Goal: Book appointment/travel/reservation

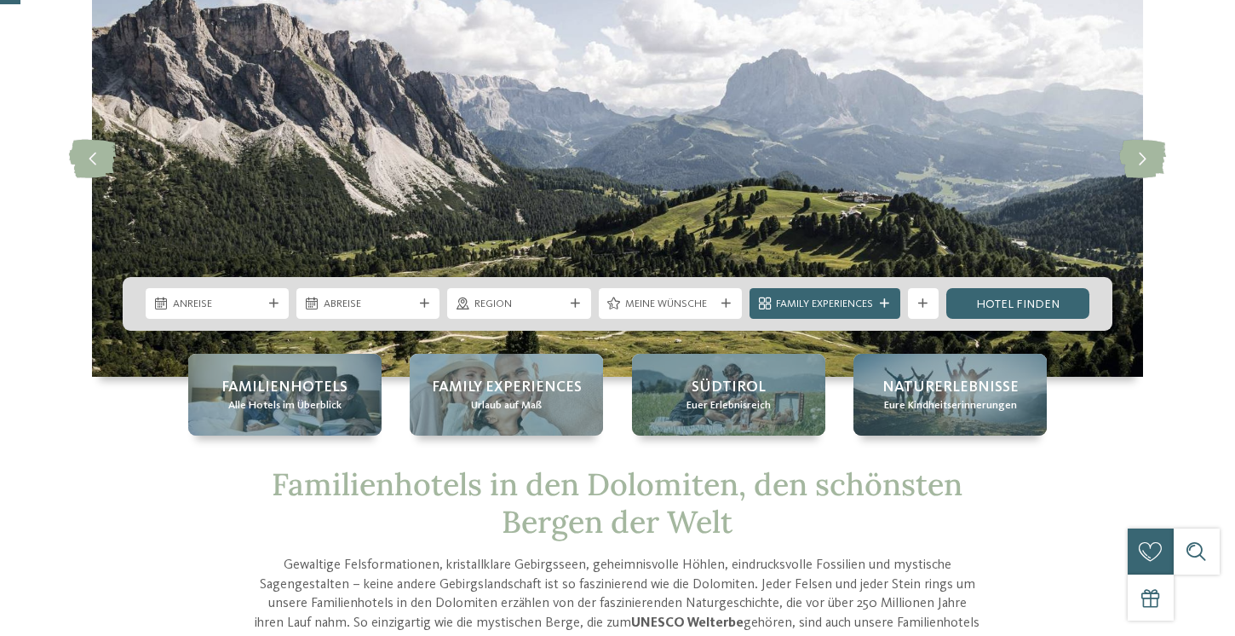
scroll to position [148, 0]
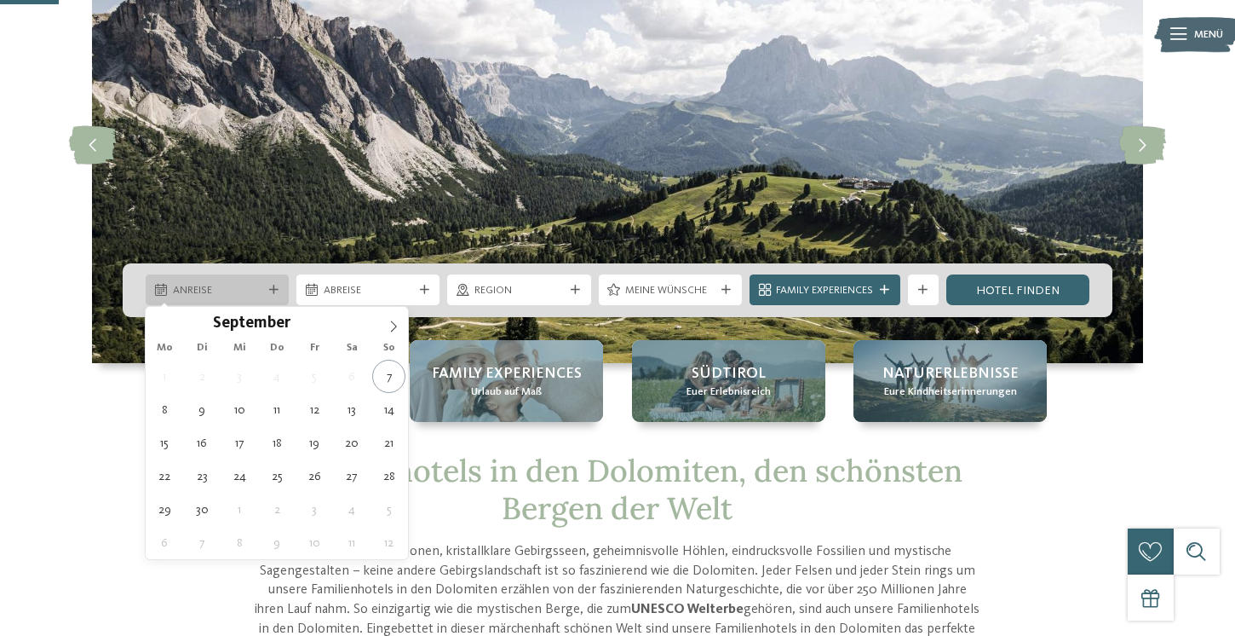
click at [265, 296] on div "Anreise" at bounding box center [217, 290] width 97 height 16
type div "21.09.2025"
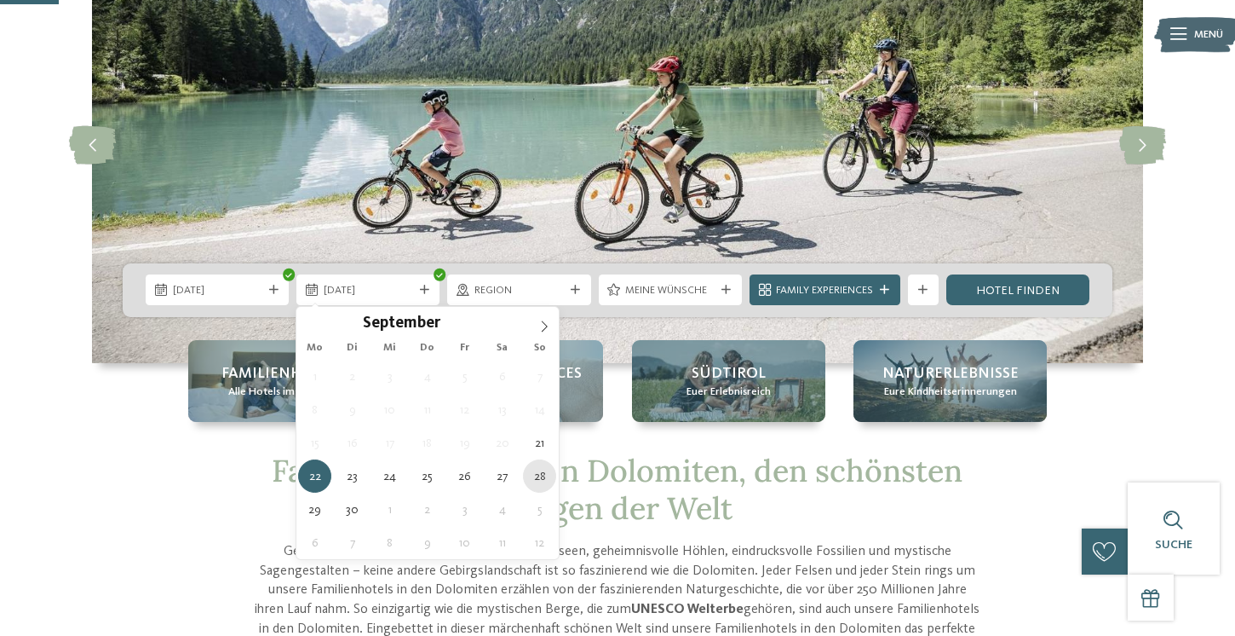
type div "28.09.2025"
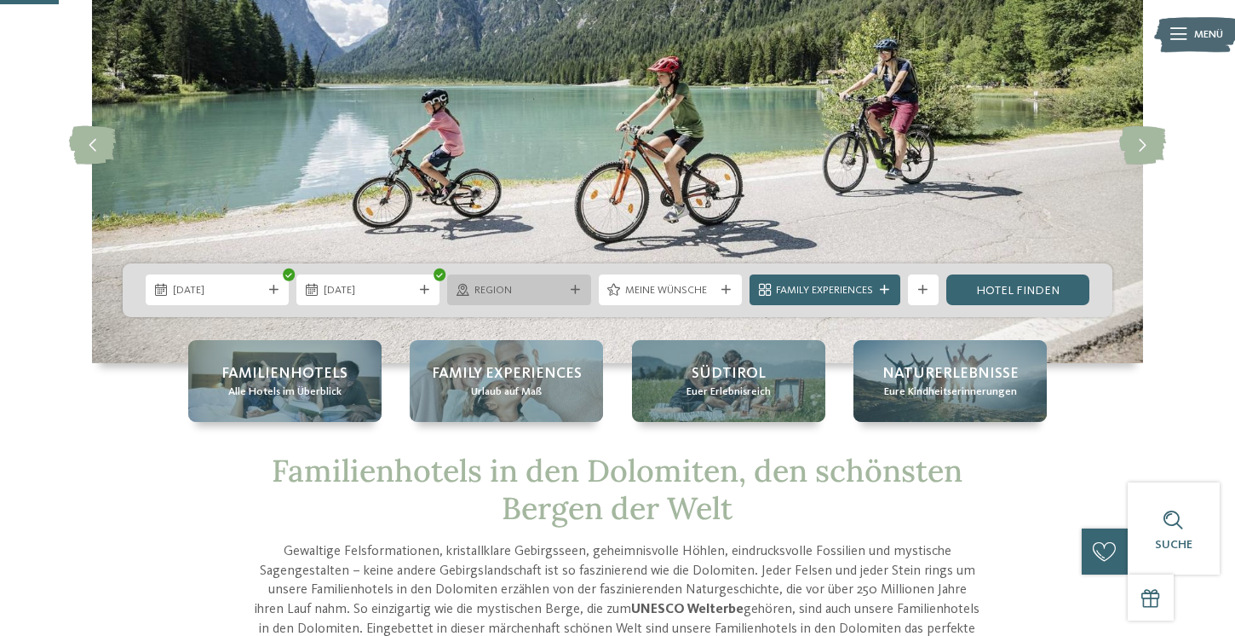
click at [573, 295] on div "Region" at bounding box center [518, 289] width 143 height 31
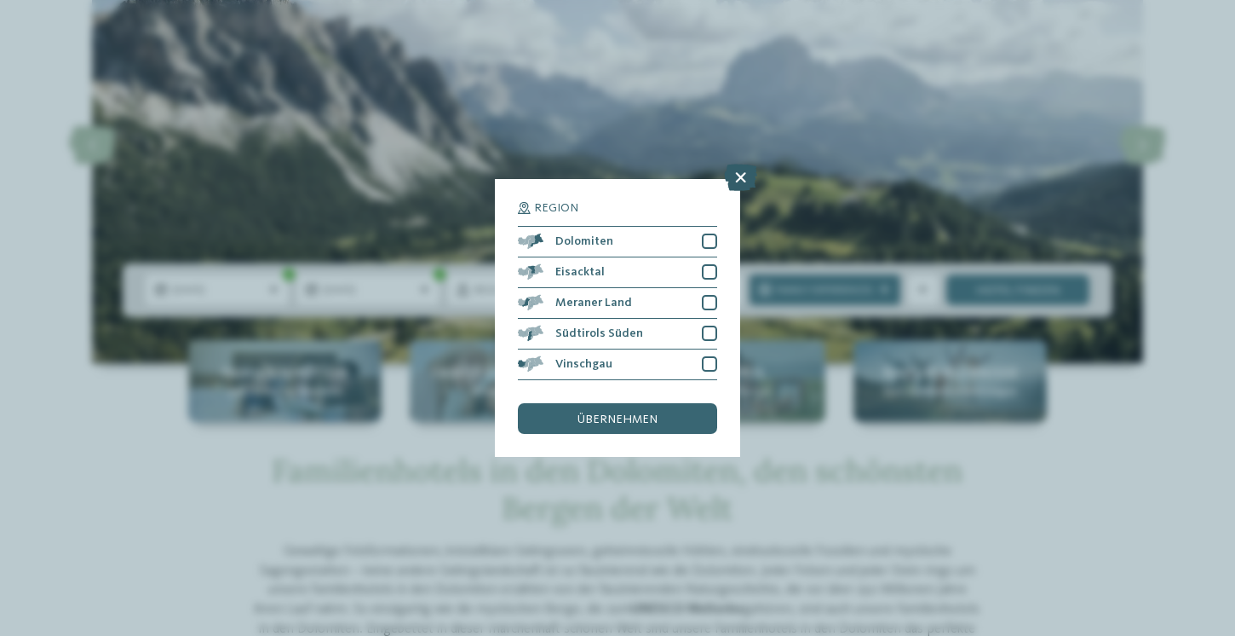
click at [745, 181] on icon at bounding box center [740, 177] width 33 height 27
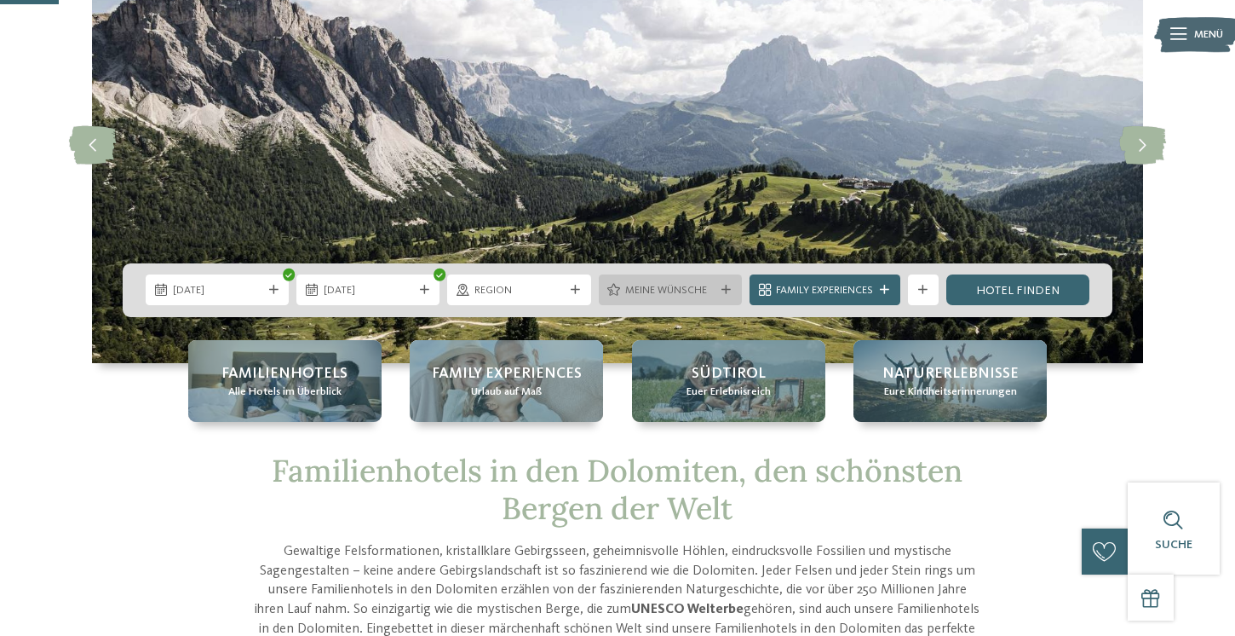
click at [693, 296] on span "Meine Wünsche" at bounding box center [669, 290] width 89 height 15
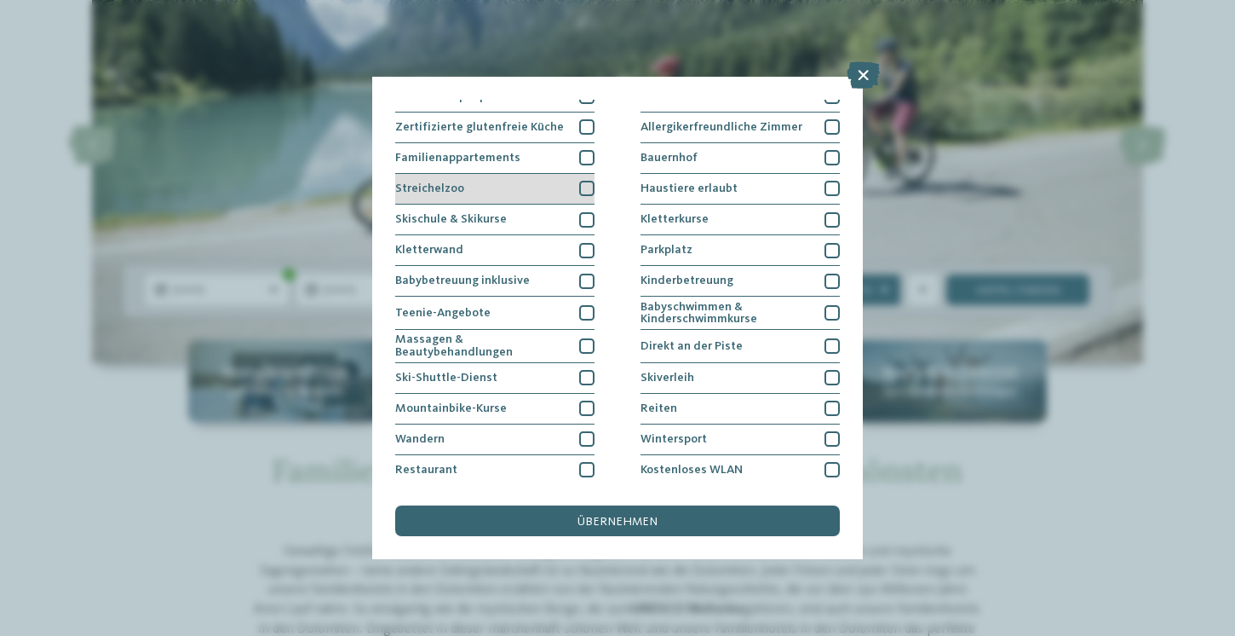
scroll to position [169, 0]
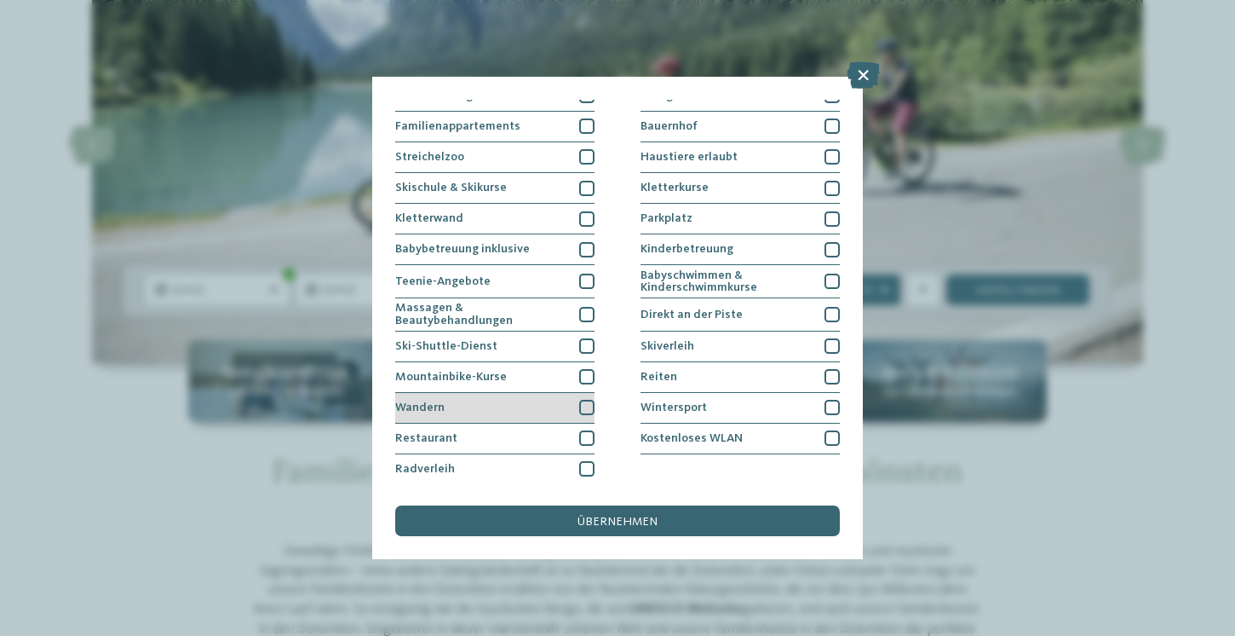
click at [515, 399] on div "Wandern" at bounding box center [494, 408] width 199 height 31
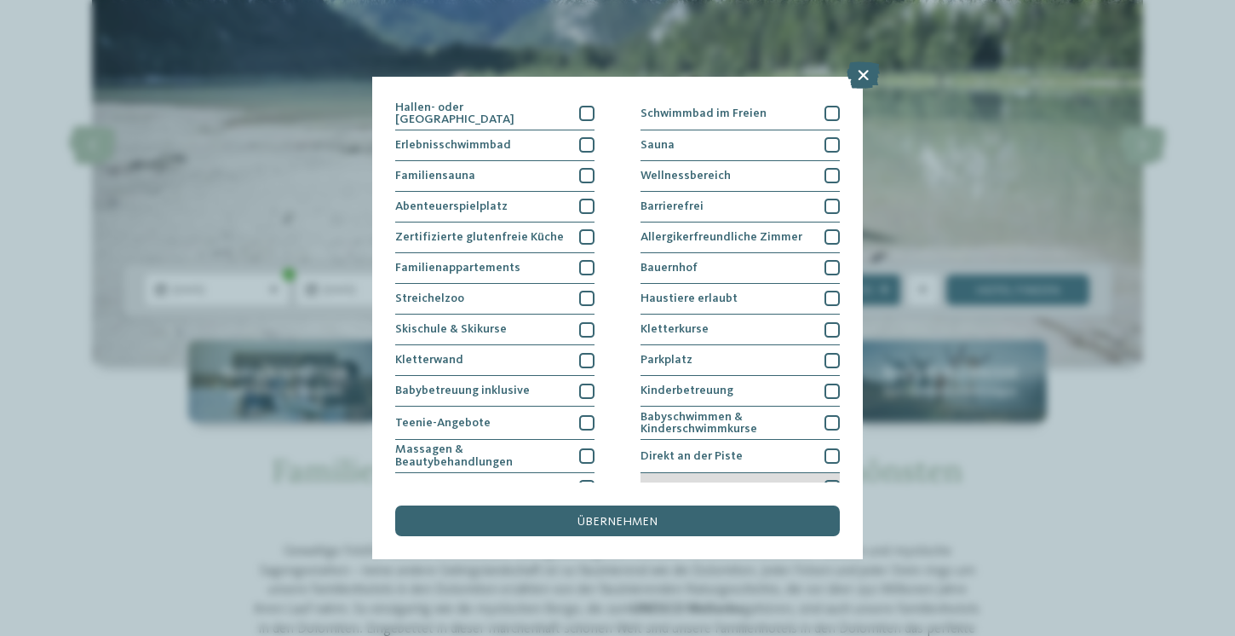
scroll to position [0, 0]
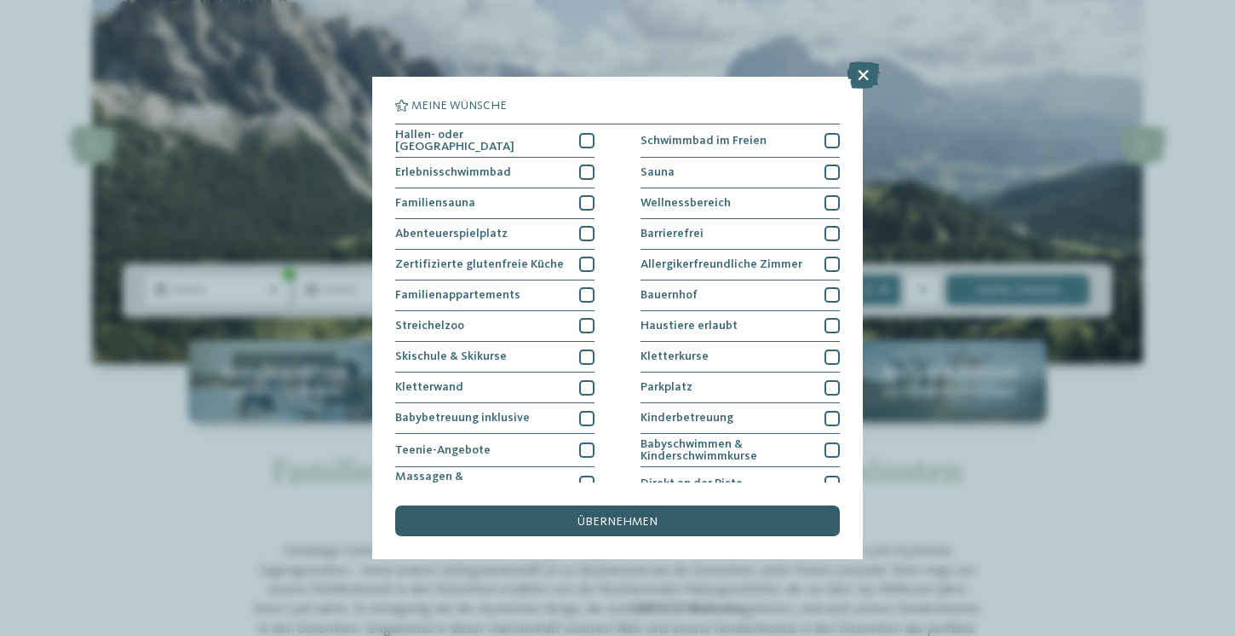
click at [588, 523] on span "übernehmen" at bounding box center [618, 521] width 80 height 12
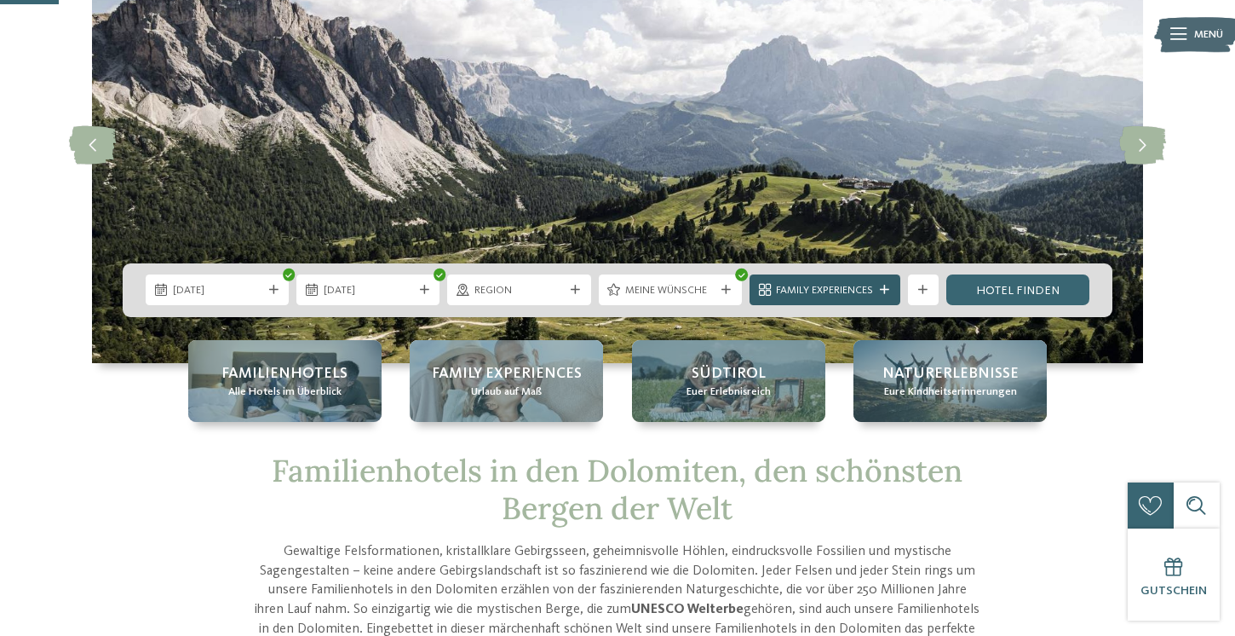
click at [869, 298] on div "Family Experiences" at bounding box center [825, 289] width 151 height 31
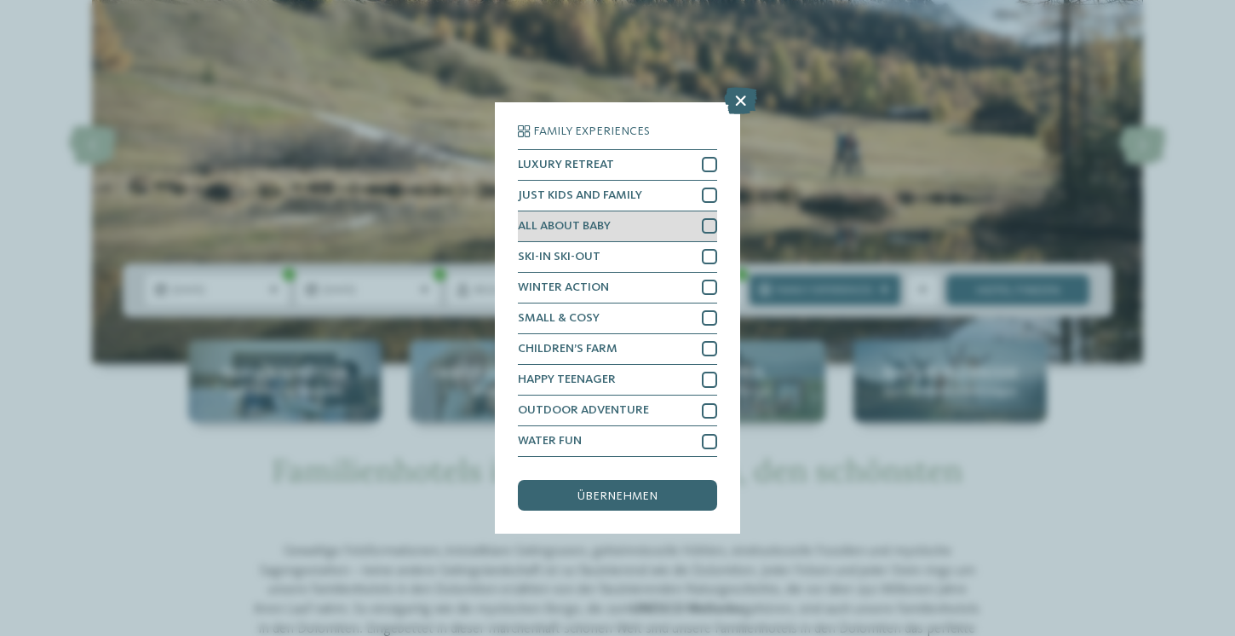
click at [649, 220] on div "ALL ABOUT BABY" at bounding box center [617, 226] width 199 height 31
click at [659, 493] on div "übernehmen" at bounding box center [617, 495] width 199 height 31
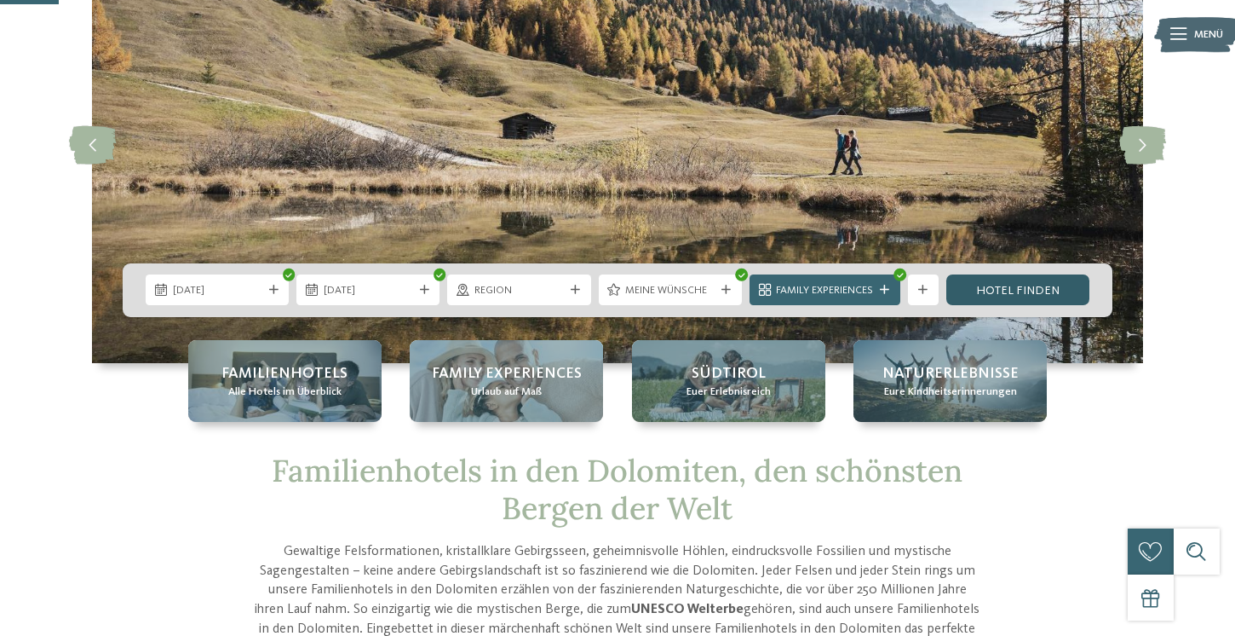
click at [1017, 296] on link "Hotel finden" at bounding box center [1017, 289] width 143 height 31
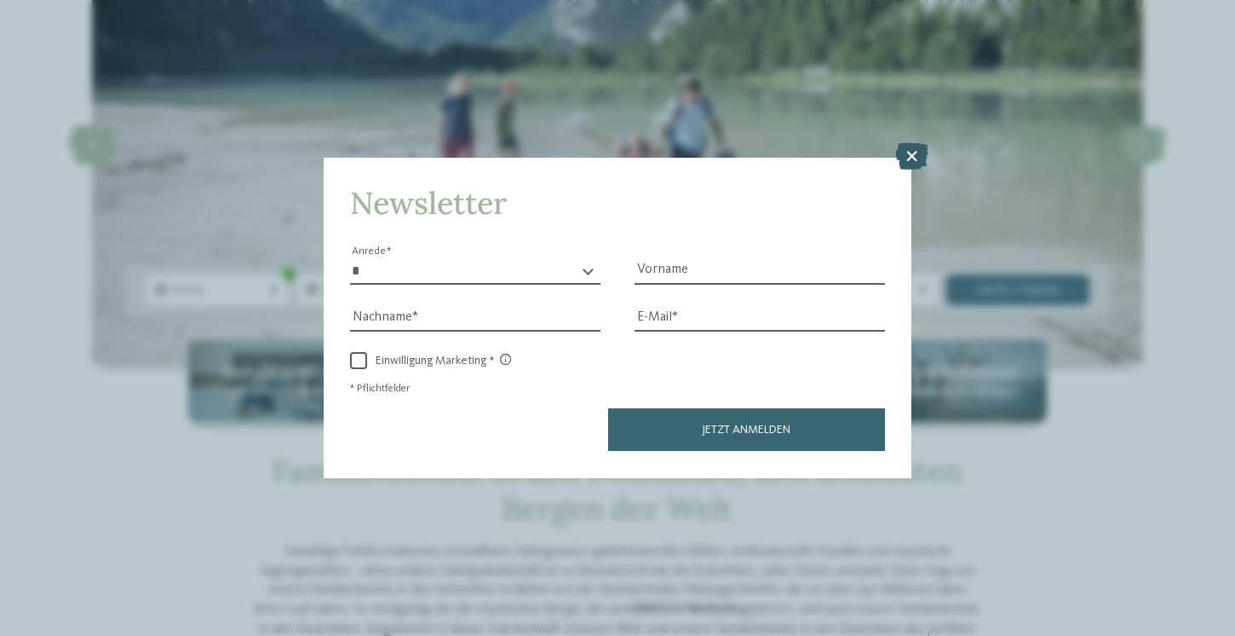
click at [922, 155] on icon at bounding box center [911, 156] width 33 height 27
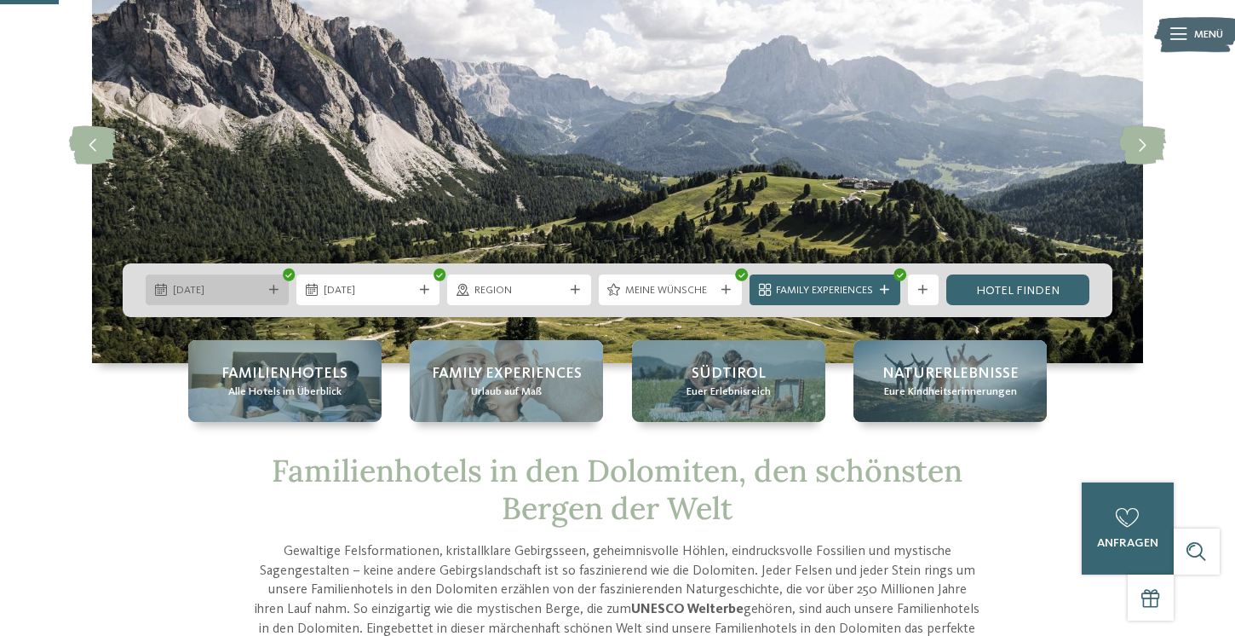
click at [251, 290] on span "21.09.2025" at bounding box center [217, 290] width 89 height 15
click at [378, 223] on img at bounding box center [617, 145] width 1051 height 434
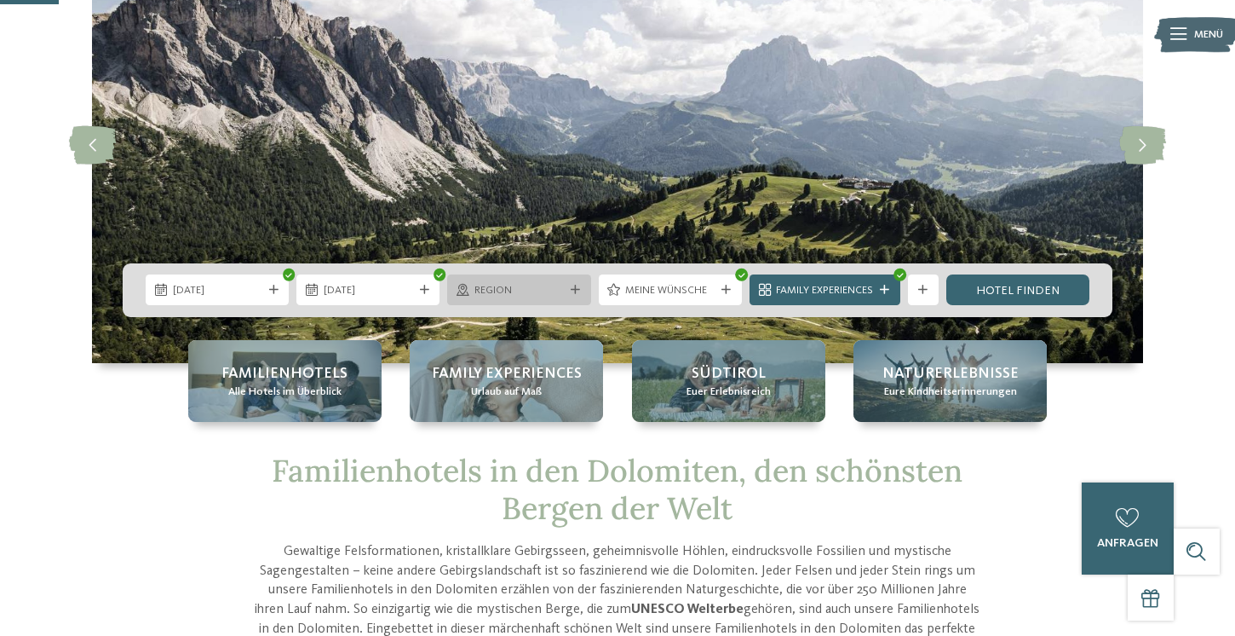
click at [544, 287] on span "Region" at bounding box center [519, 290] width 89 height 15
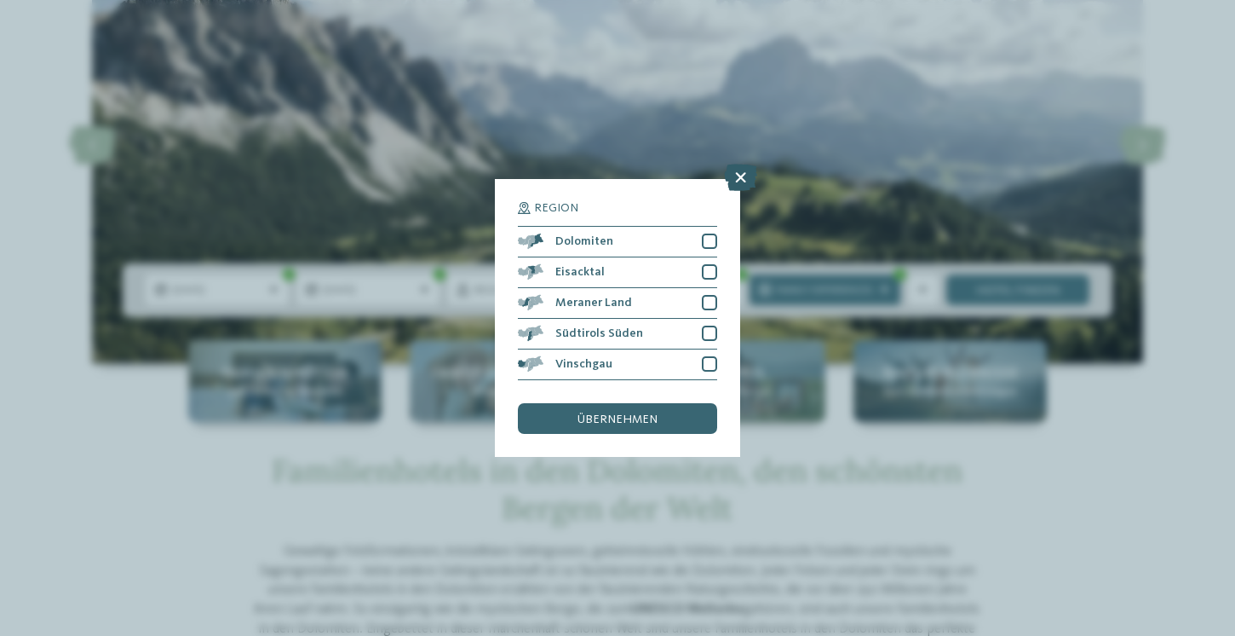
click at [736, 180] on icon at bounding box center [740, 177] width 33 height 27
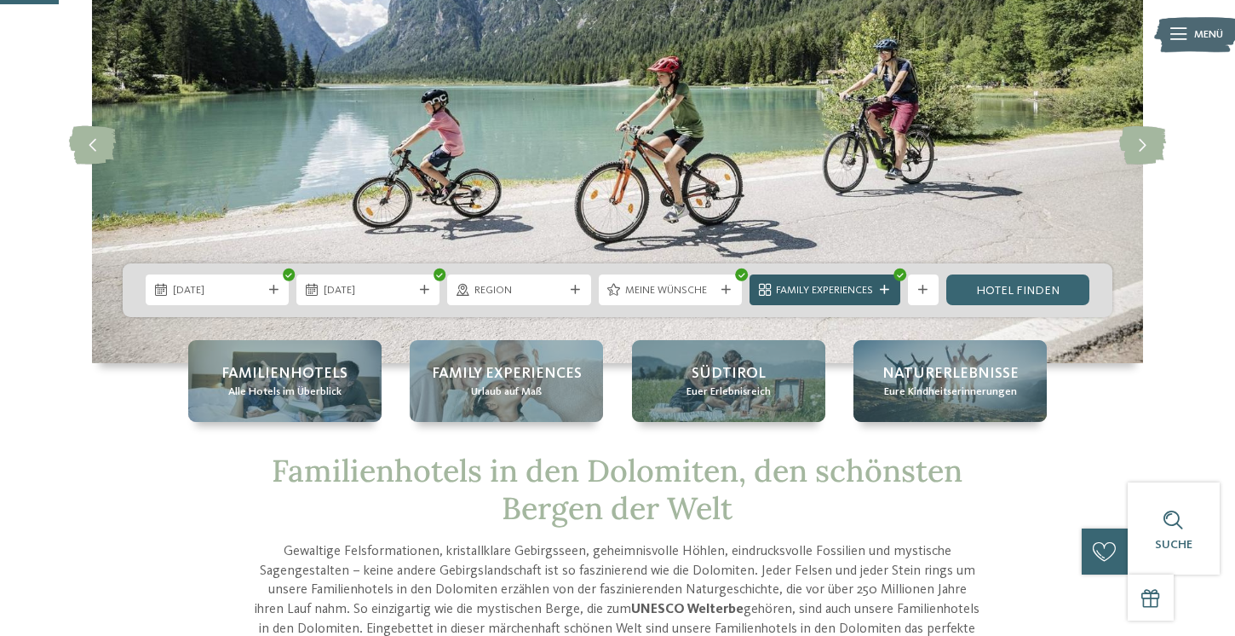
click at [842, 296] on span "Family Experiences" at bounding box center [824, 290] width 97 height 15
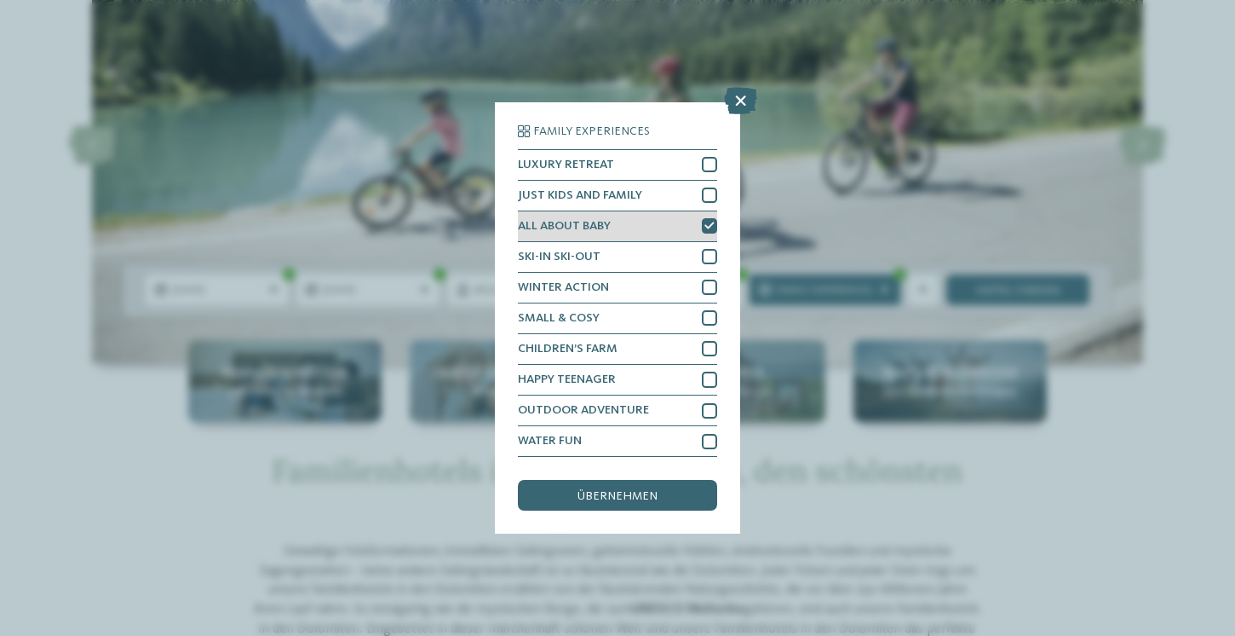
click at [702, 225] on div at bounding box center [709, 225] width 15 height 15
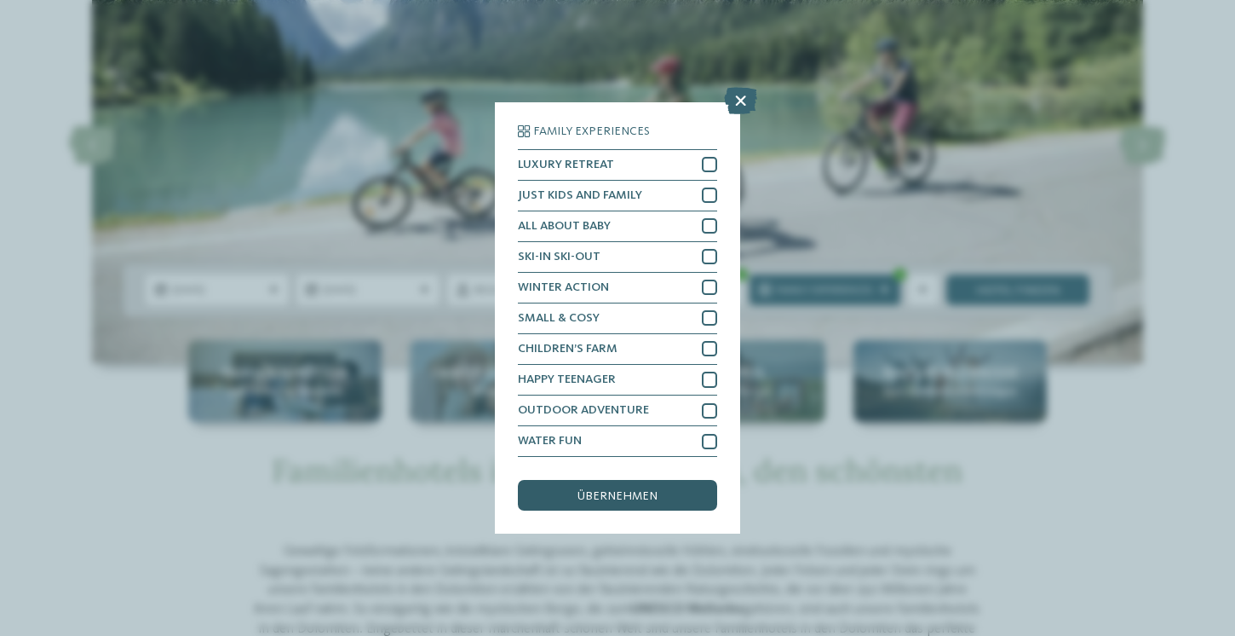
click at [642, 497] on span "übernehmen" at bounding box center [618, 496] width 80 height 12
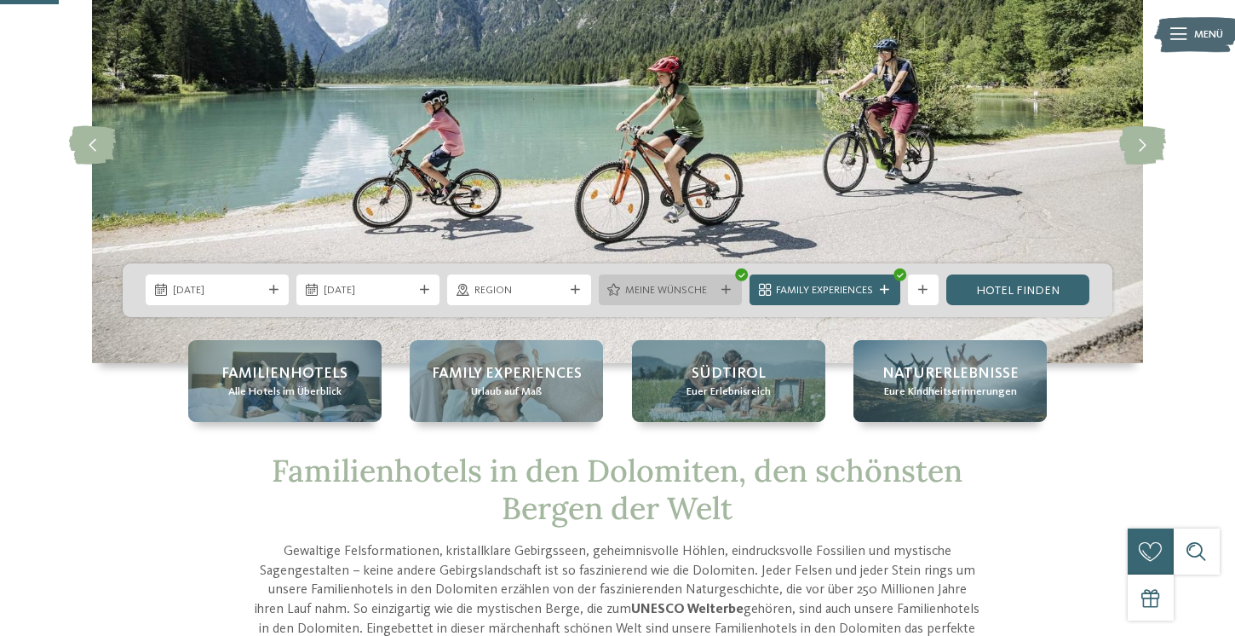
click at [675, 294] on span "Meine Wünsche" at bounding box center [669, 290] width 89 height 15
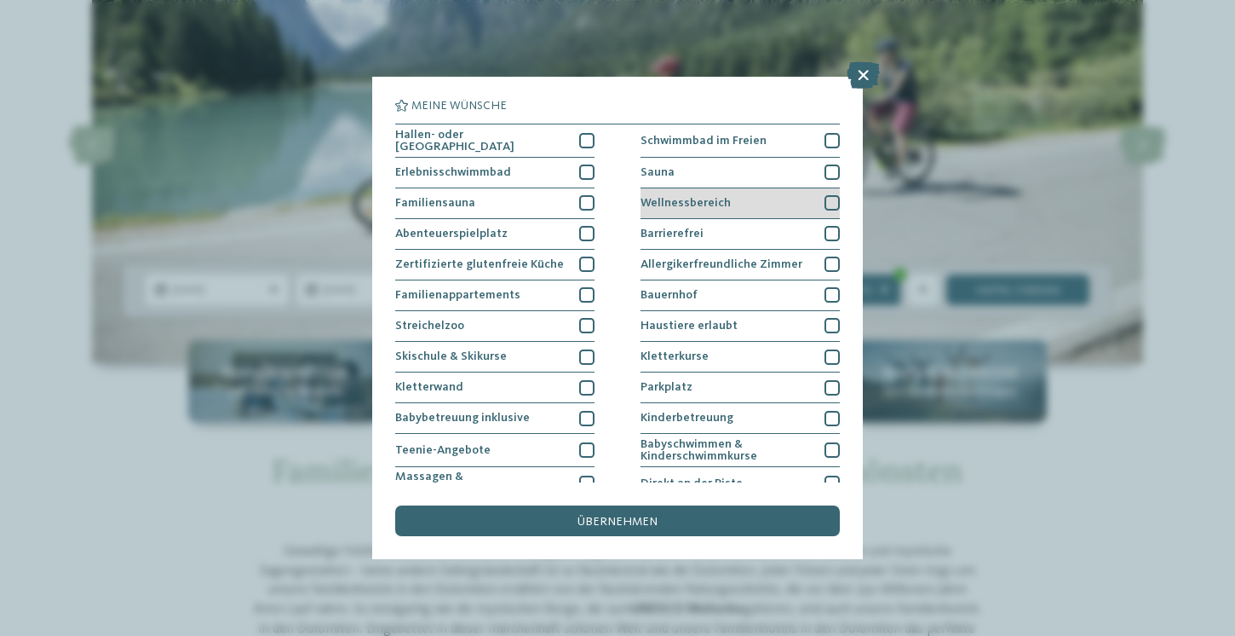
scroll to position [169, 0]
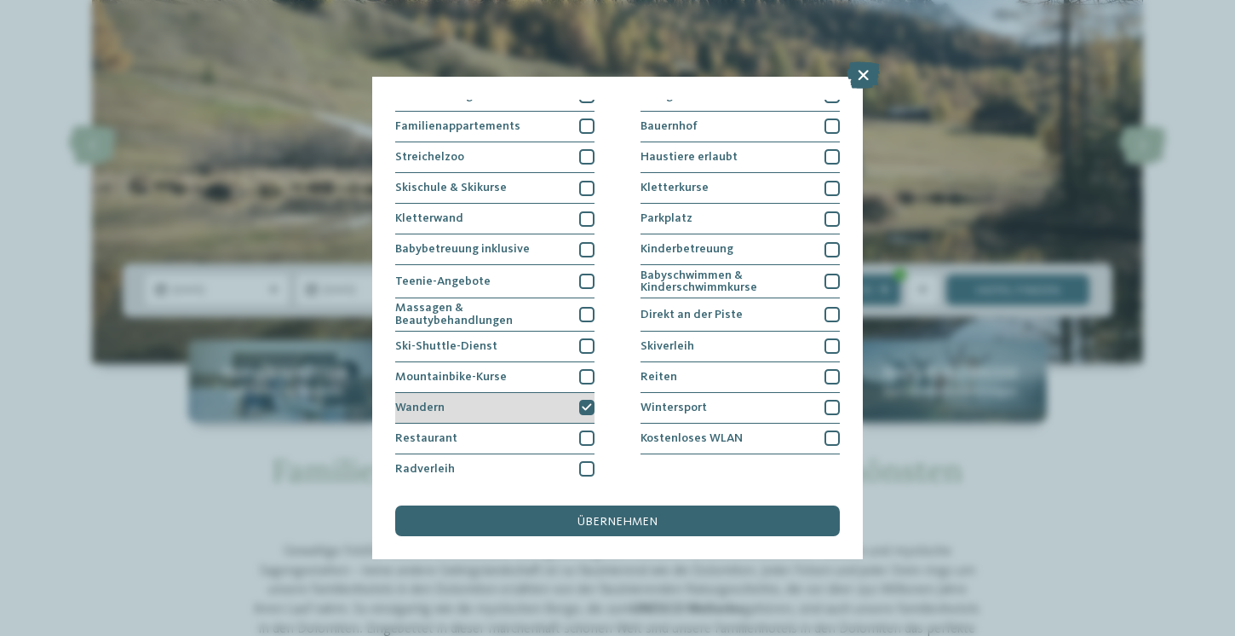
click at [575, 399] on div "Wandern" at bounding box center [494, 408] width 199 height 31
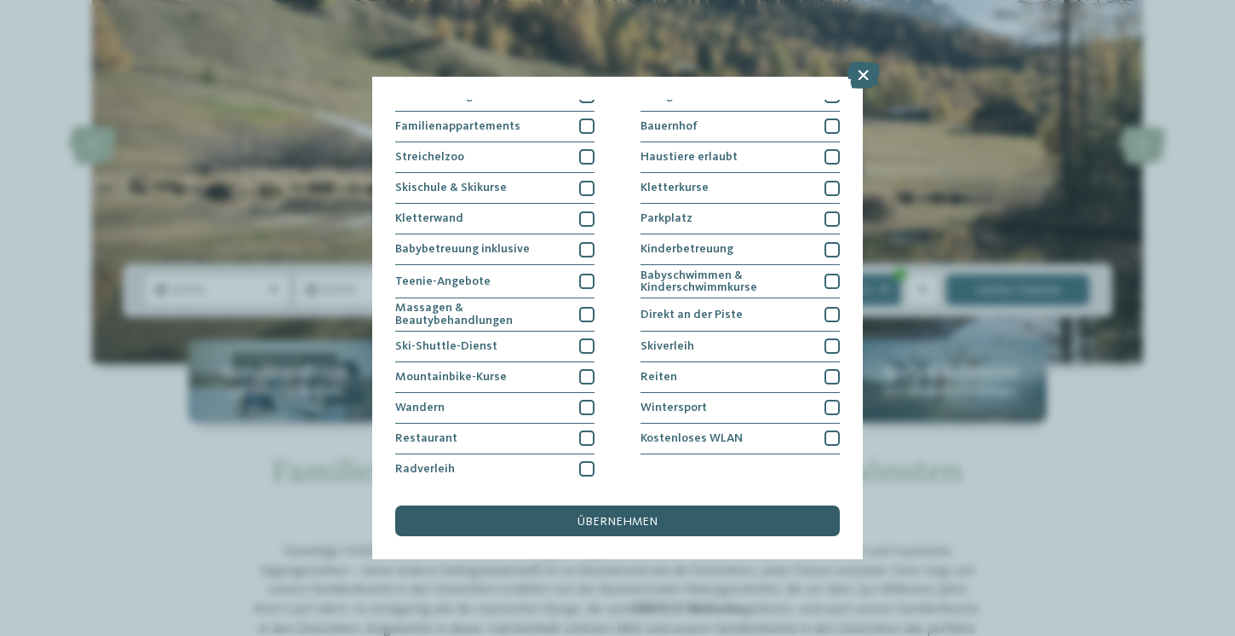
click at [655, 515] on span "übernehmen" at bounding box center [618, 521] width 80 height 12
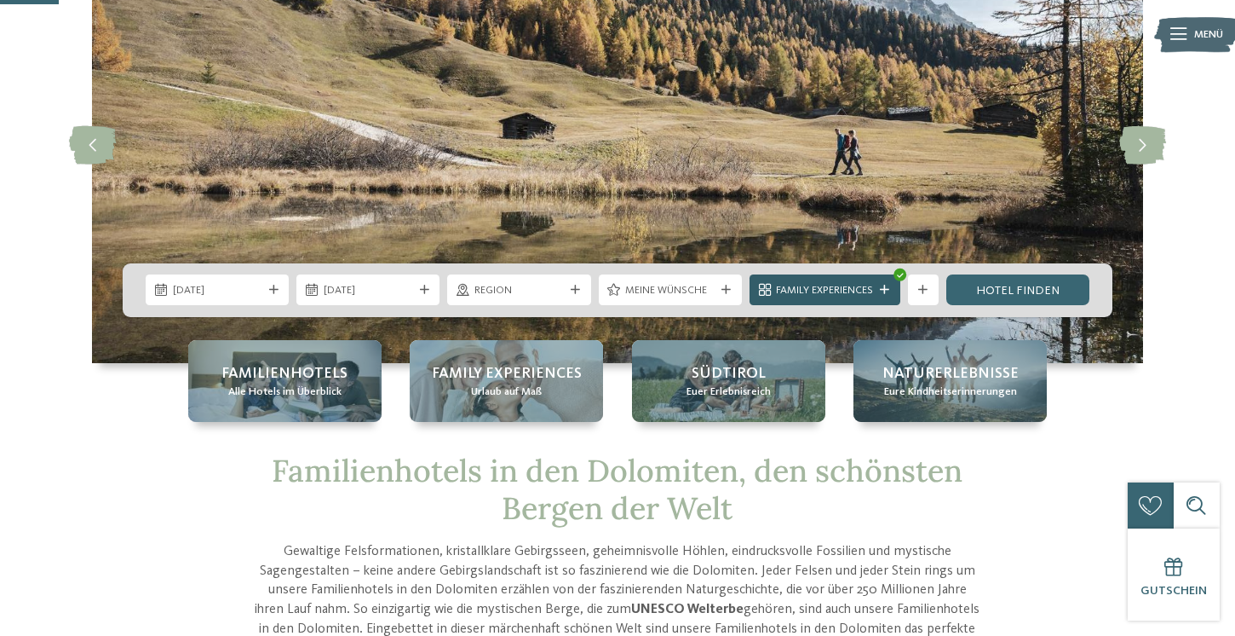
click at [879, 297] on div "Family Experiences" at bounding box center [825, 289] width 151 height 31
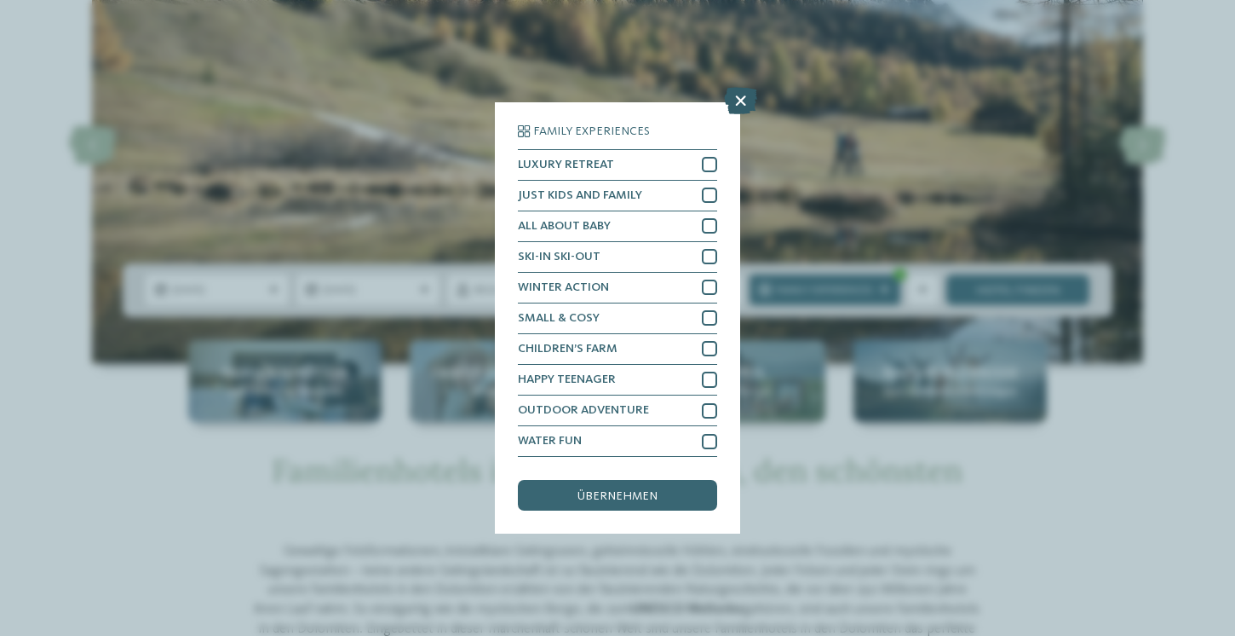
click at [743, 104] on icon at bounding box center [740, 100] width 33 height 27
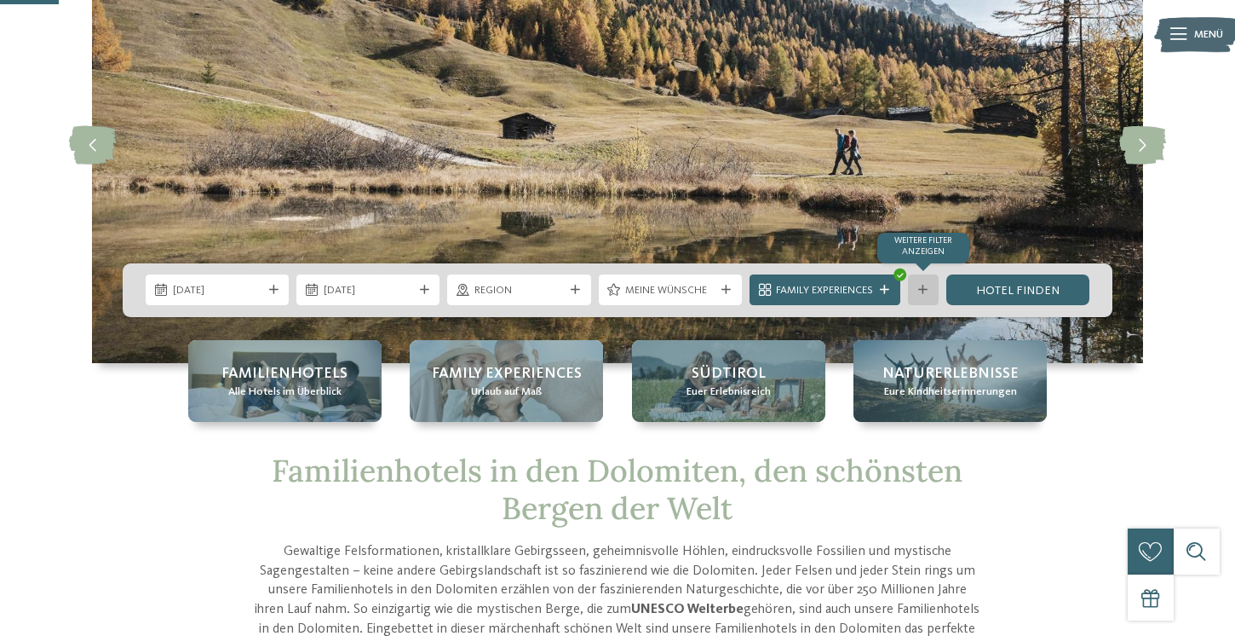
click at [920, 287] on icon at bounding box center [922, 289] width 9 height 9
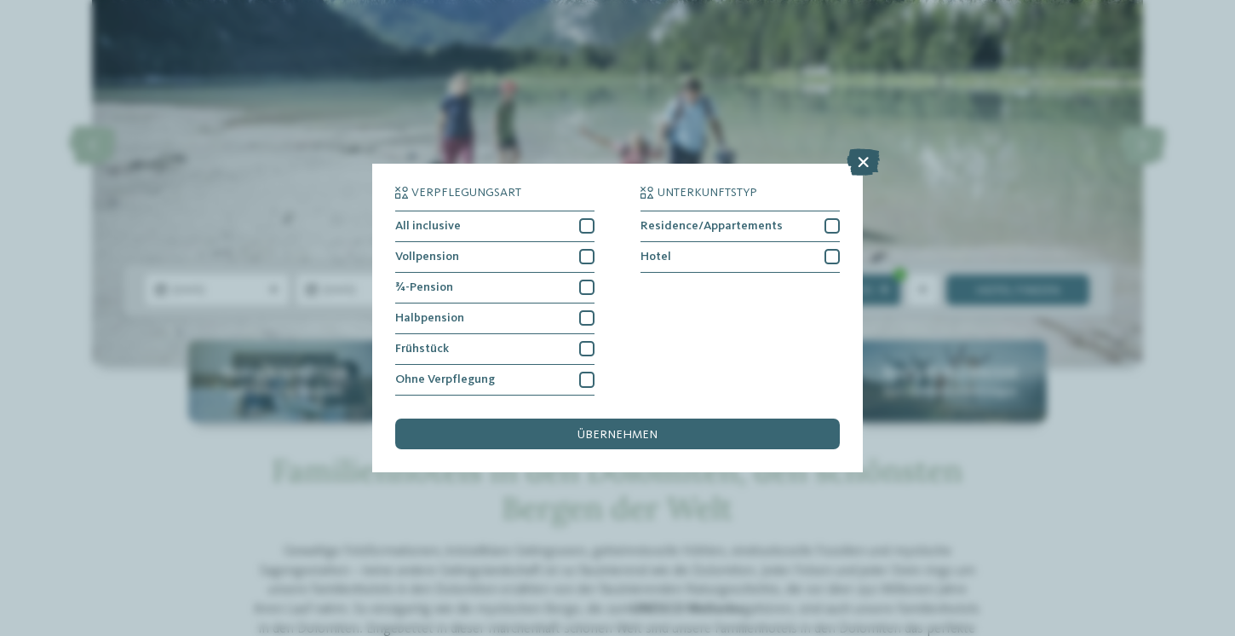
click at [870, 163] on icon at bounding box center [863, 161] width 33 height 27
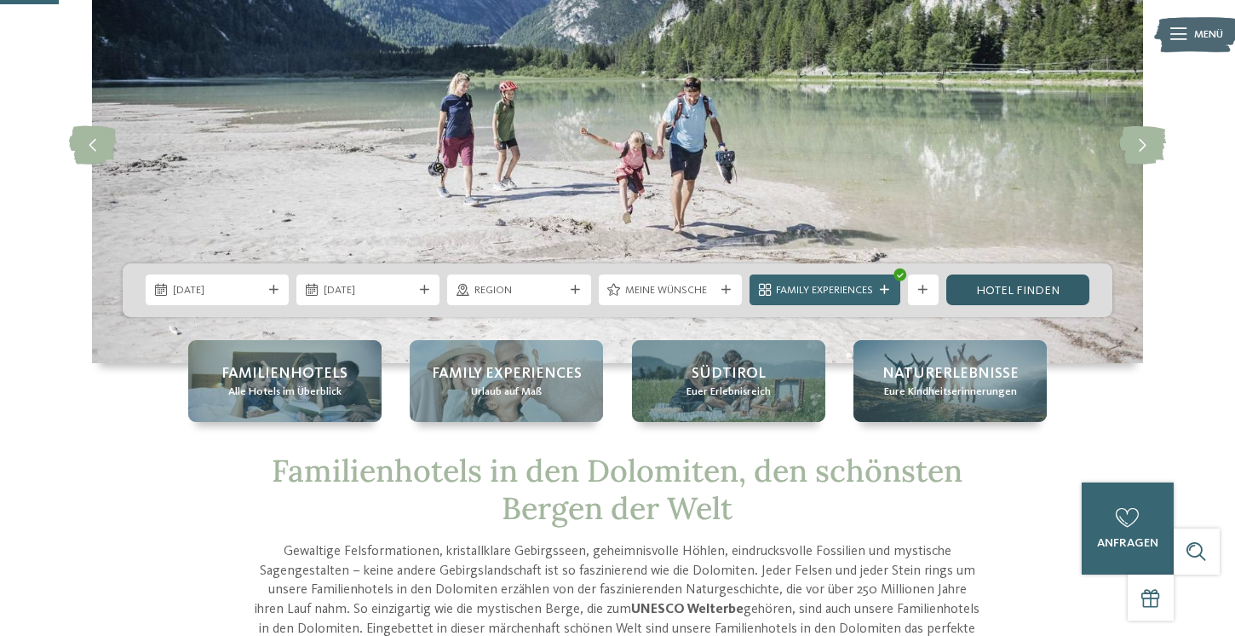
click at [988, 280] on link "Hotel finden" at bounding box center [1017, 289] width 143 height 31
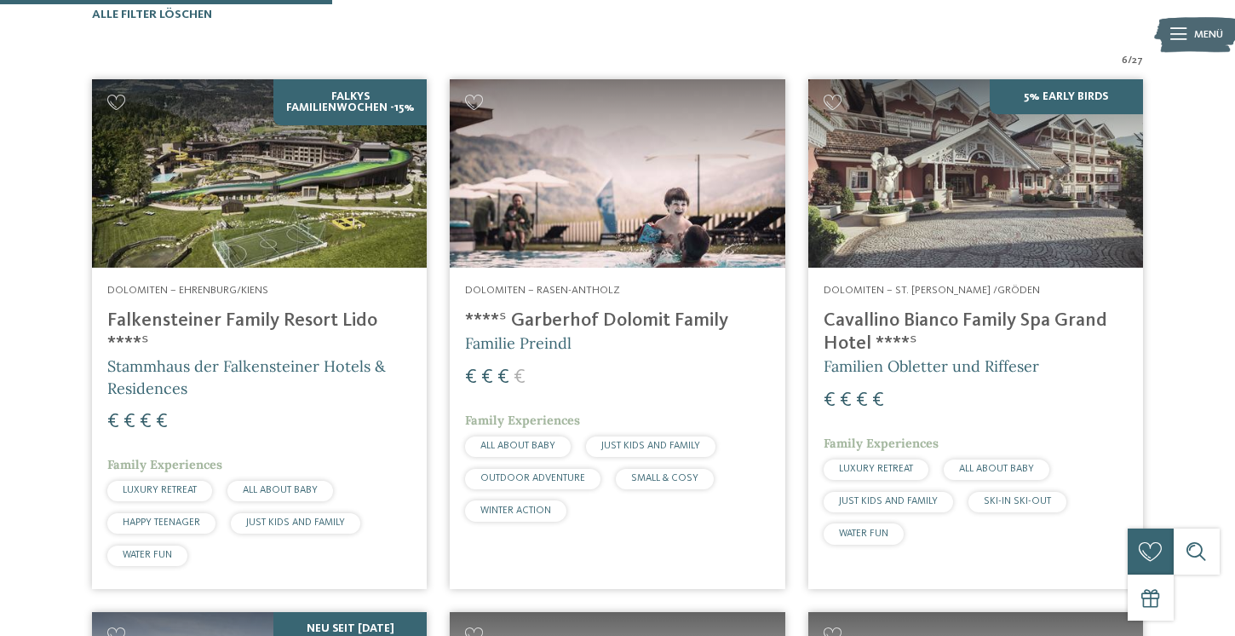
scroll to position [521, 0]
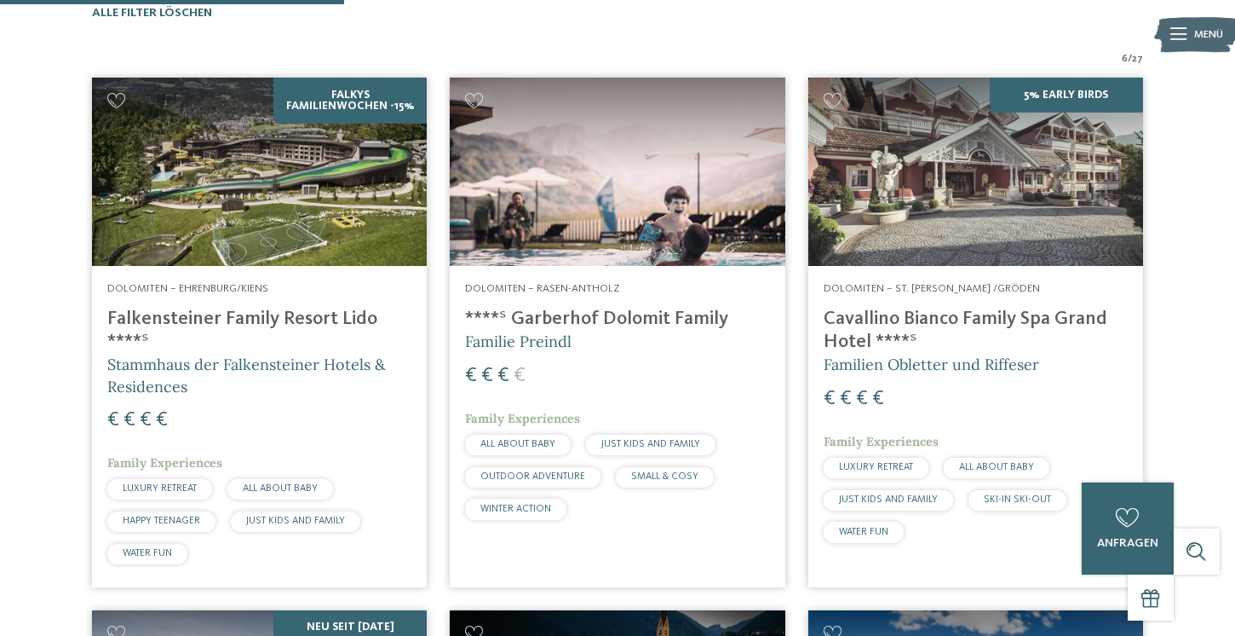
click at [641, 322] on h4 "****ˢ Garberhof Dolomit Family" at bounding box center [617, 319] width 304 height 23
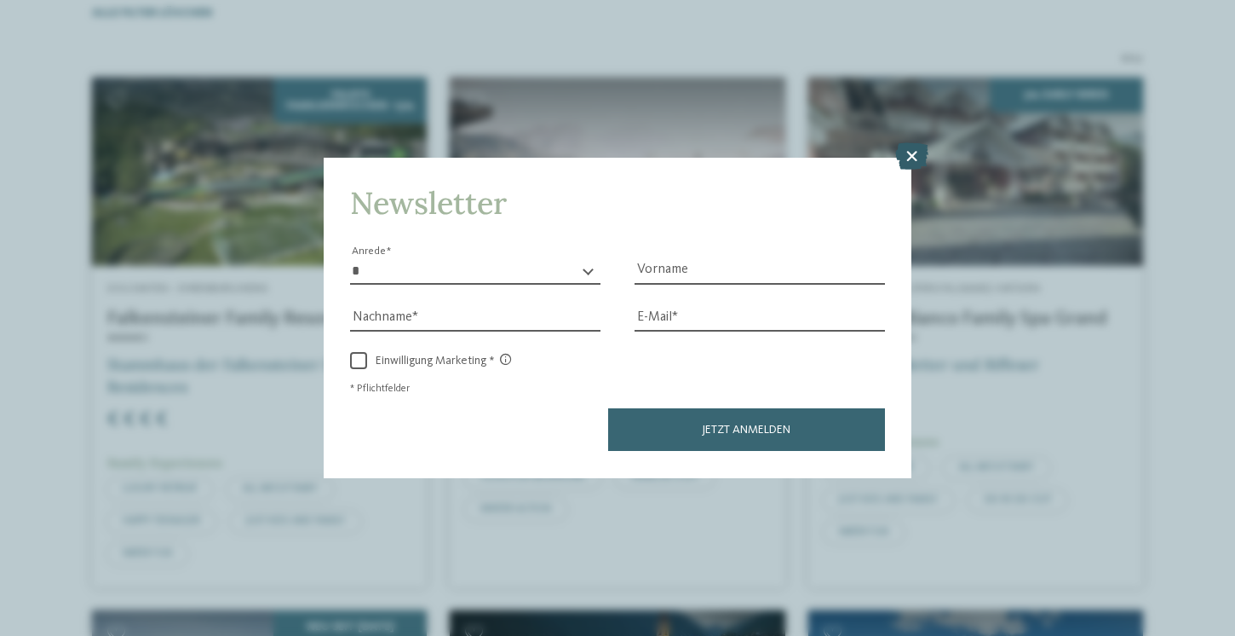
click at [918, 164] on icon at bounding box center [911, 156] width 33 height 27
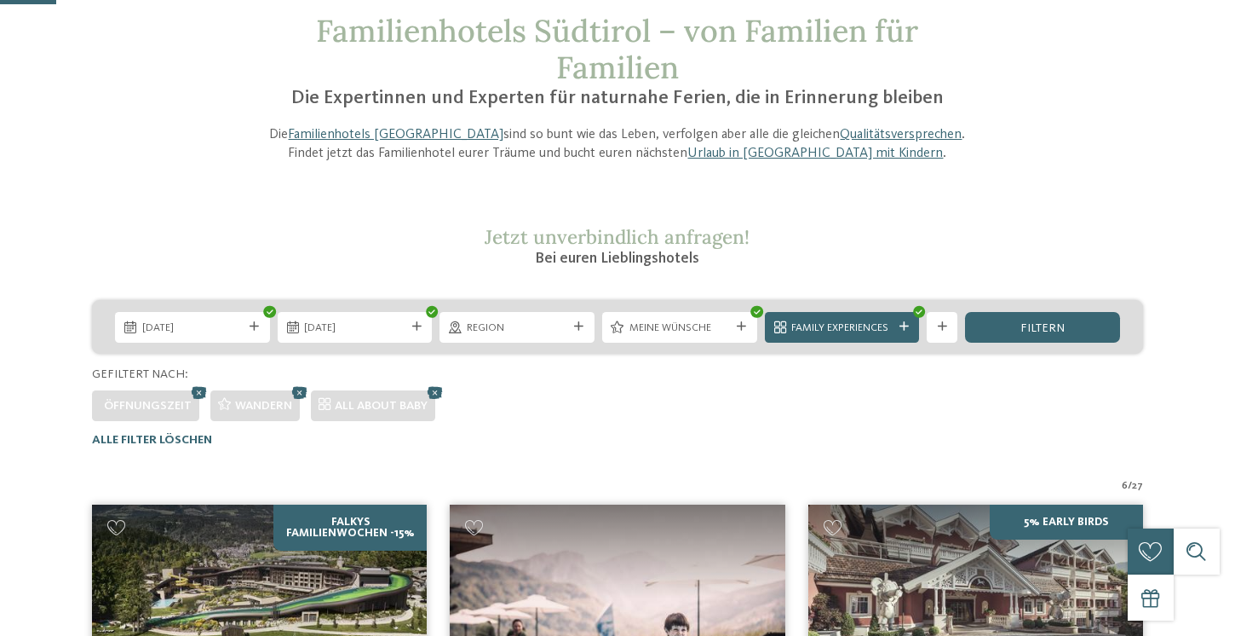
scroll to position [96, 0]
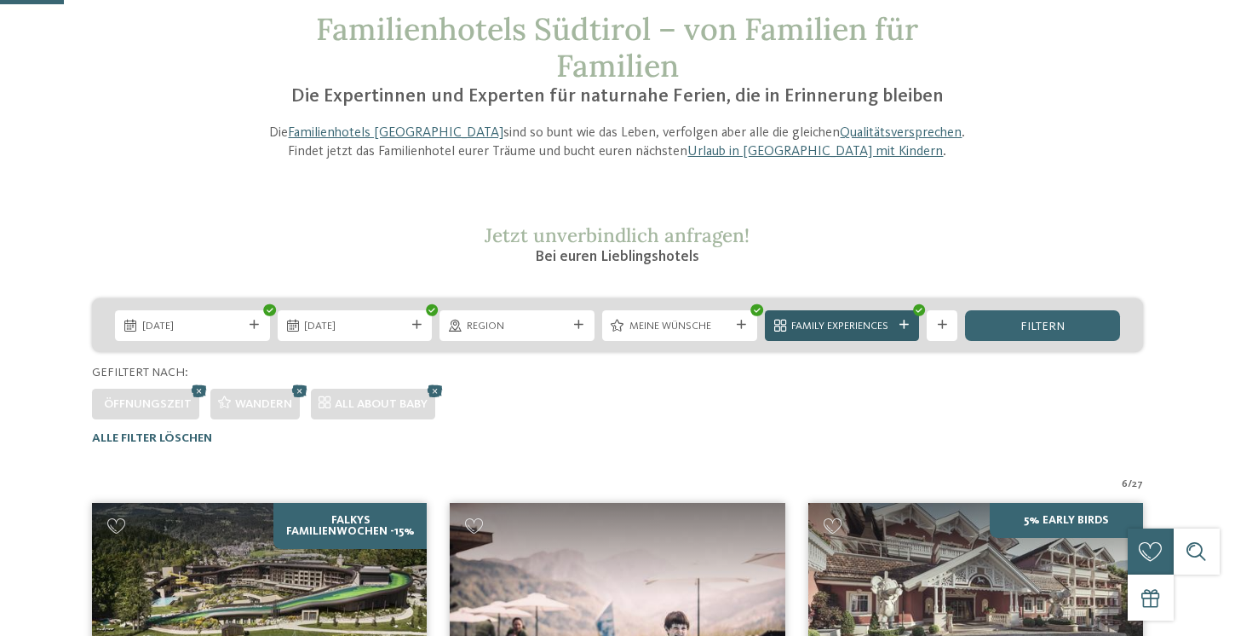
click at [867, 319] on span "Family Experiences" at bounding box center [841, 326] width 101 height 15
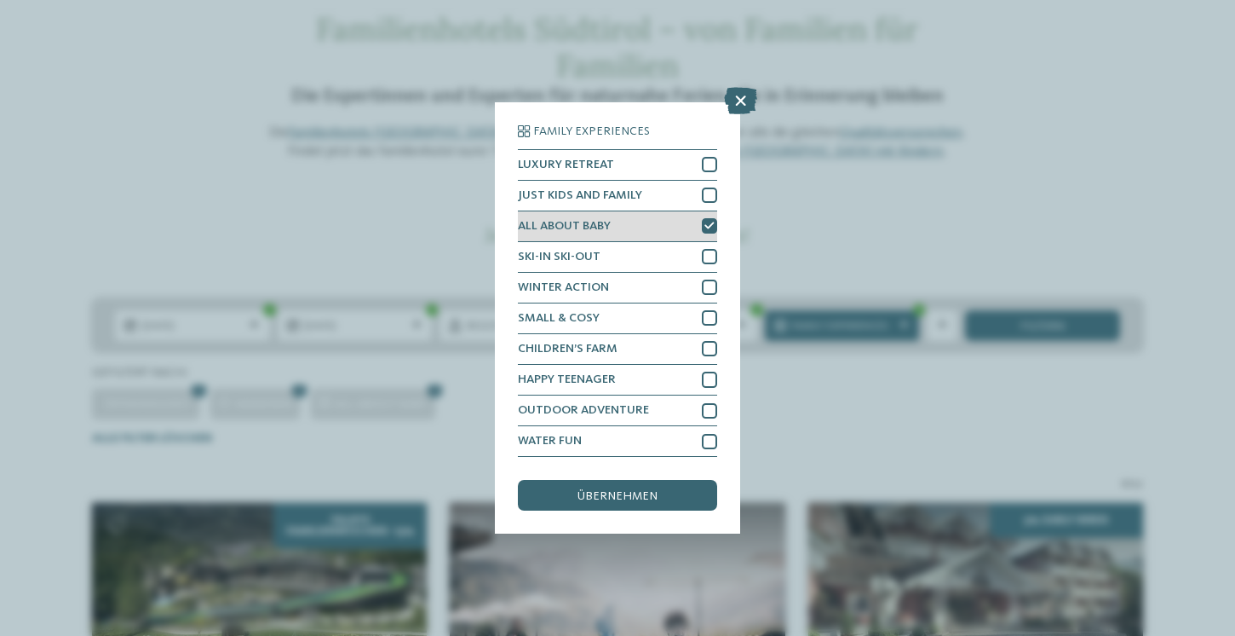
click at [692, 222] on div "ALL ABOUT BABY" at bounding box center [617, 226] width 199 height 31
click at [653, 482] on div "übernehmen" at bounding box center [617, 495] width 199 height 31
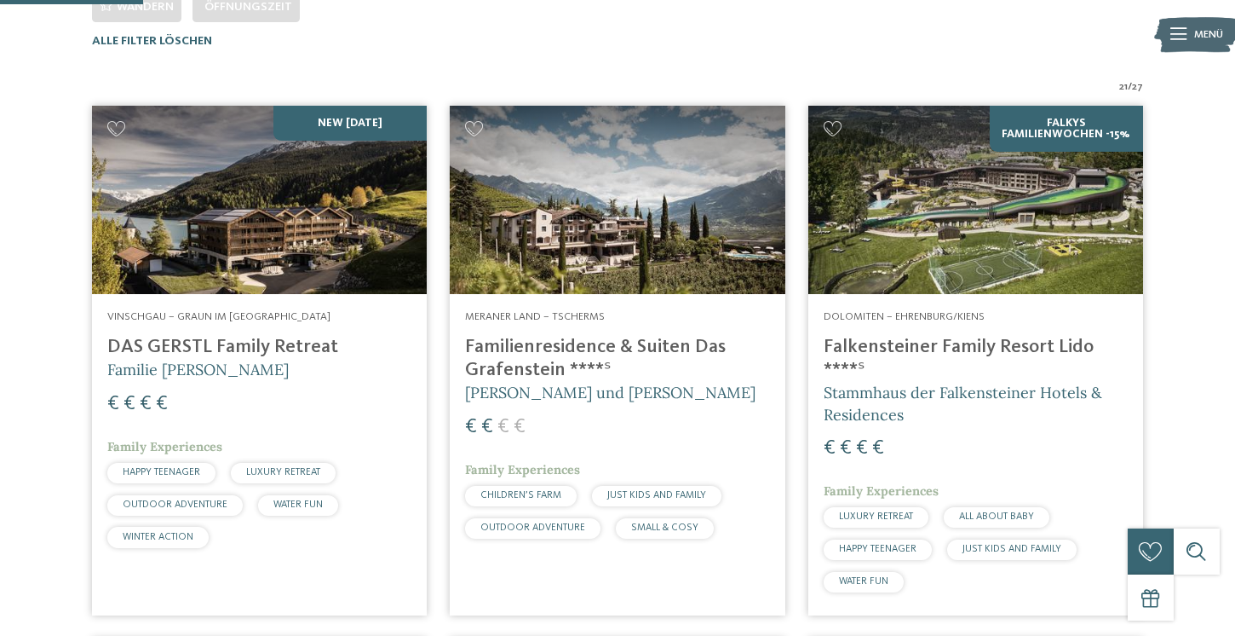
scroll to position [493, 0]
click at [293, 338] on h4 "DAS GERSTL Family Retreat" at bounding box center [259, 347] width 304 height 23
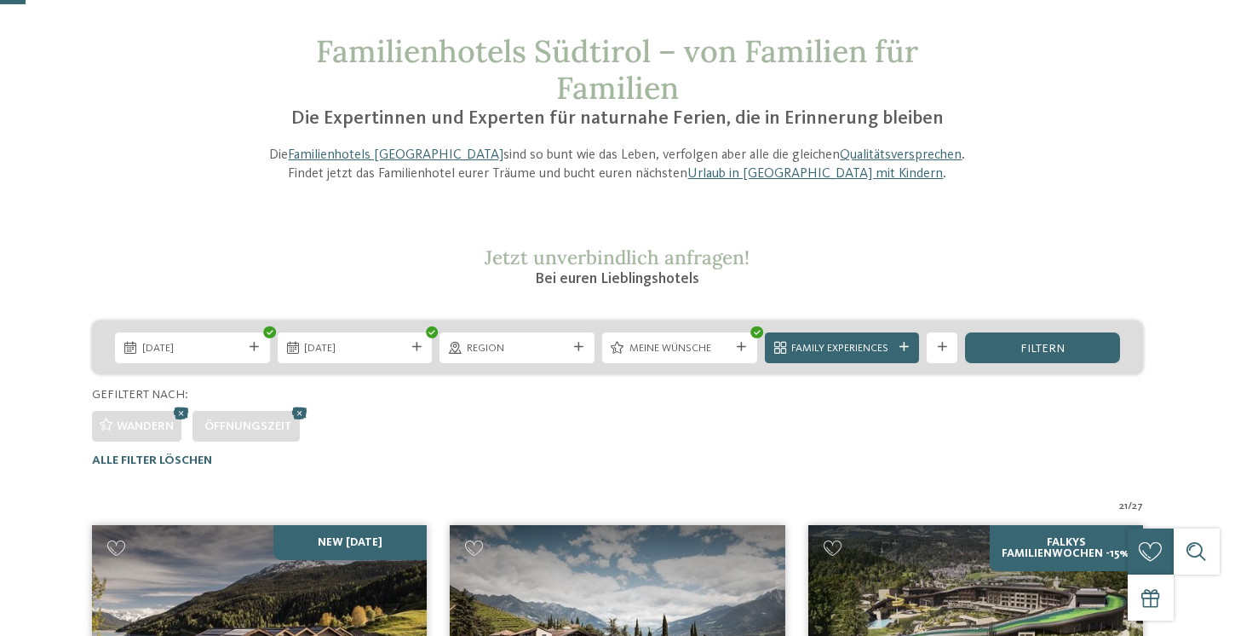
scroll to position [73, 0]
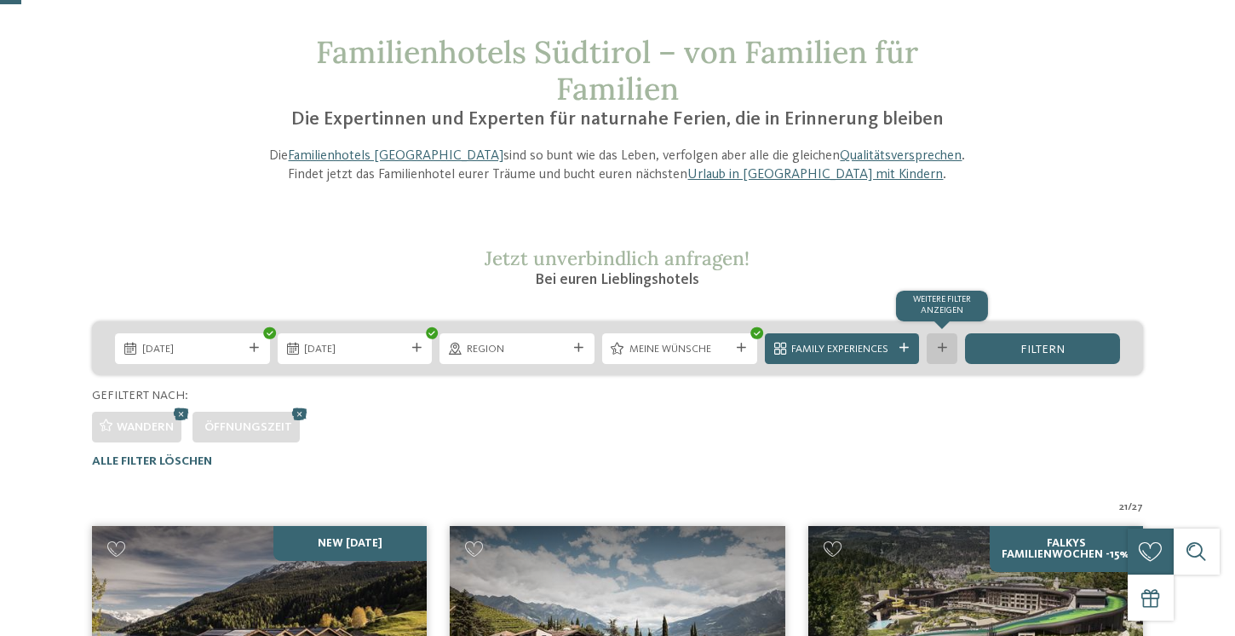
click at [934, 342] on div "Weitere Filter anzeigen" at bounding box center [942, 348] width 31 height 31
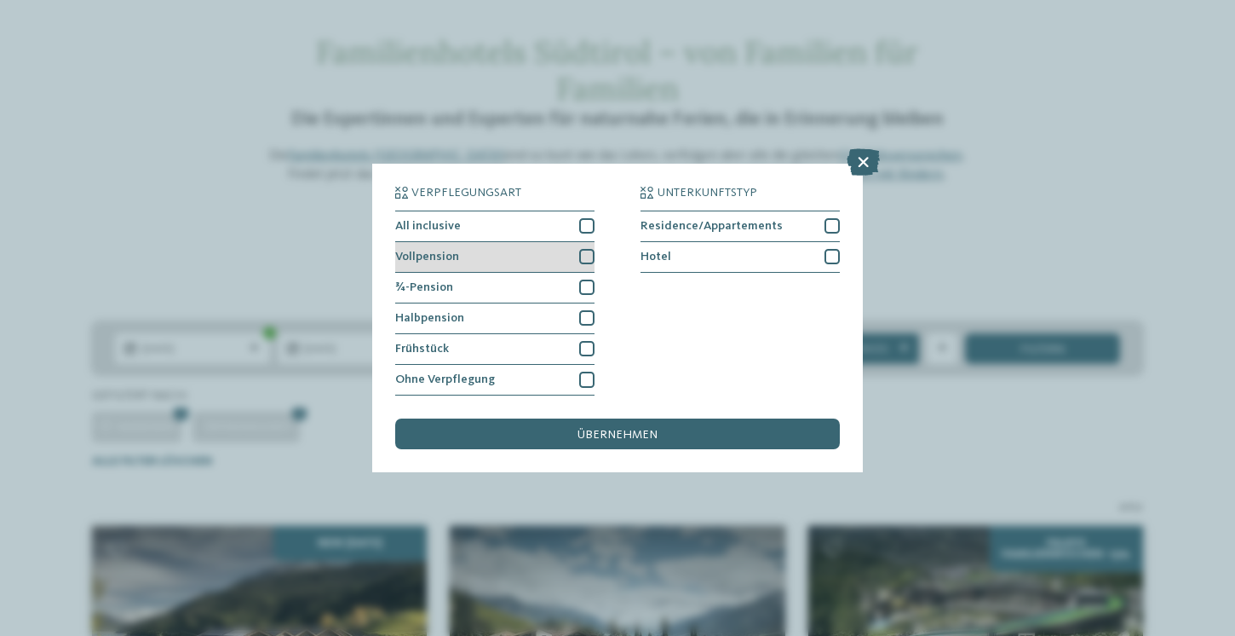
click at [526, 255] on div "Vollpension" at bounding box center [494, 257] width 199 height 31
click at [557, 231] on div "All inclusive" at bounding box center [494, 226] width 199 height 31
click at [562, 253] on div "Vollpension" at bounding box center [494, 257] width 199 height 31
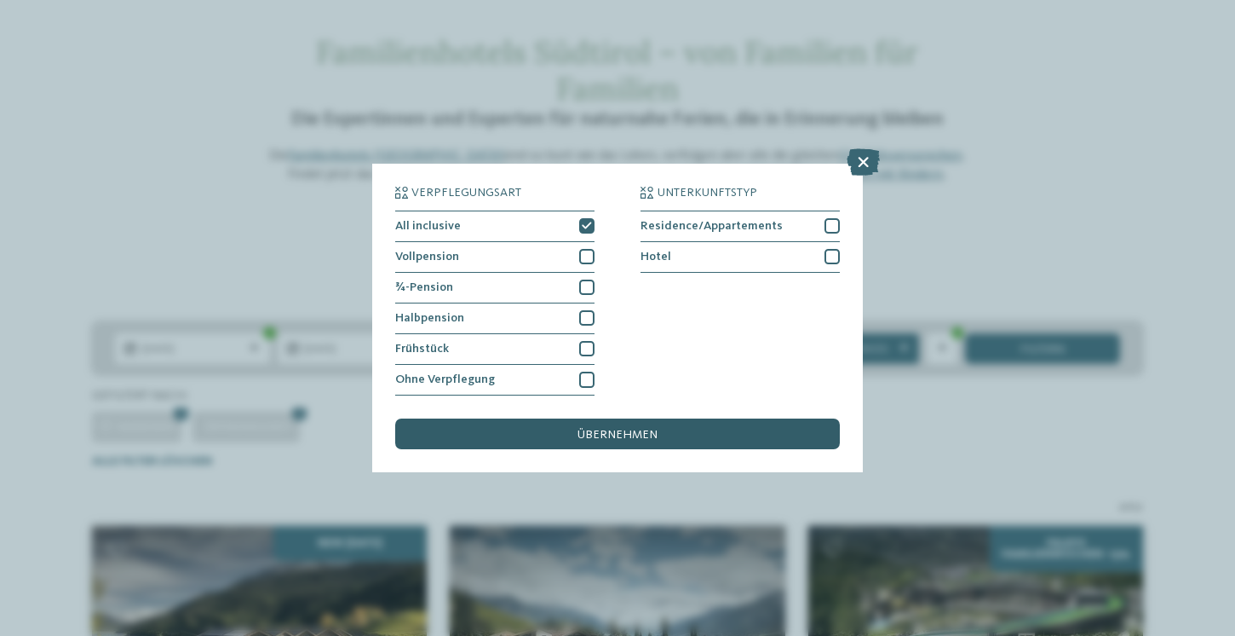
click at [593, 434] on span "übernehmen" at bounding box center [618, 435] width 80 height 12
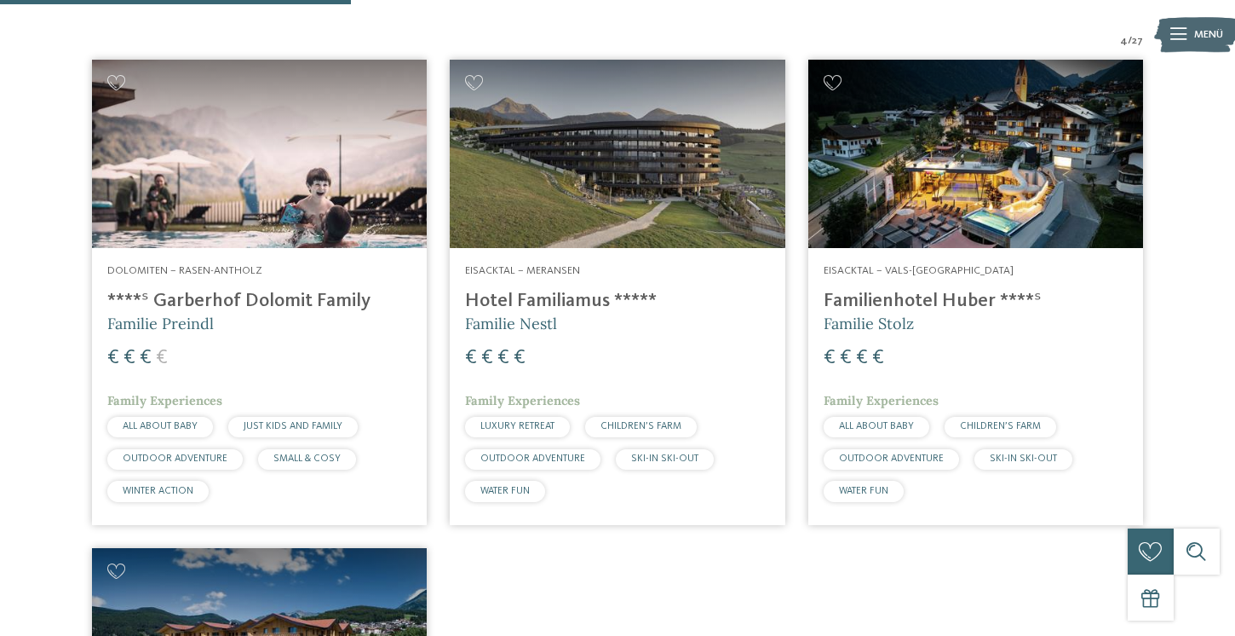
scroll to position [498, 0]
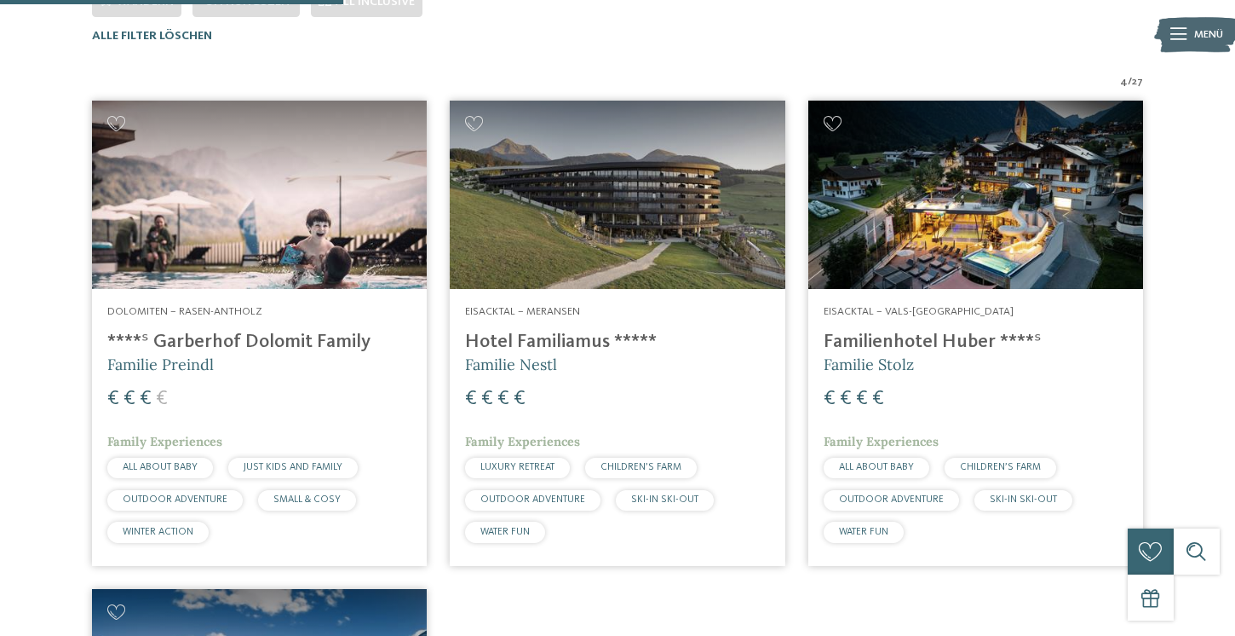
click at [257, 360] on h5 "Familie Preindl" at bounding box center [259, 364] width 304 height 21
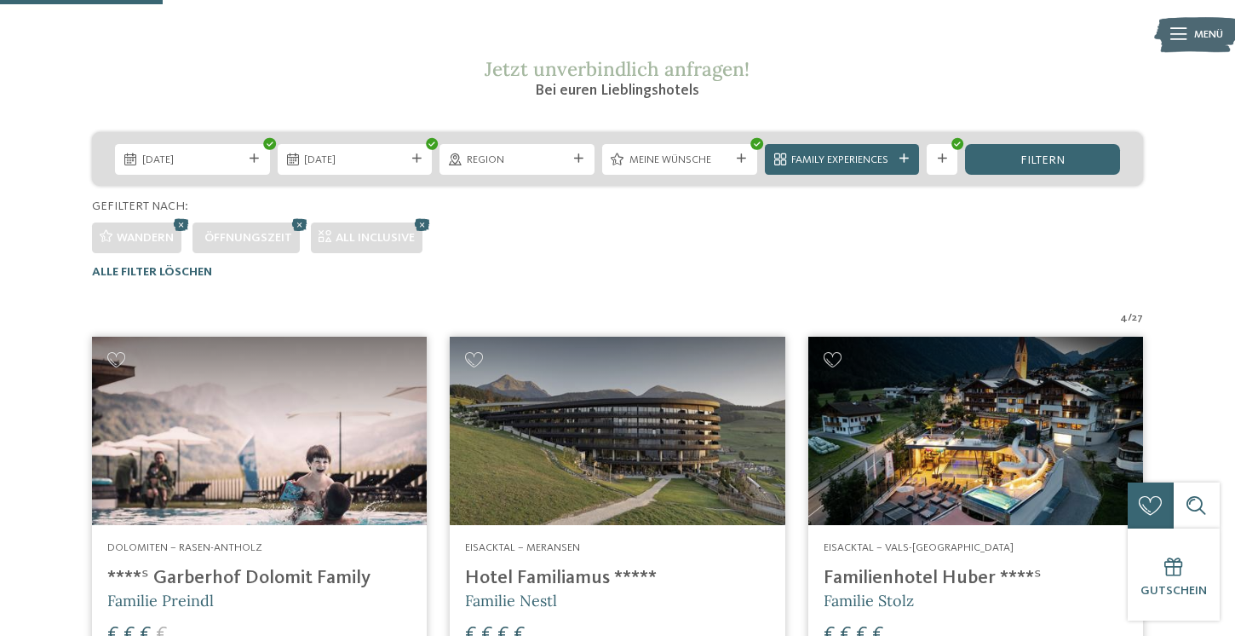
scroll to position [230, 0]
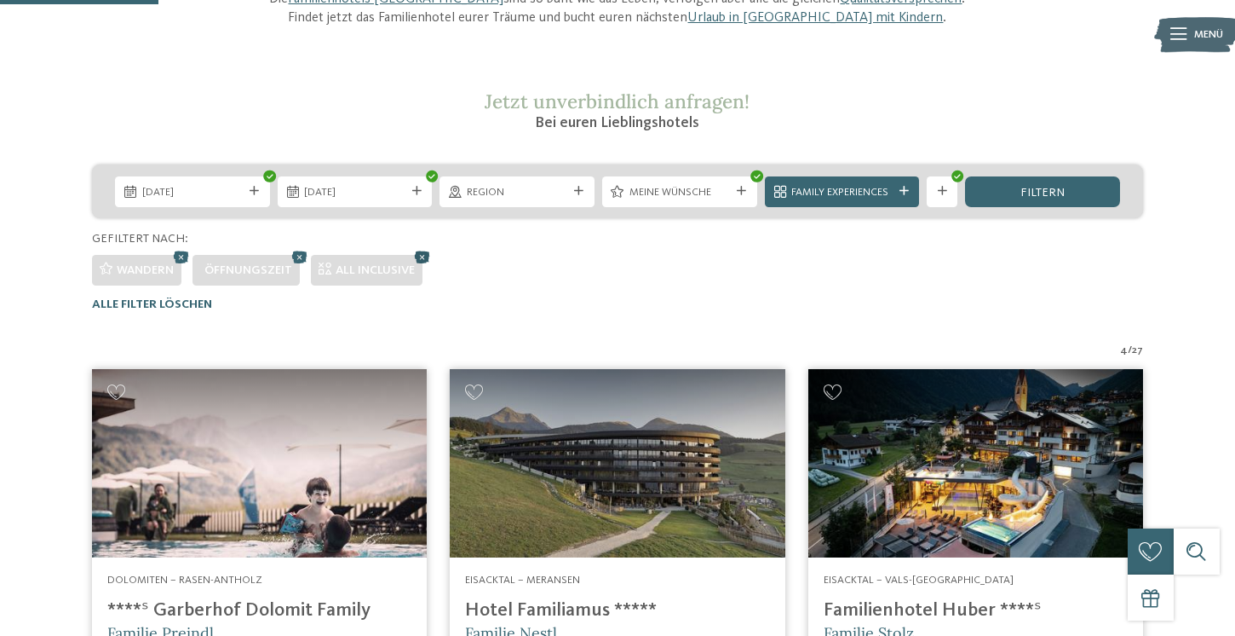
click at [425, 260] on icon at bounding box center [422, 256] width 23 height 20
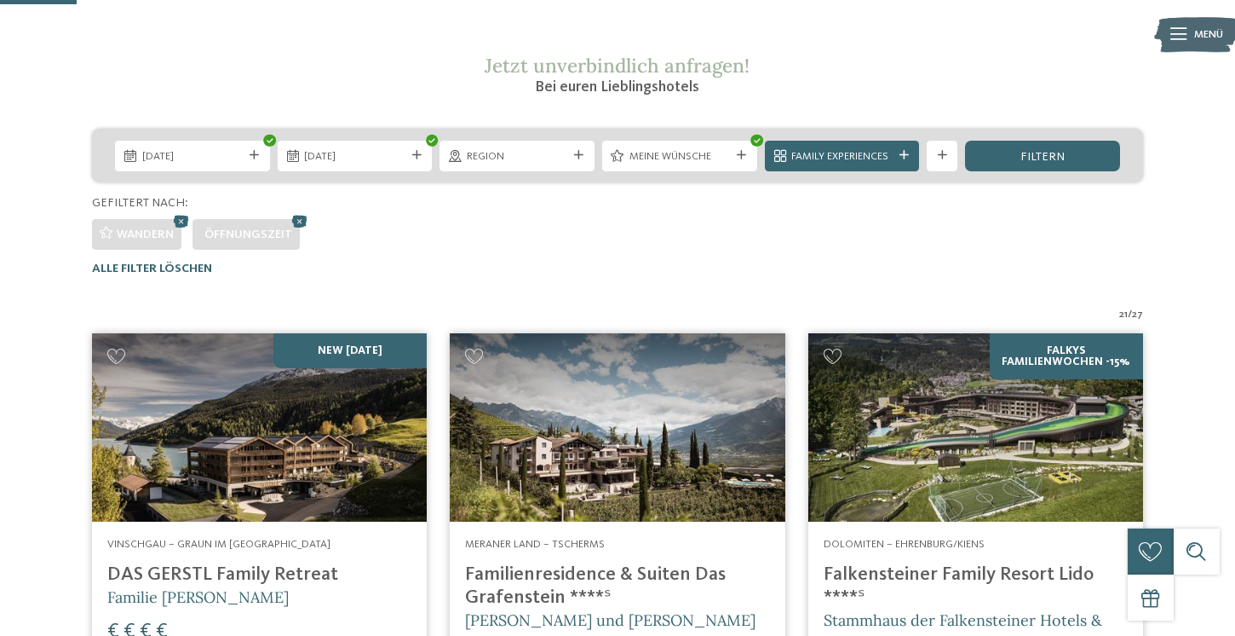
scroll to position [262, 0]
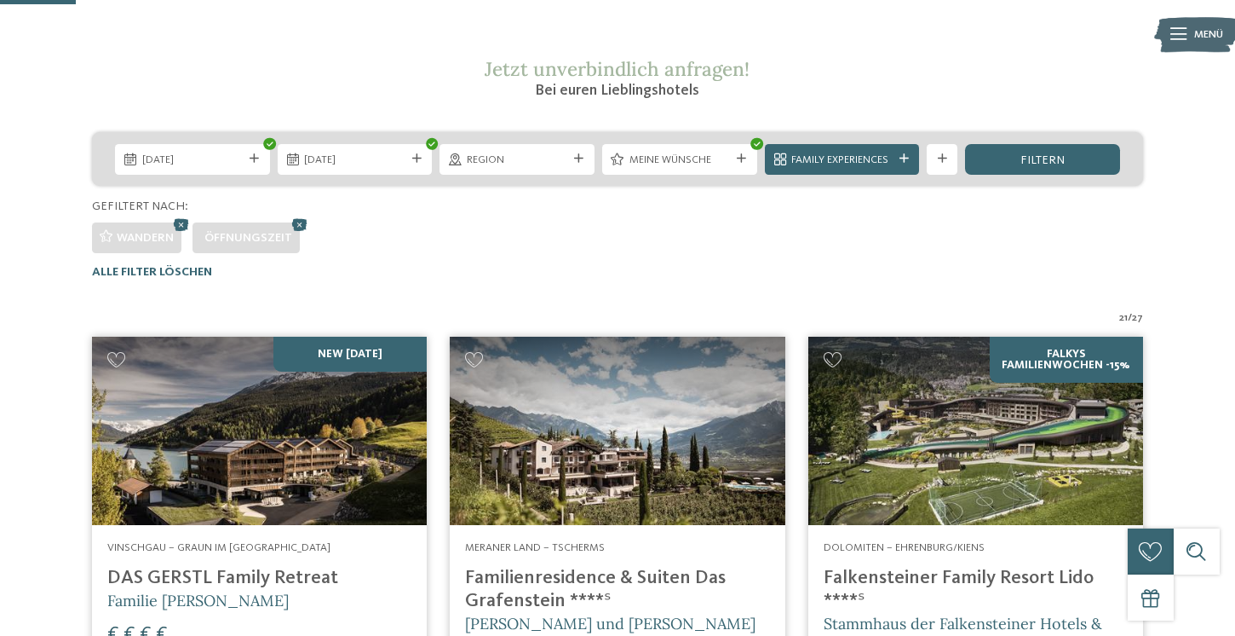
click at [273, 240] on span "Öffnungszeit" at bounding box center [248, 238] width 88 height 12
click at [302, 226] on icon at bounding box center [299, 224] width 23 height 20
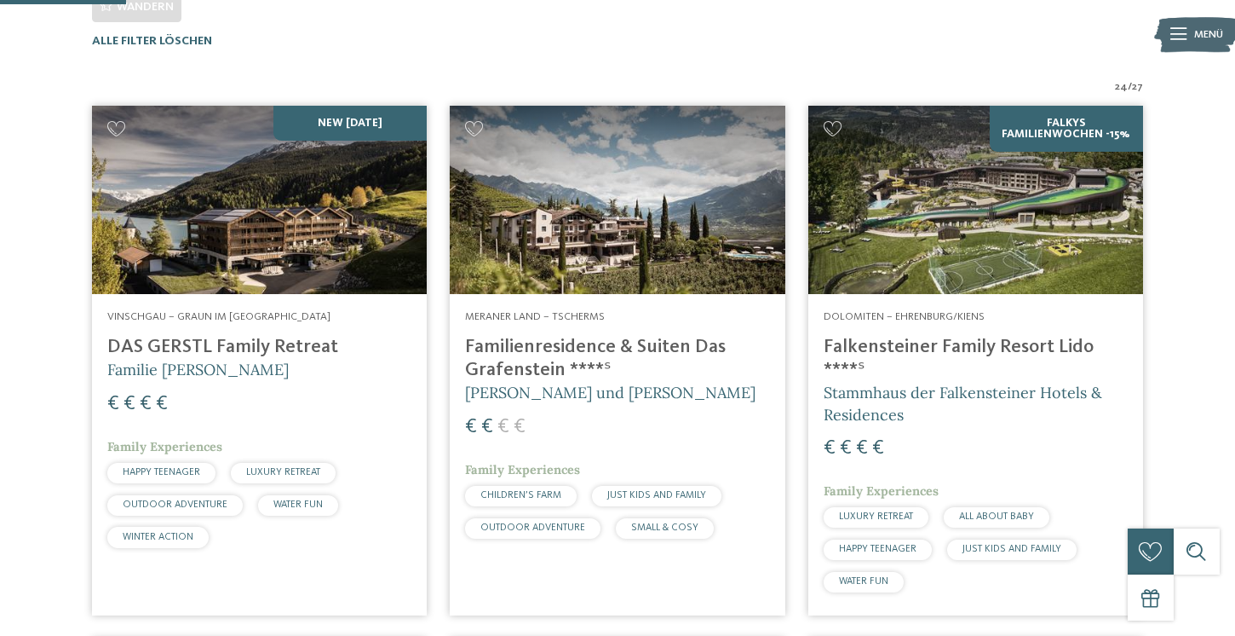
scroll to position [493, 0]
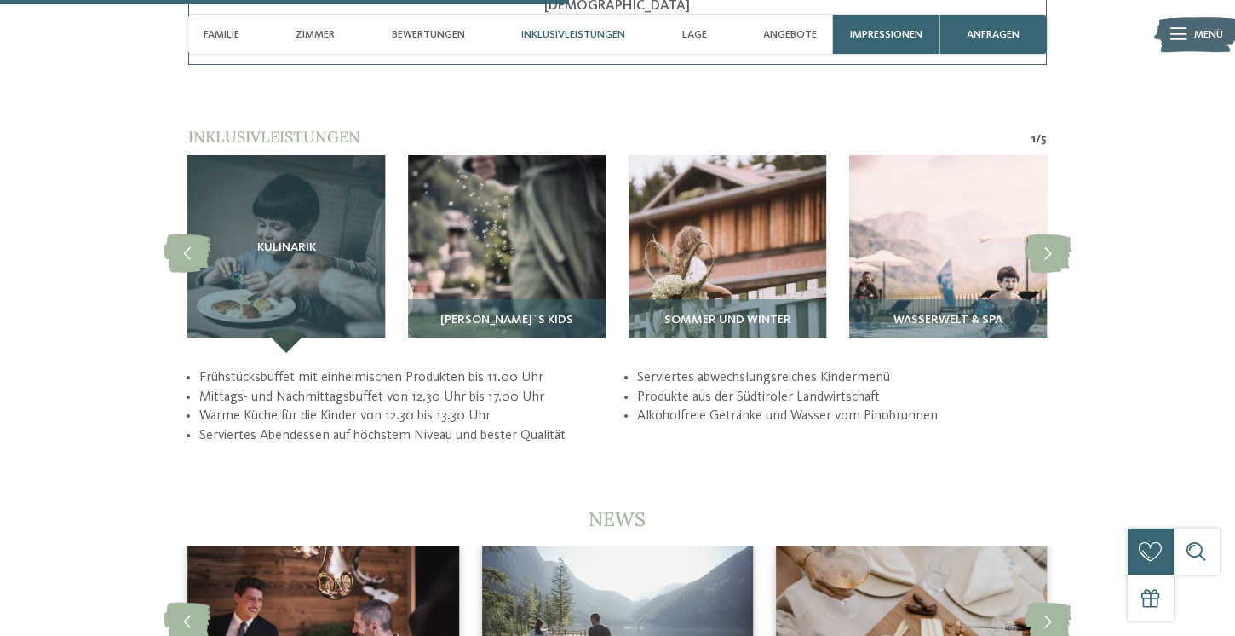
scroll to position [2941, 0]
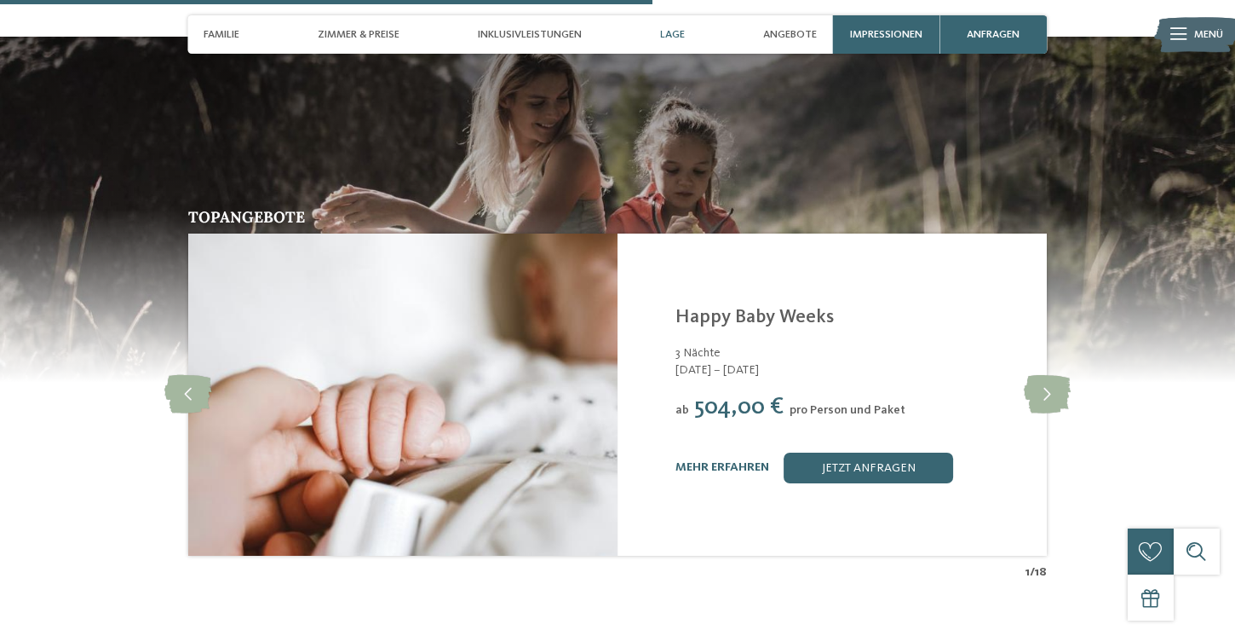
scroll to position [3276, 0]
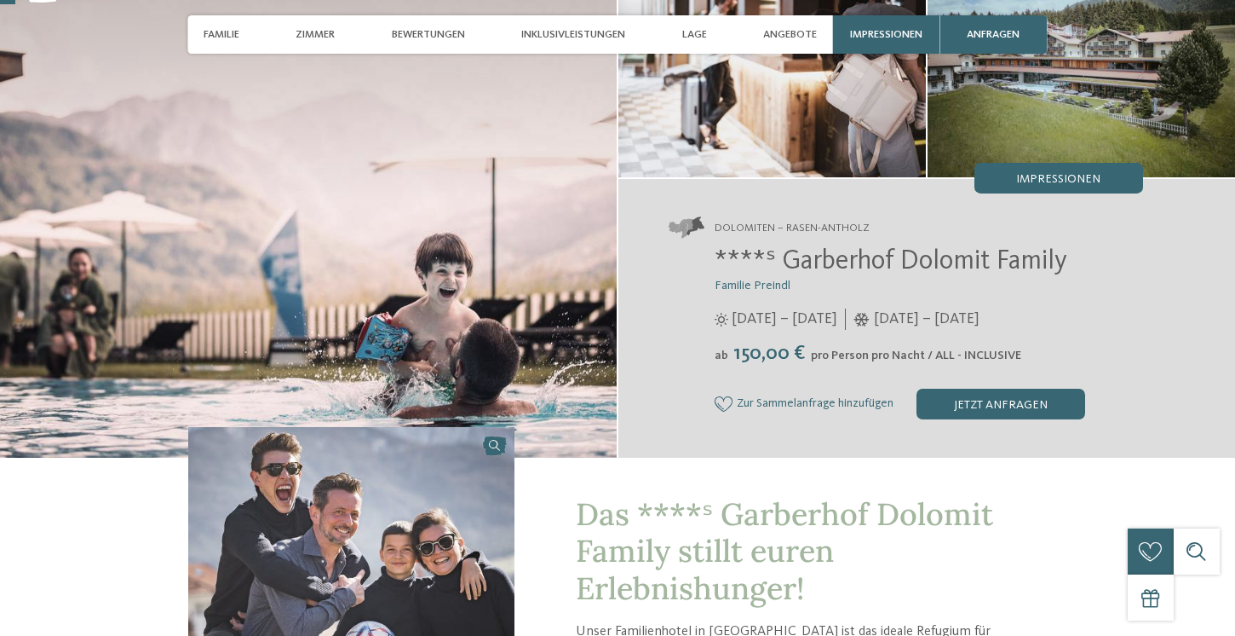
scroll to position [145, 0]
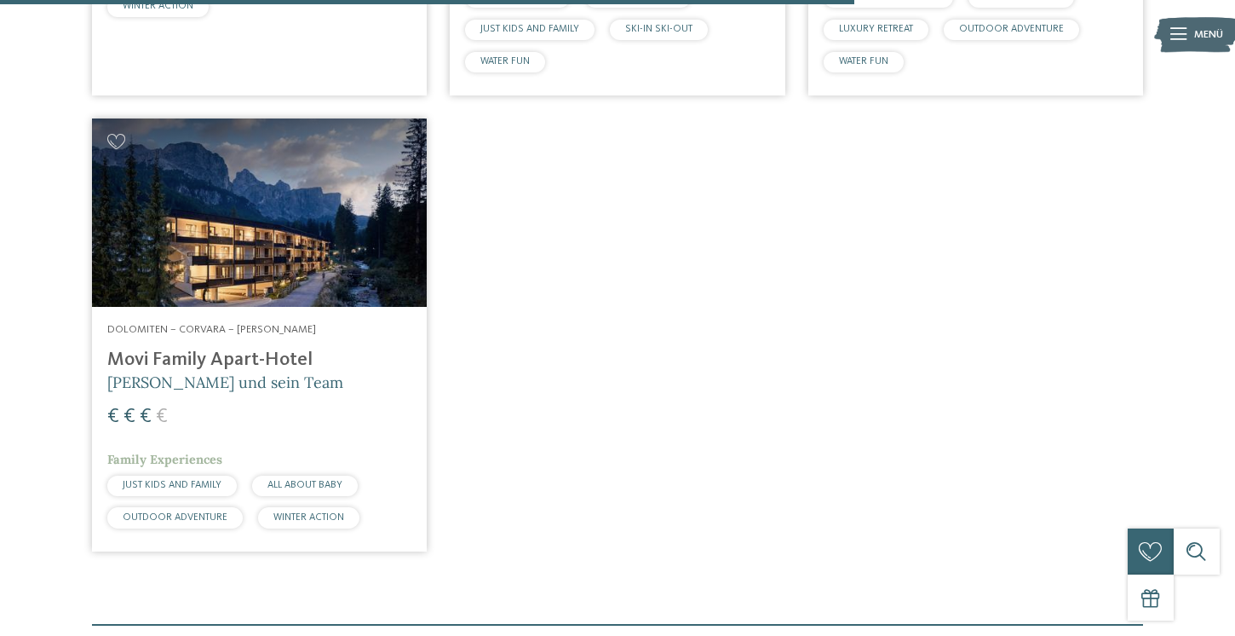
scroll to position [2023, 0]
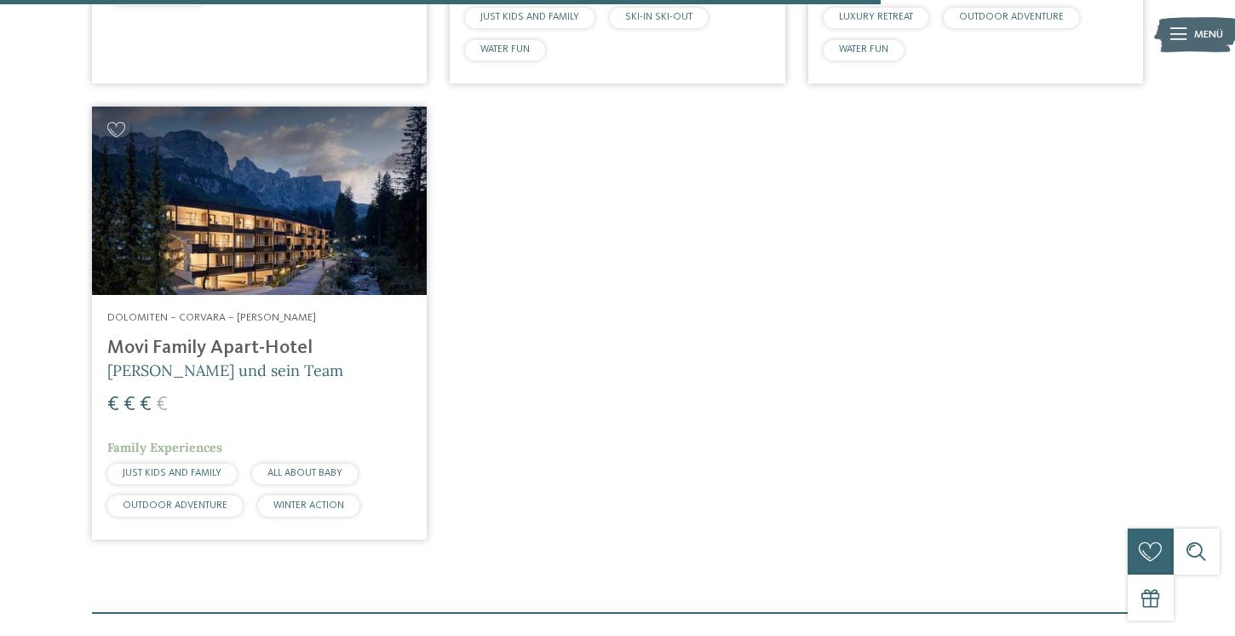
click at [295, 362] on span "[PERSON_NAME] und sein Team" at bounding box center [225, 370] width 236 height 20
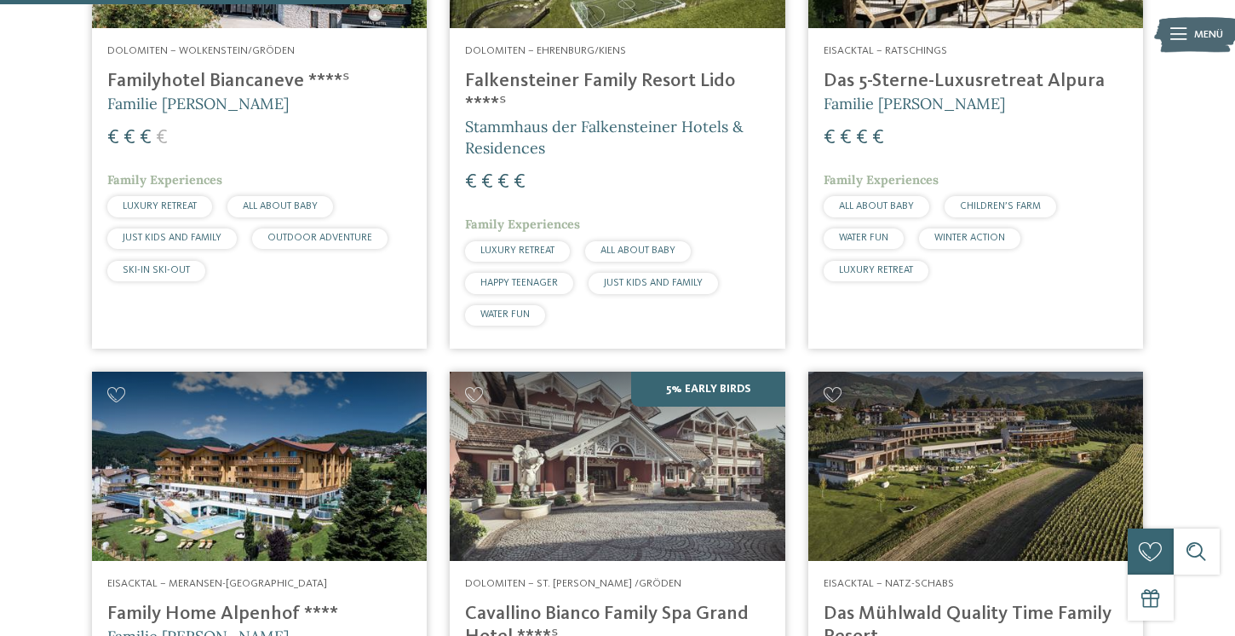
scroll to position [0, 0]
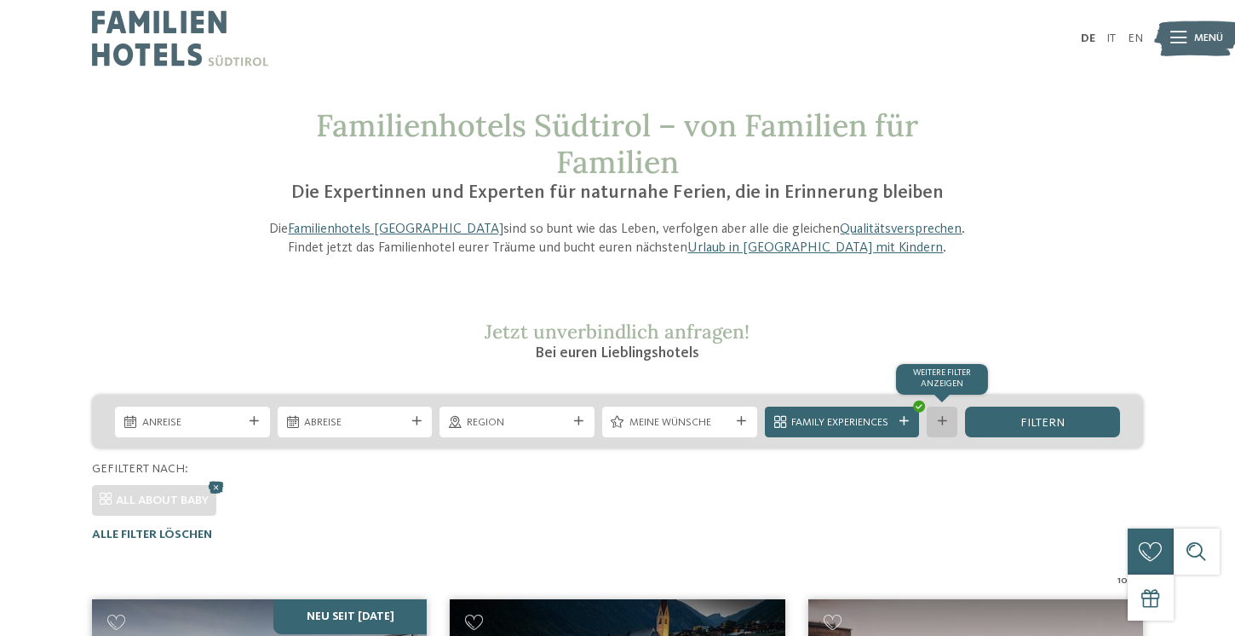
click at [946, 422] on icon at bounding box center [942, 421] width 9 height 9
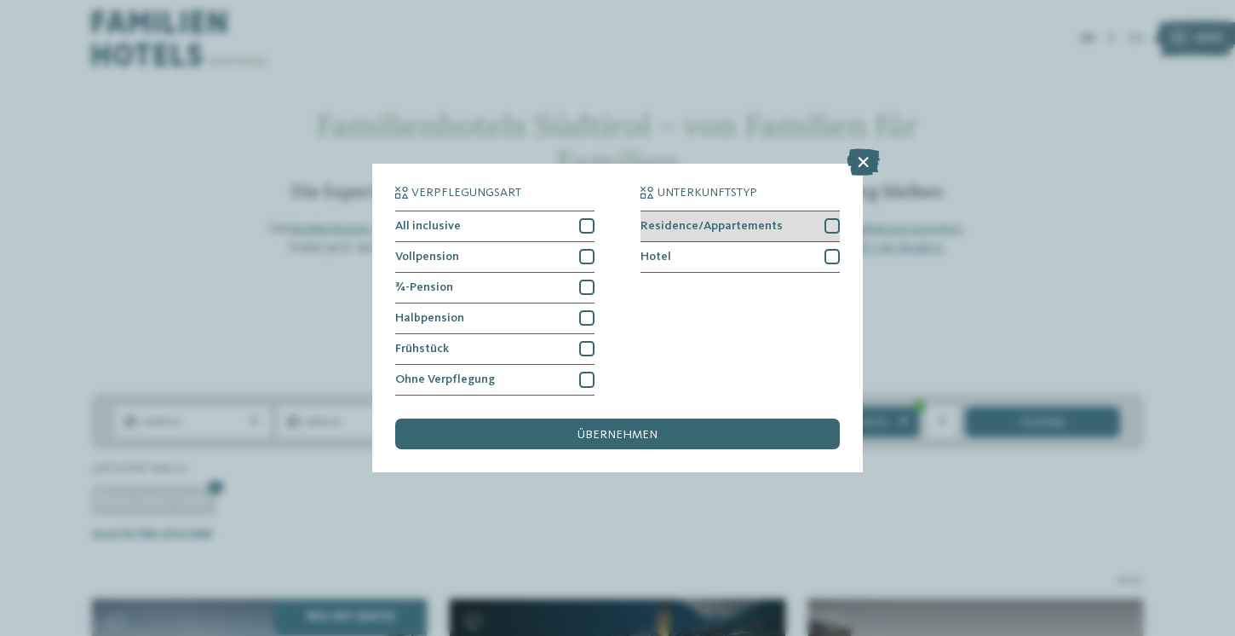
click at [766, 235] on div "Residence/Appartements" at bounding box center [740, 226] width 199 height 31
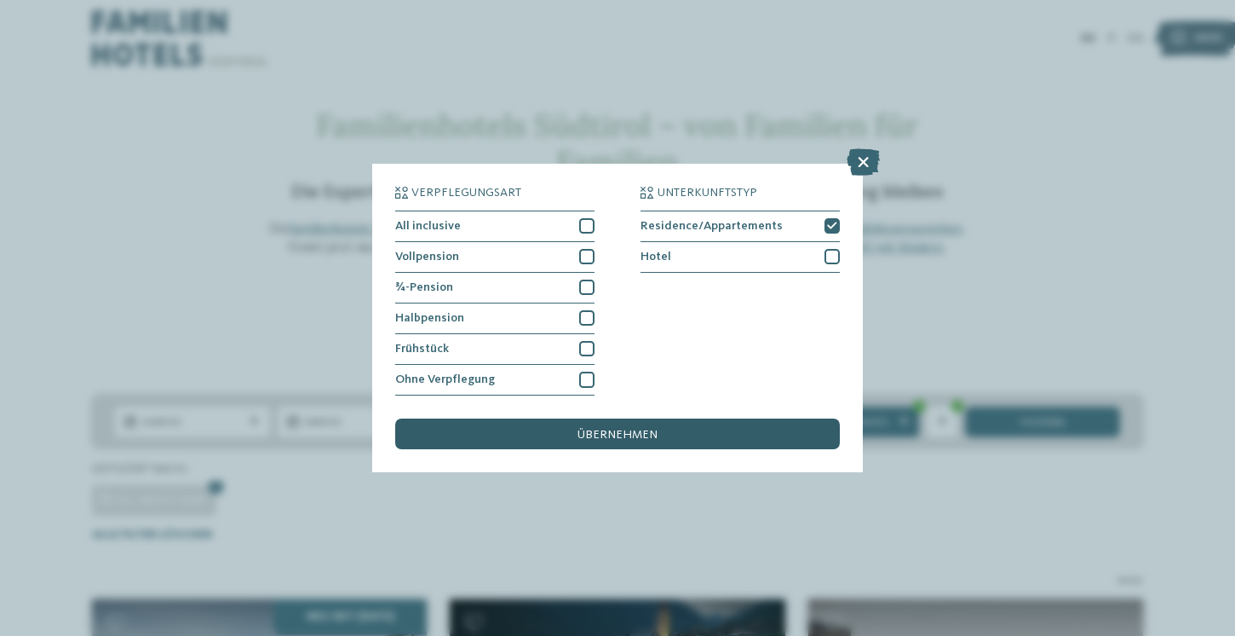
click at [700, 434] on div "übernehmen" at bounding box center [617, 433] width 445 height 31
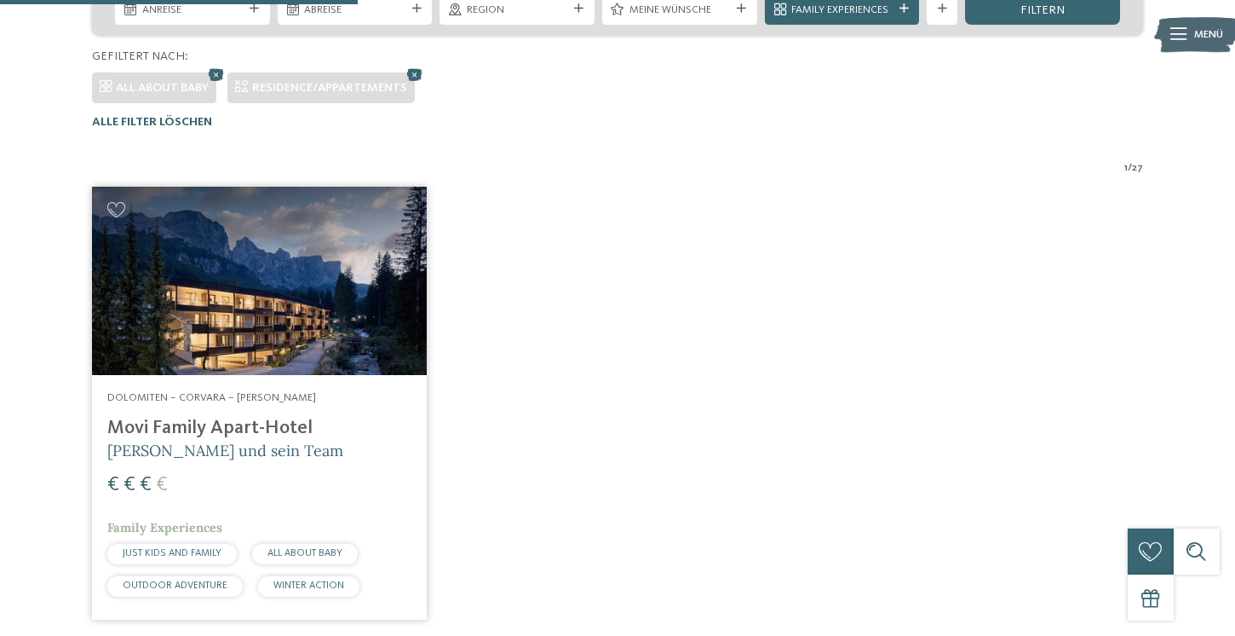
scroll to position [377, 0]
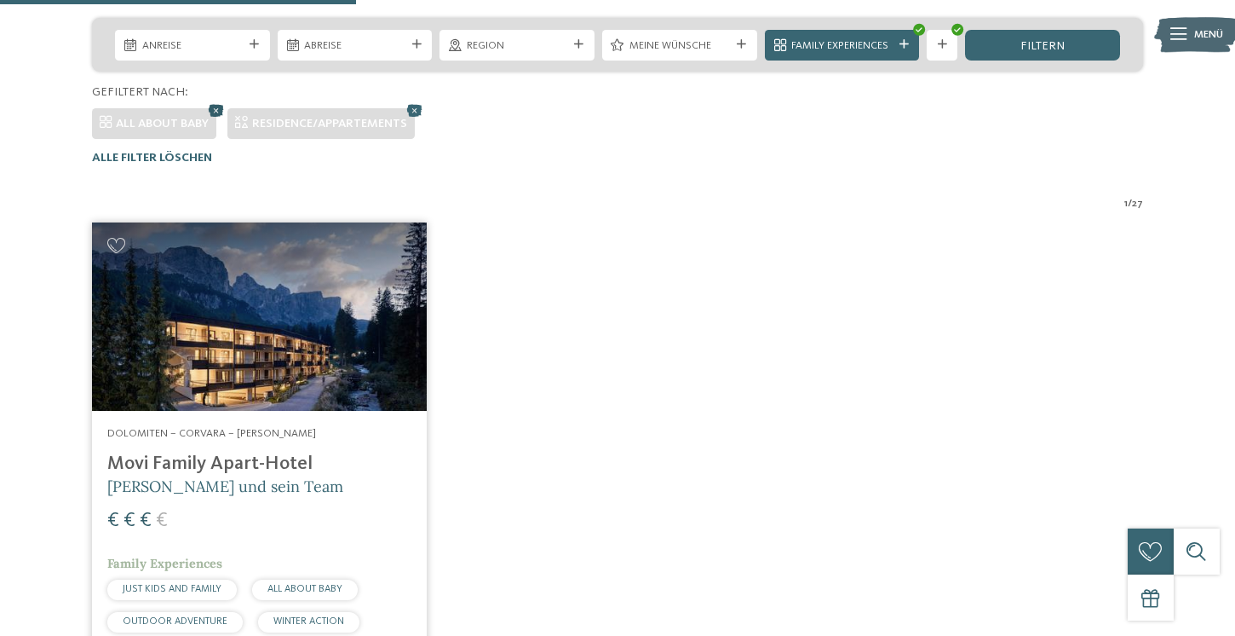
click at [216, 114] on icon at bounding box center [215, 110] width 23 height 20
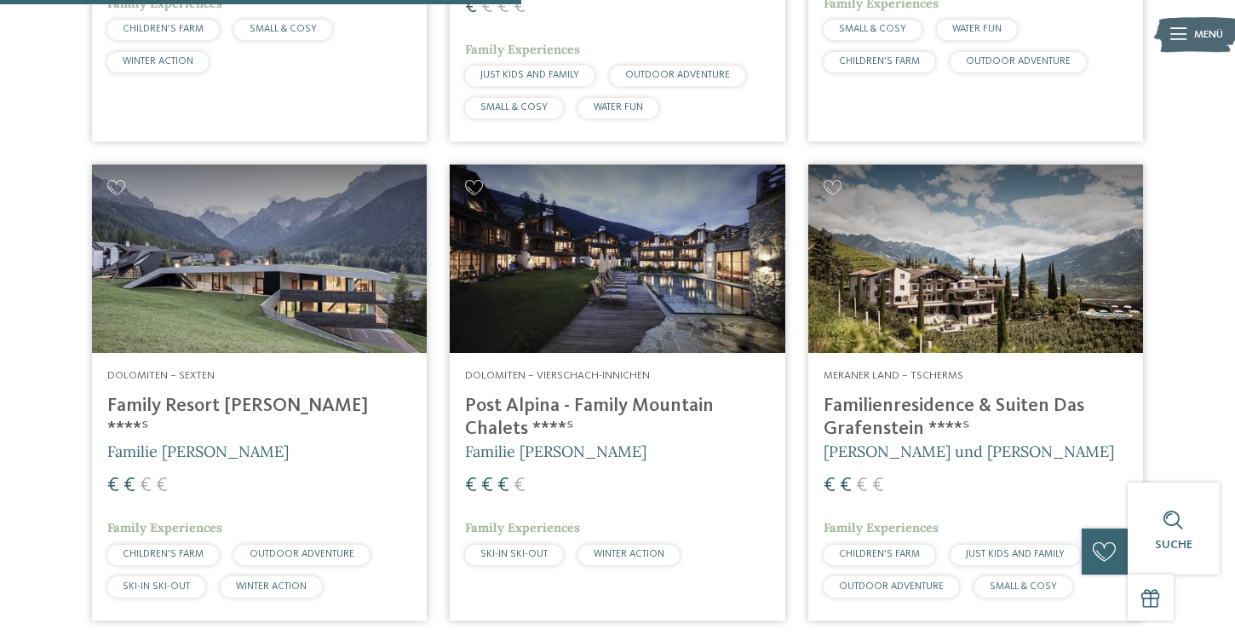
scroll to position [946, 0]
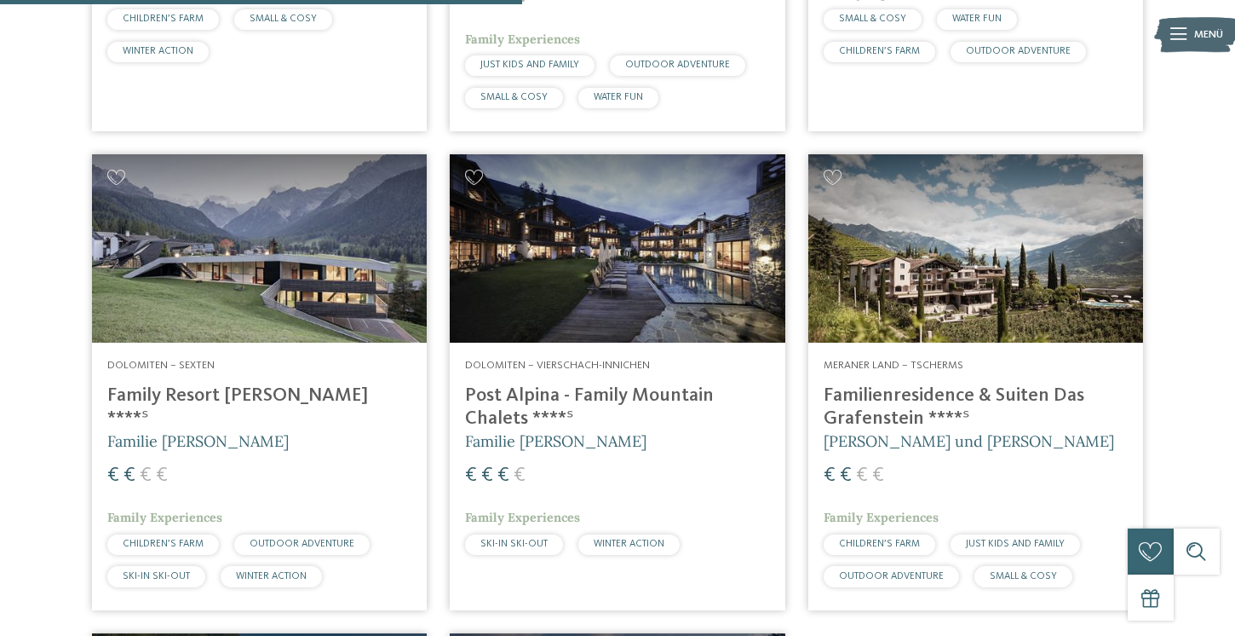
click at [538, 342] on div "Dolomiten – Vierschach-Innichen Post Alpina - Family Mountain Chalets ****ˢ Fam…" at bounding box center [617, 459] width 335 height 235
click at [1050, 384] on h4 "Familienresidence & Suiten Das Grafenstein ****ˢ" at bounding box center [976, 407] width 304 height 46
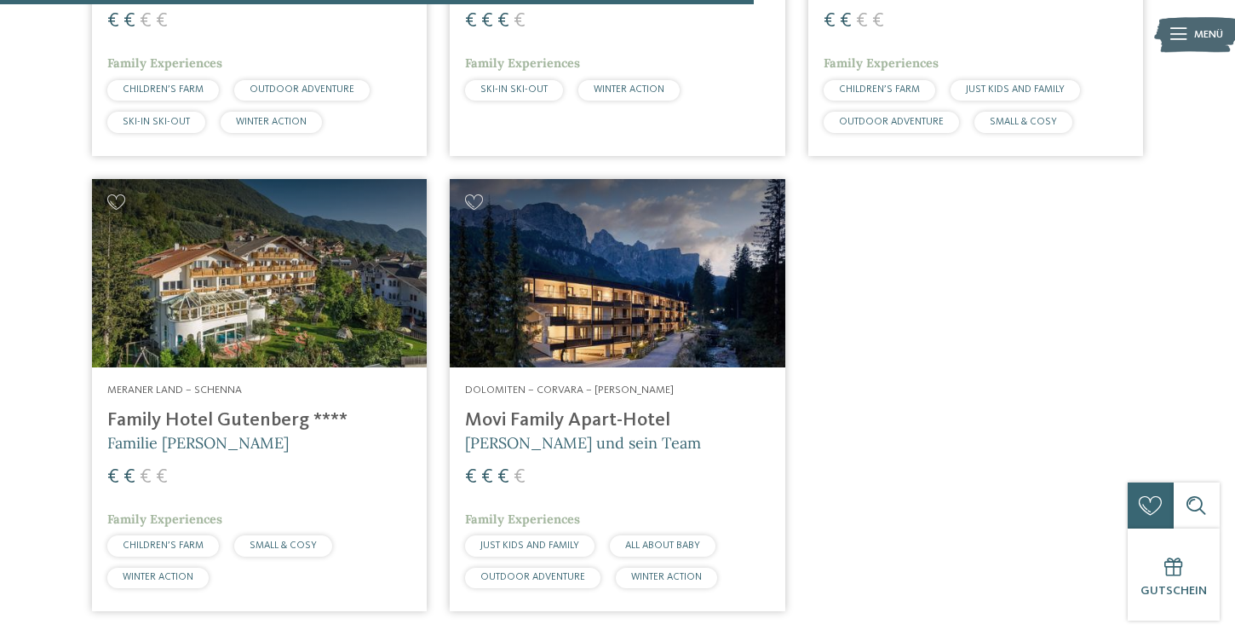
scroll to position [1415, 0]
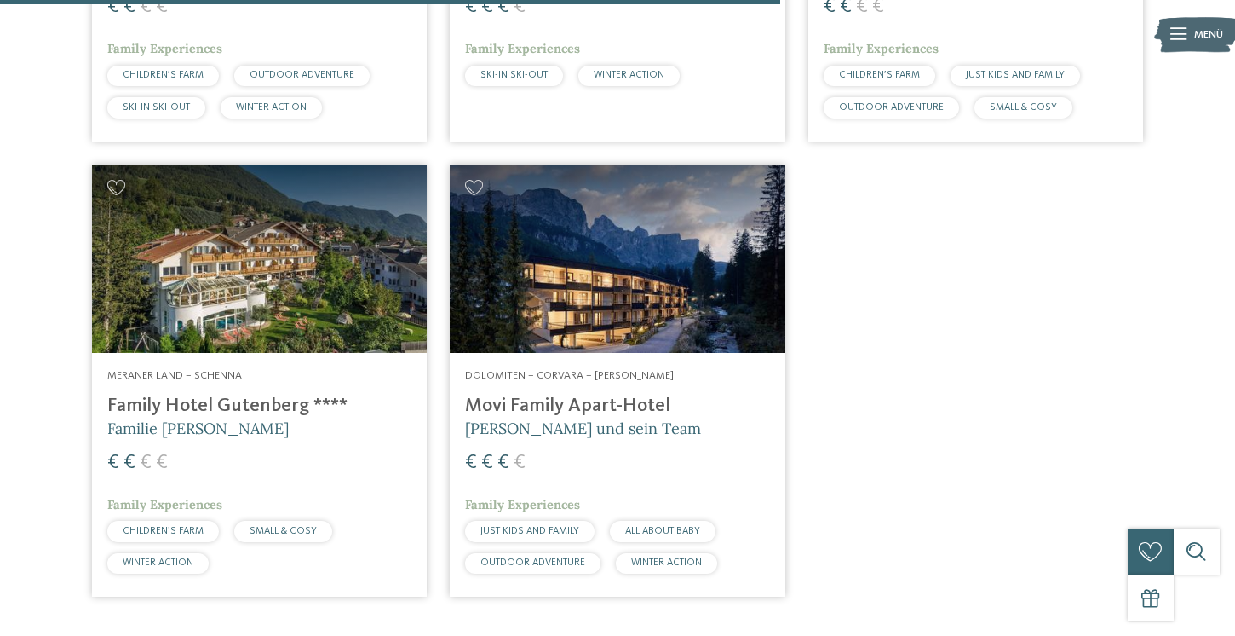
click at [308, 394] on h4 "Family Hotel Gutenberg ****" at bounding box center [259, 405] width 304 height 23
click at [572, 394] on h4 "Movi Family Apart-Hotel" at bounding box center [617, 405] width 304 height 23
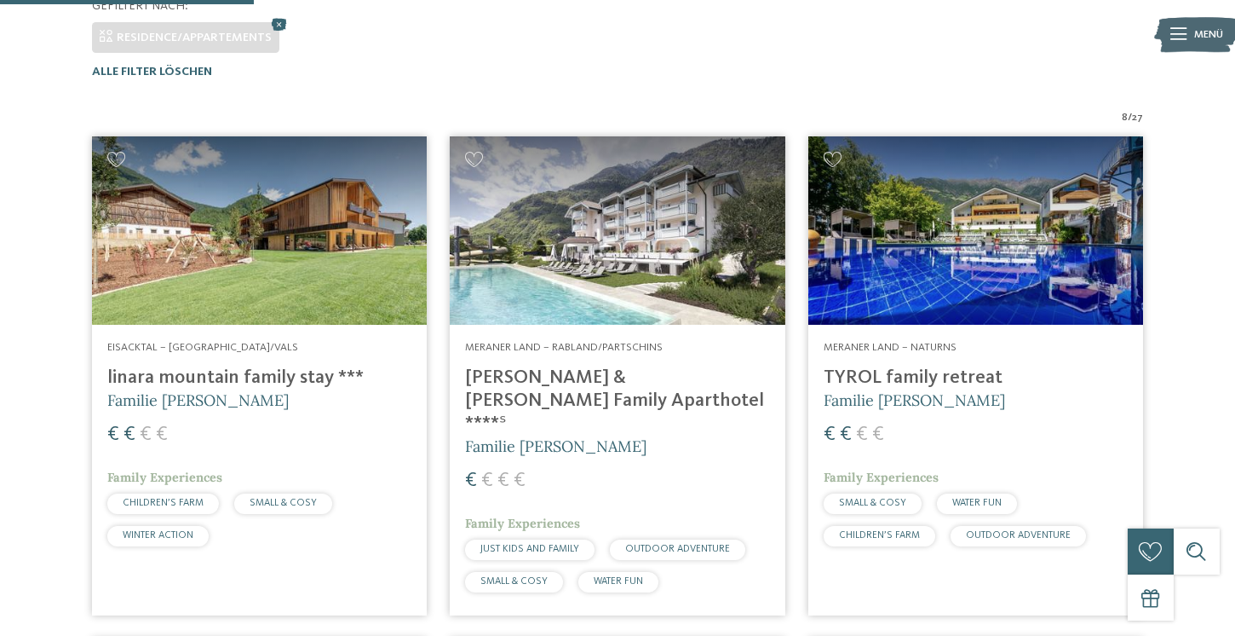
scroll to position [459, 0]
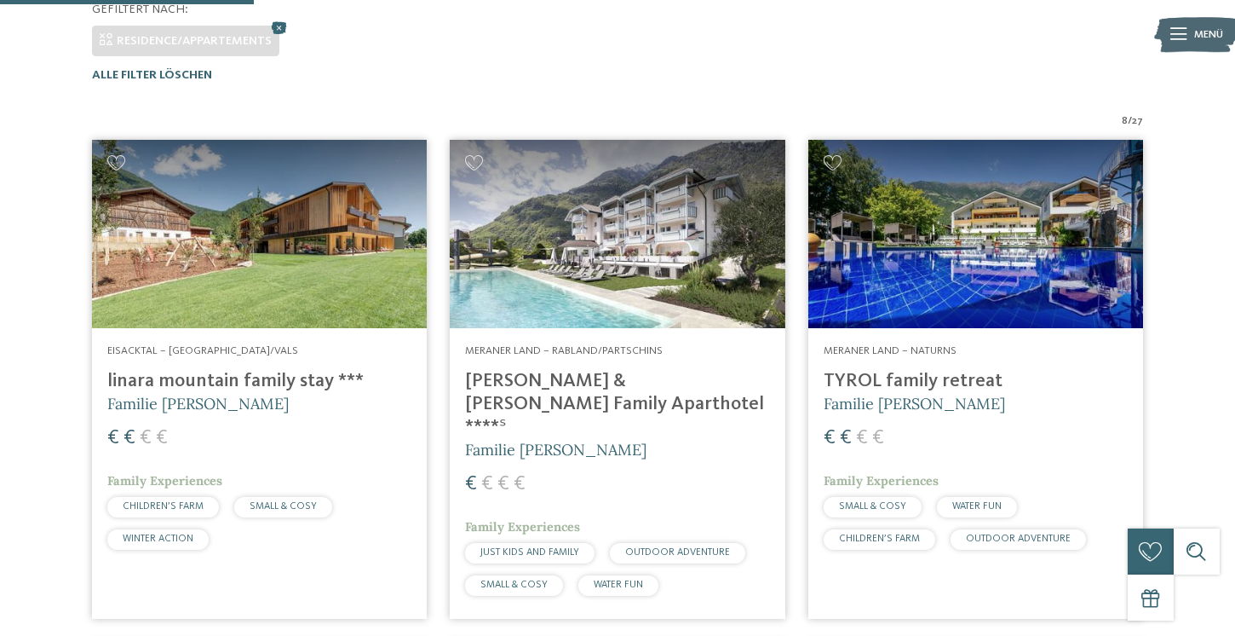
click at [282, 412] on h5 "Familie [PERSON_NAME]" at bounding box center [259, 403] width 304 height 21
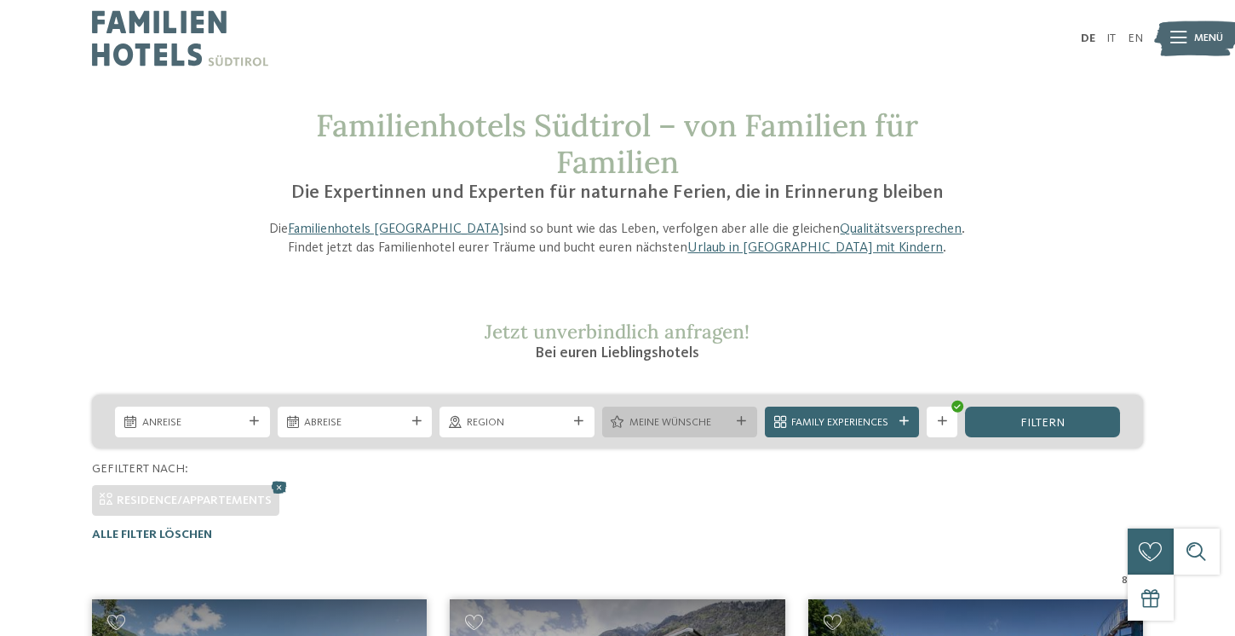
click at [639, 424] on span "Meine Wünsche" at bounding box center [680, 422] width 101 height 15
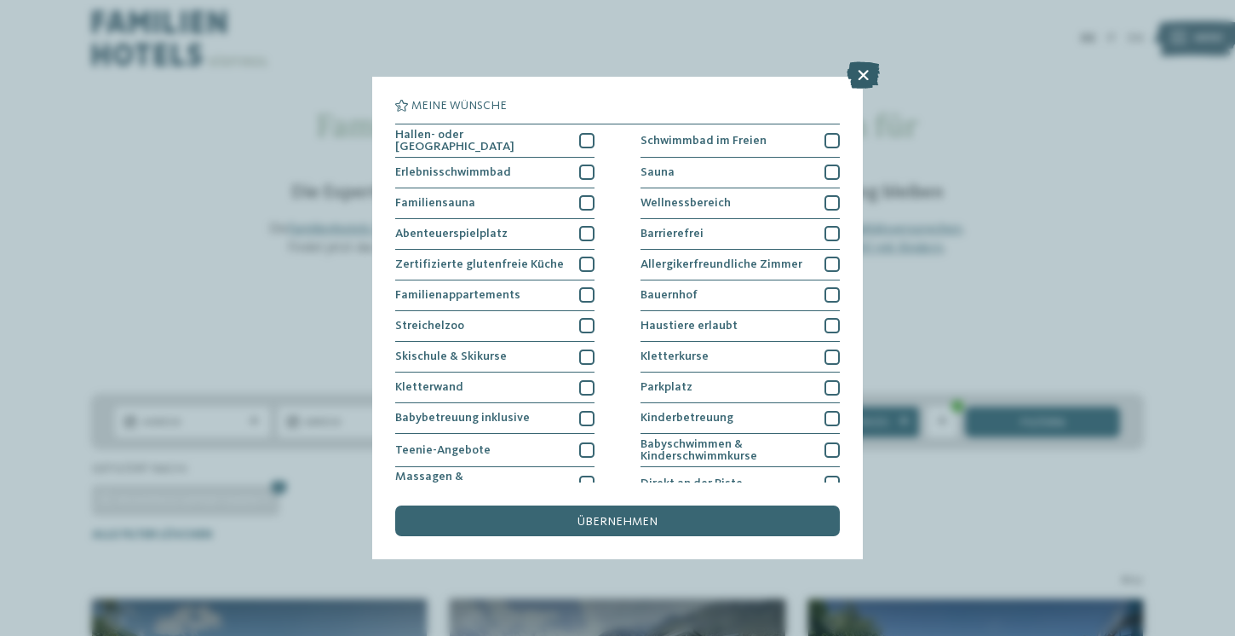
click at [860, 83] on icon at bounding box center [863, 74] width 33 height 27
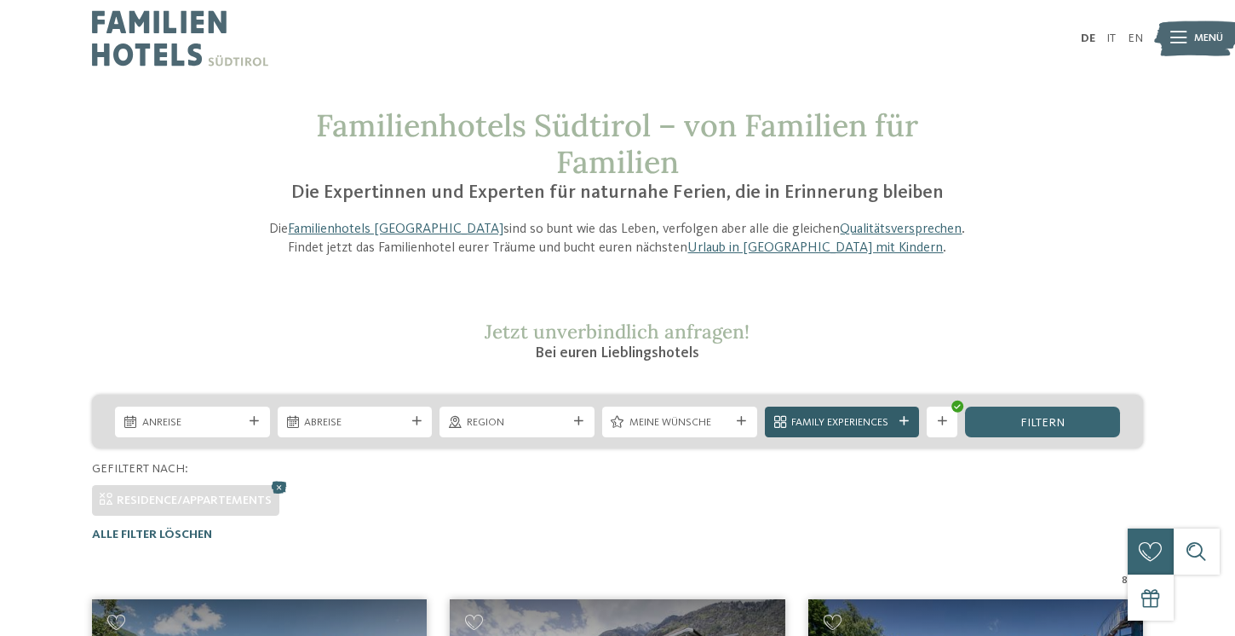
click at [816, 424] on span "Family Experiences" at bounding box center [841, 422] width 101 height 15
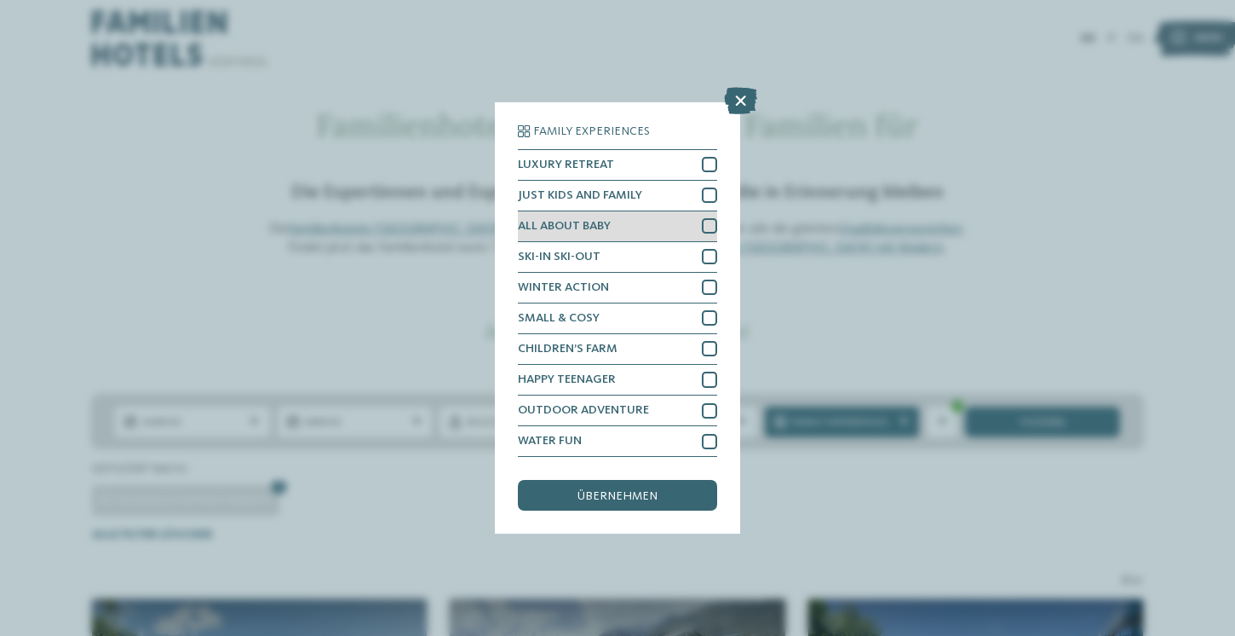
click at [632, 233] on div "ALL ABOUT BABY" at bounding box center [617, 226] width 199 height 31
click at [628, 498] on span "übernehmen" at bounding box center [618, 496] width 80 height 12
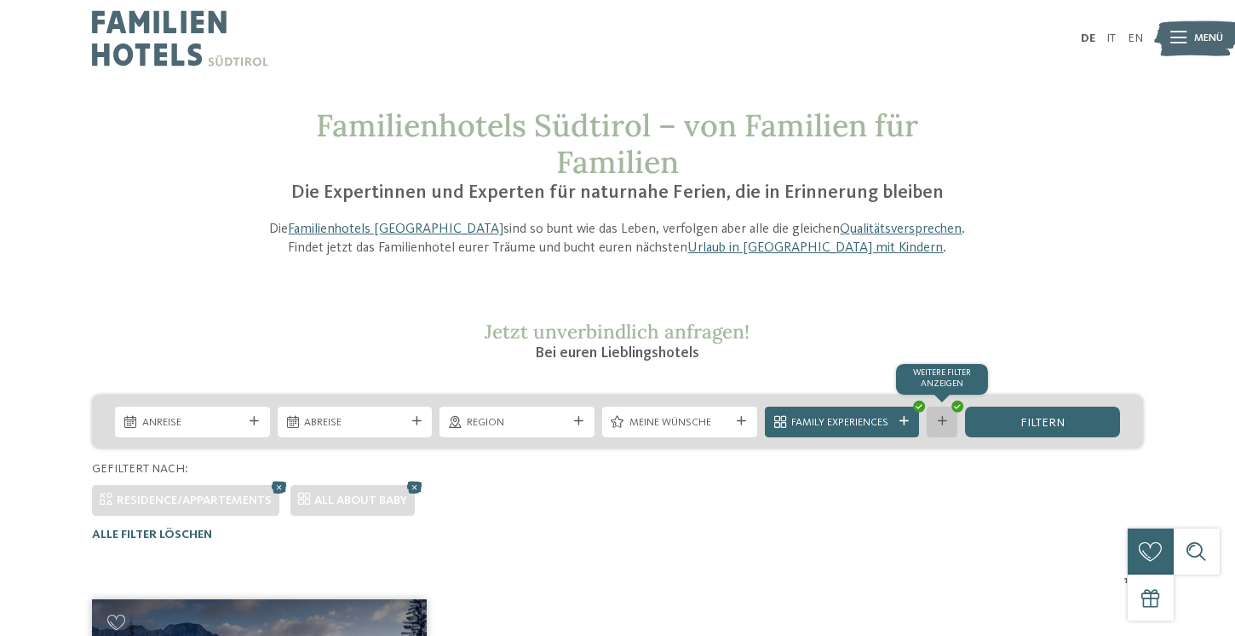
click at [939, 423] on icon at bounding box center [942, 421] width 9 height 9
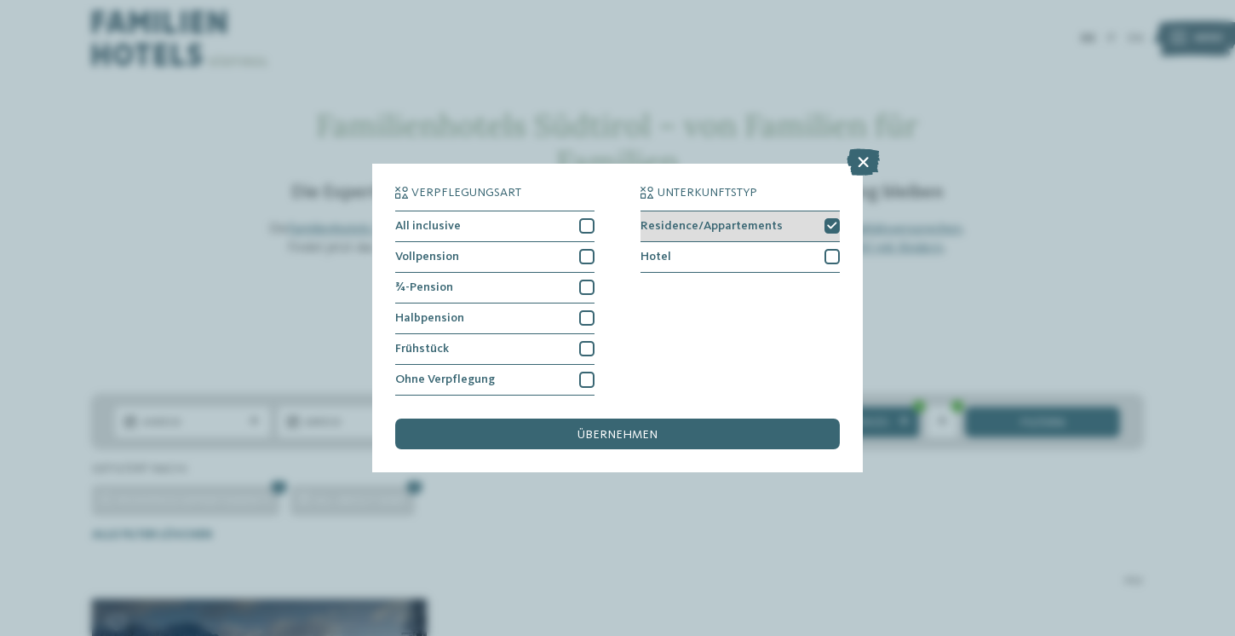
click at [823, 238] on div "Residence/Appartements" at bounding box center [740, 226] width 199 height 31
click at [822, 247] on div "Hotel" at bounding box center [740, 257] width 199 height 31
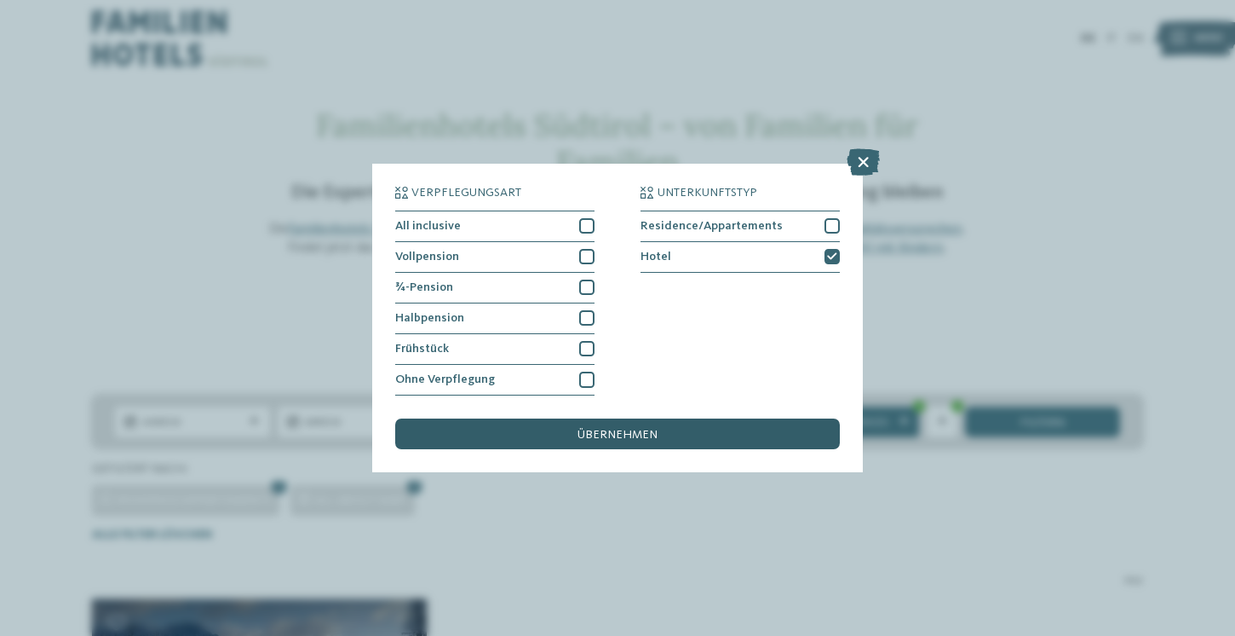
click at [765, 433] on div "übernehmen" at bounding box center [617, 433] width 445 height 31
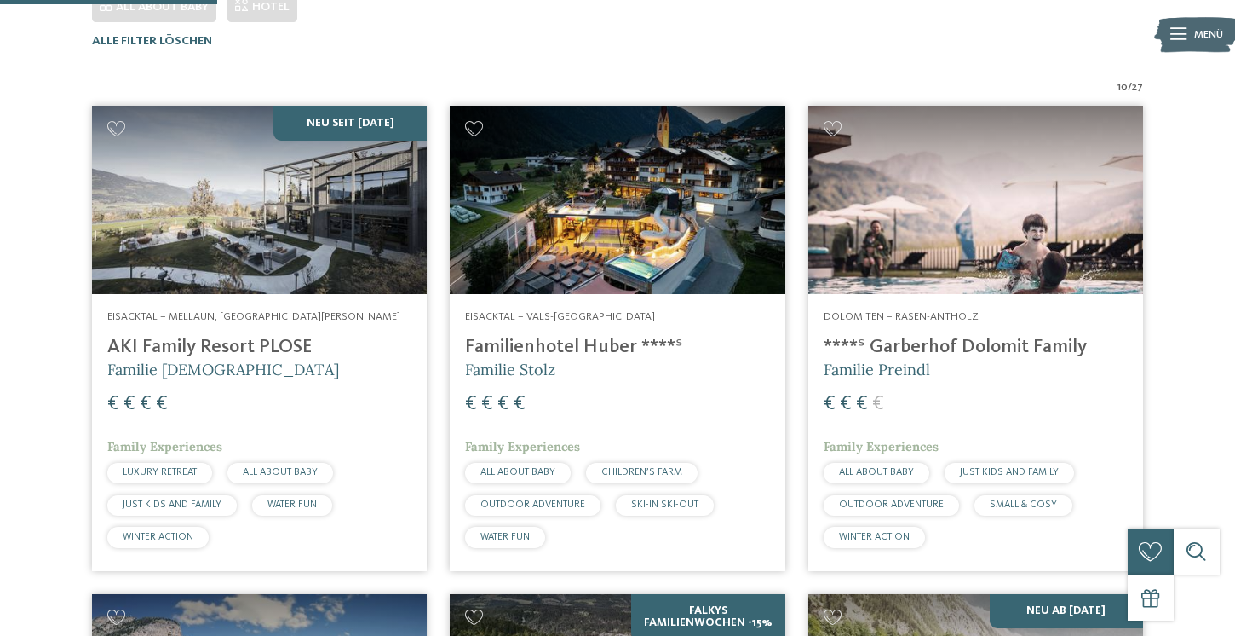
scroll to position [567, 0]
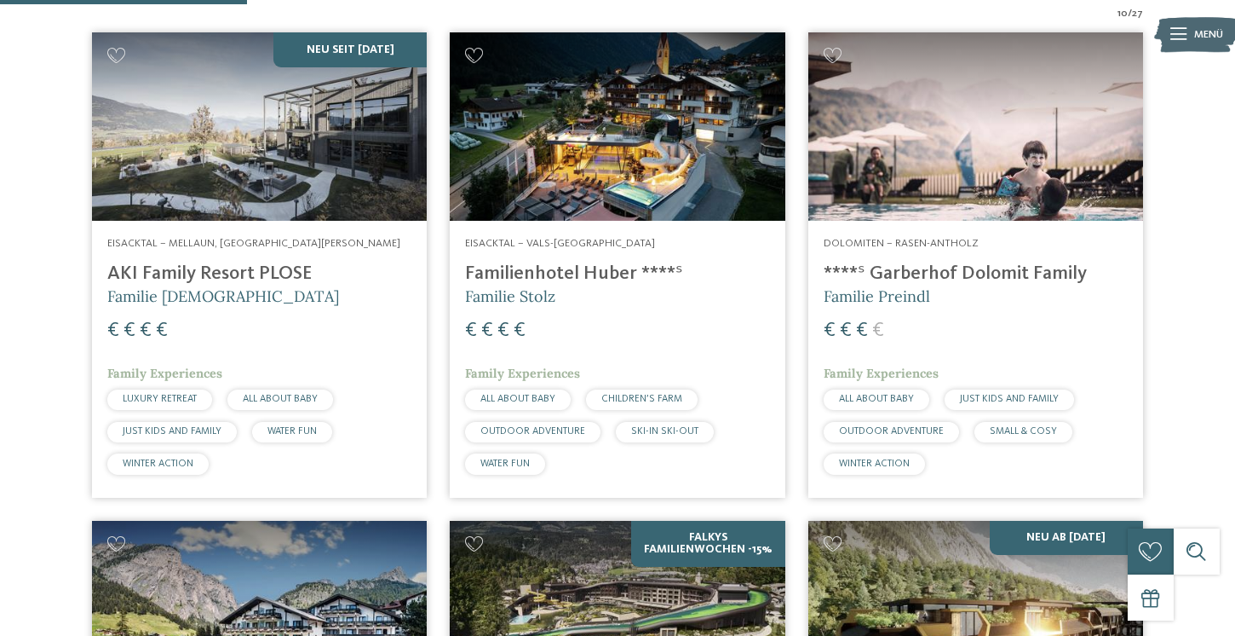
click at [907, 287] on span "Familie Preindl" at bounding box center [877, 296] width 106 height 20
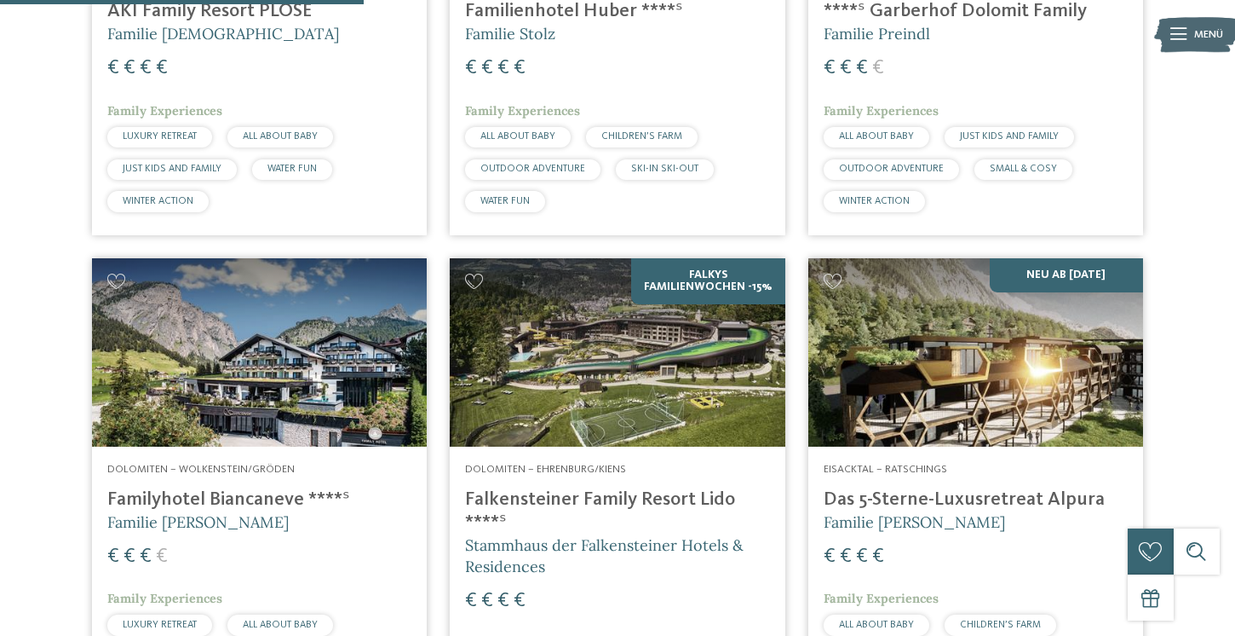
scroll to position [834, 0]
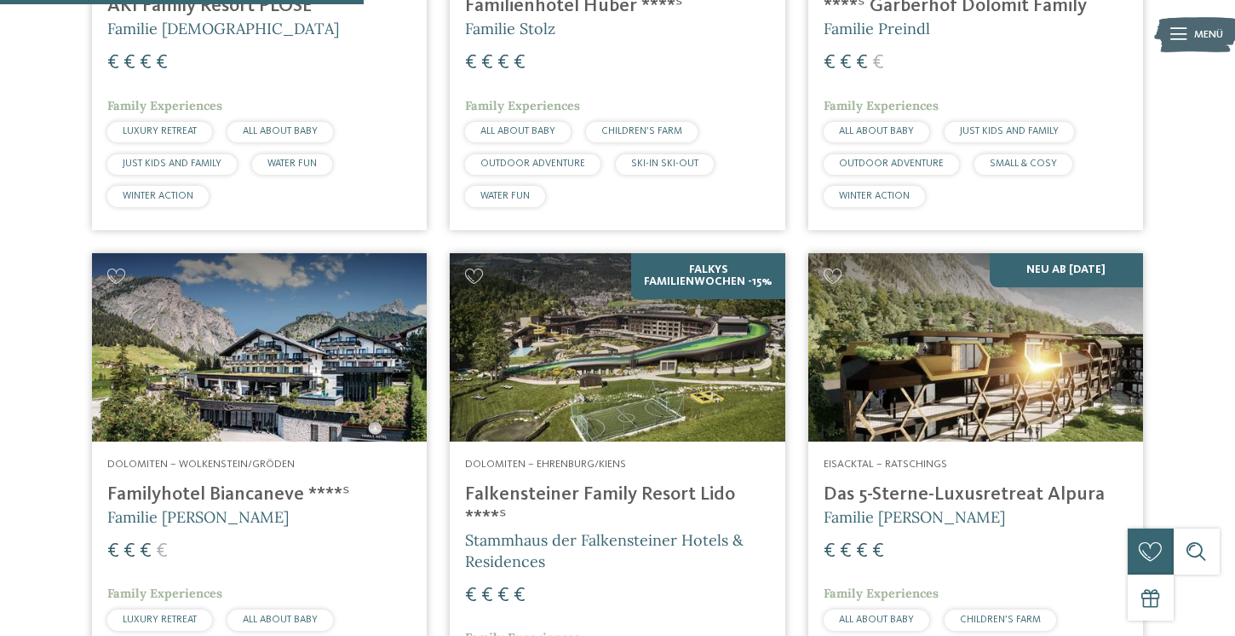
click at [256, 367] on img at bounding box center [259, 347] width 335 height 188
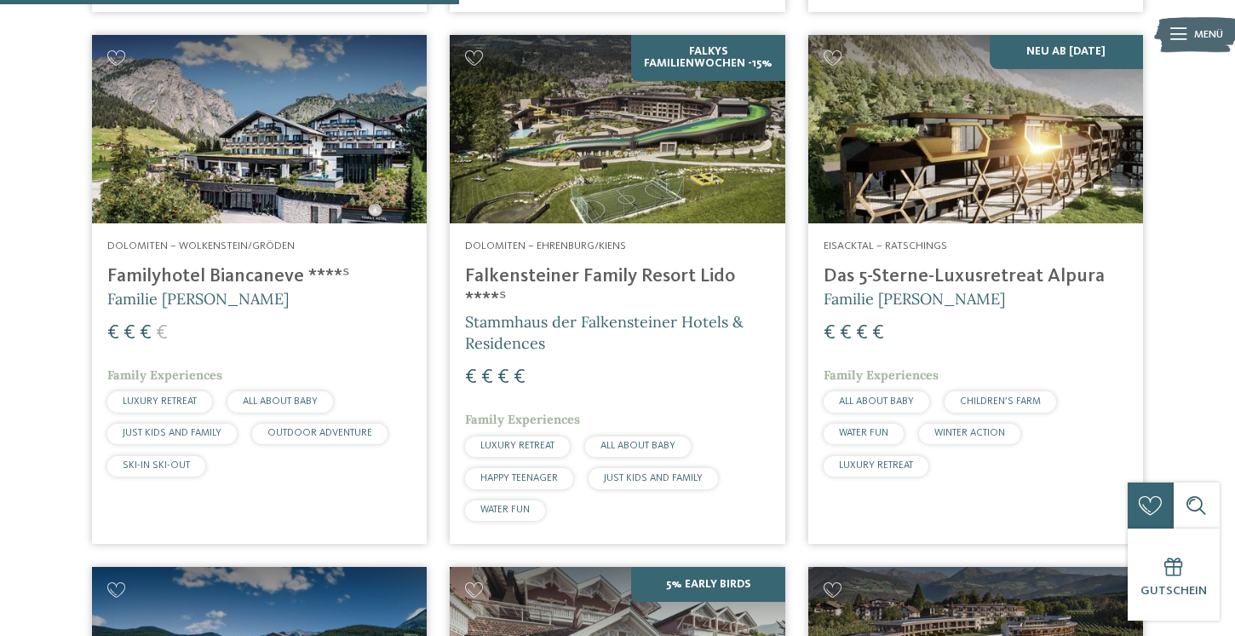
scroll to position [1054, 0]
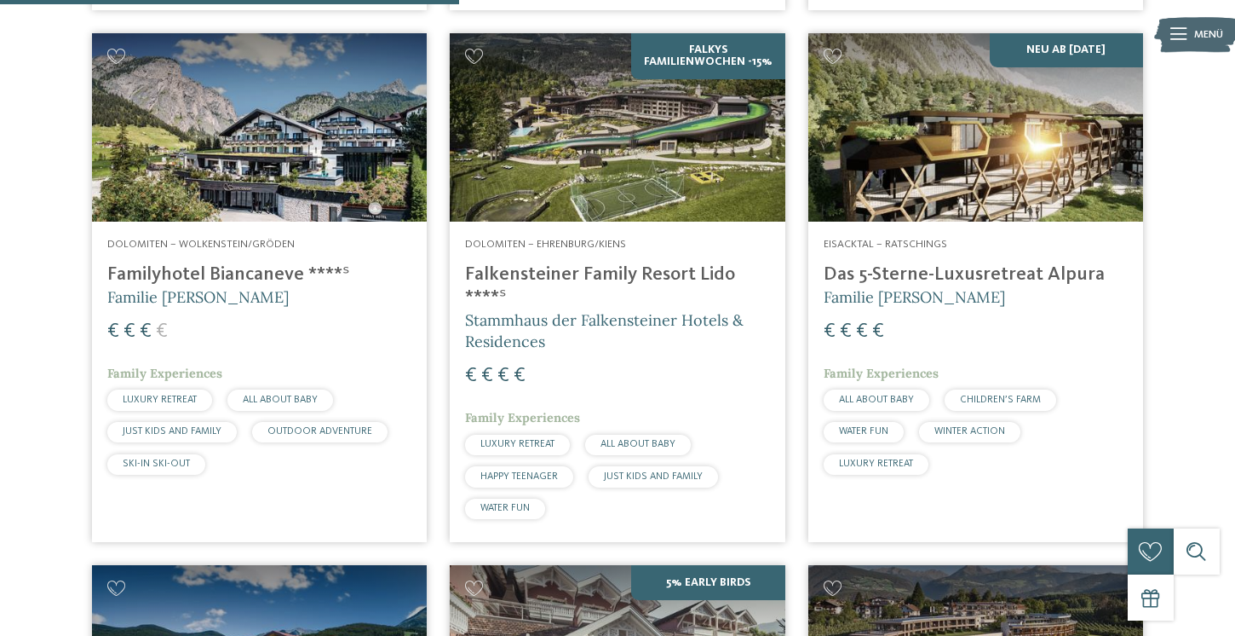
click at [744, 194] on img at bounding box center [617, 127] width 335 height 188
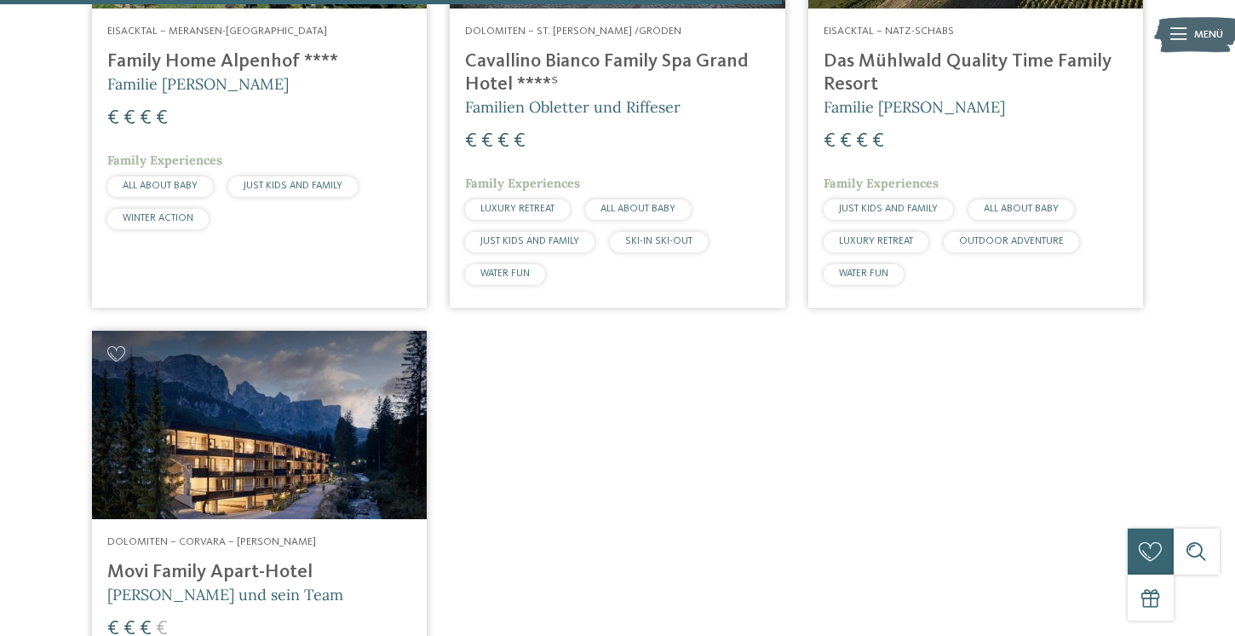
scroll to position [1795, 0]
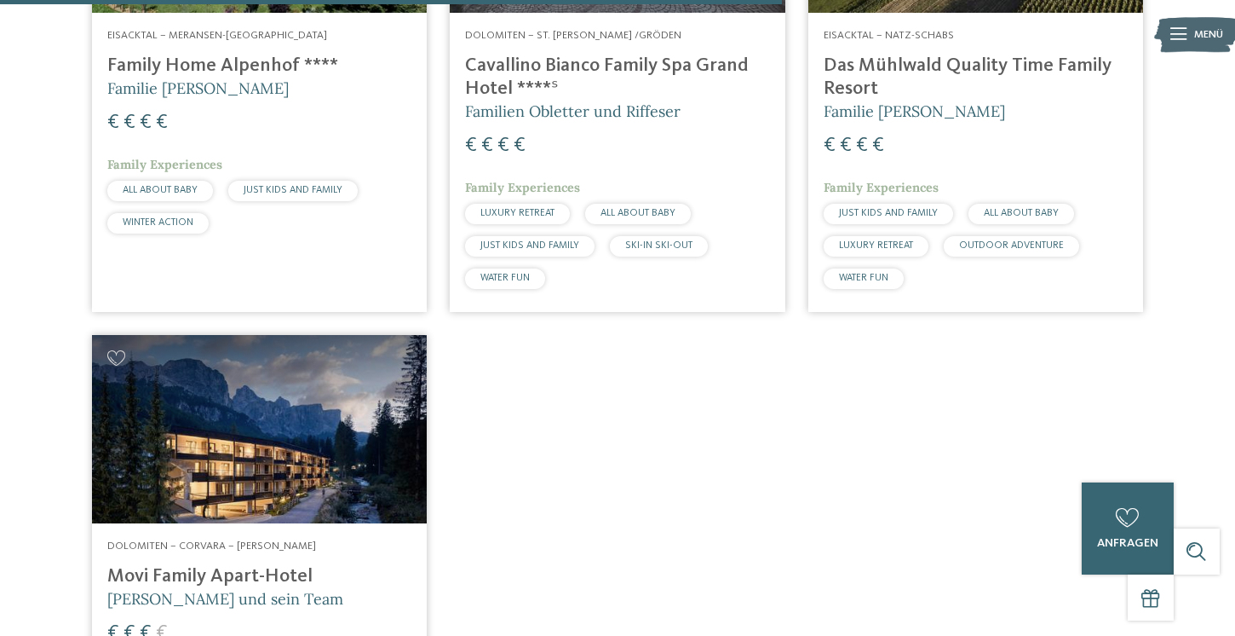
click at [919, 66] on h4 "Das Mühlwald Quality Time Family Resort" at bounding box center [976, 78] width 304 height 46
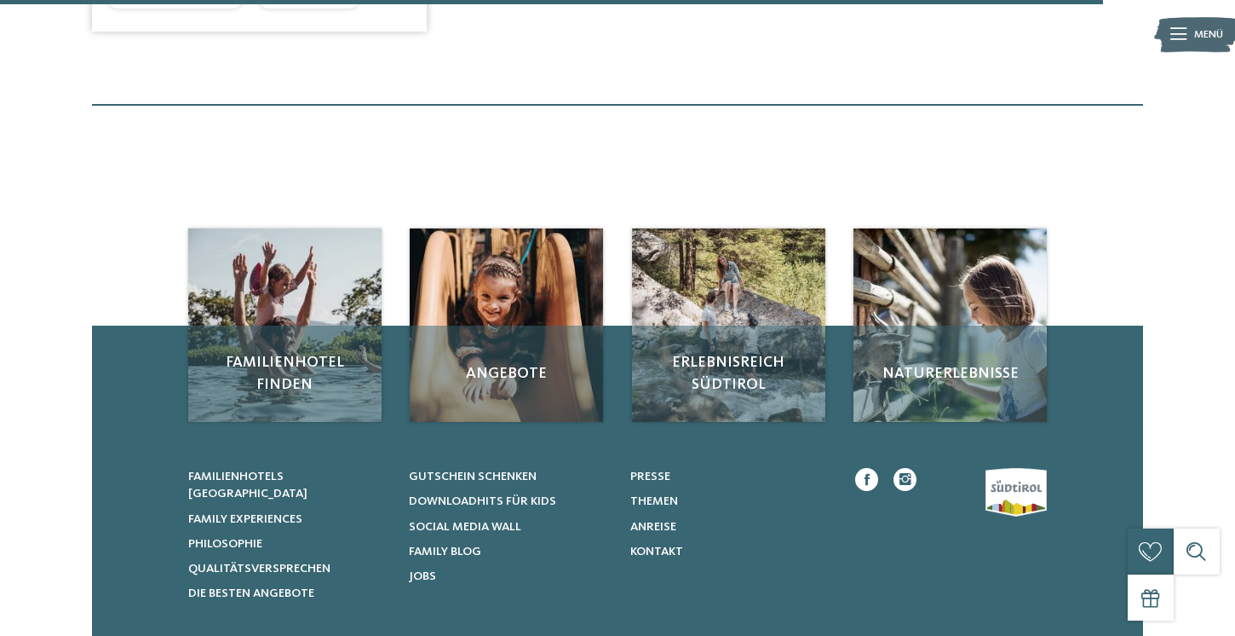
scroll to position [2532, 0]
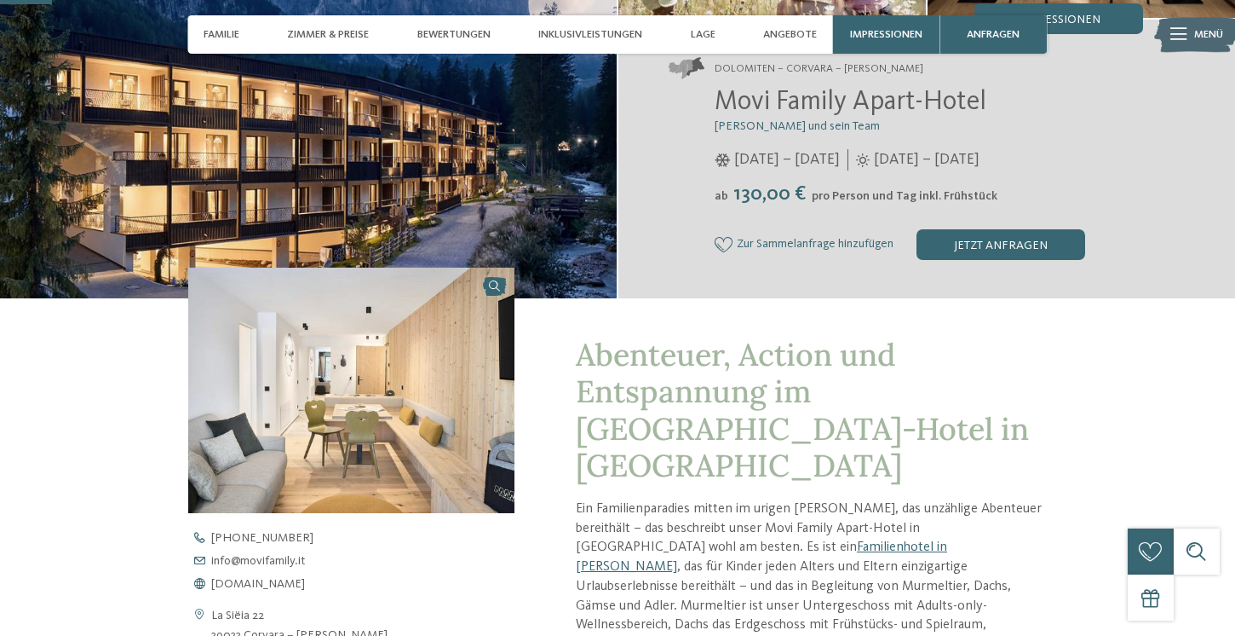
scroll to position [231, 0]
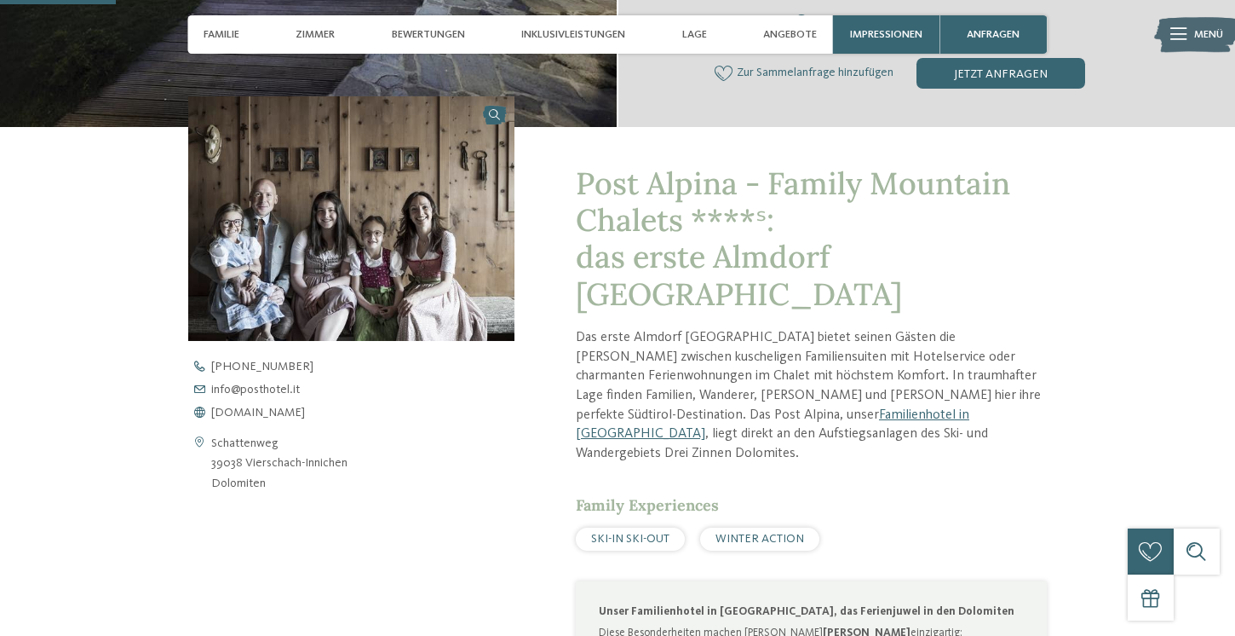
scroll to position [526, 0]
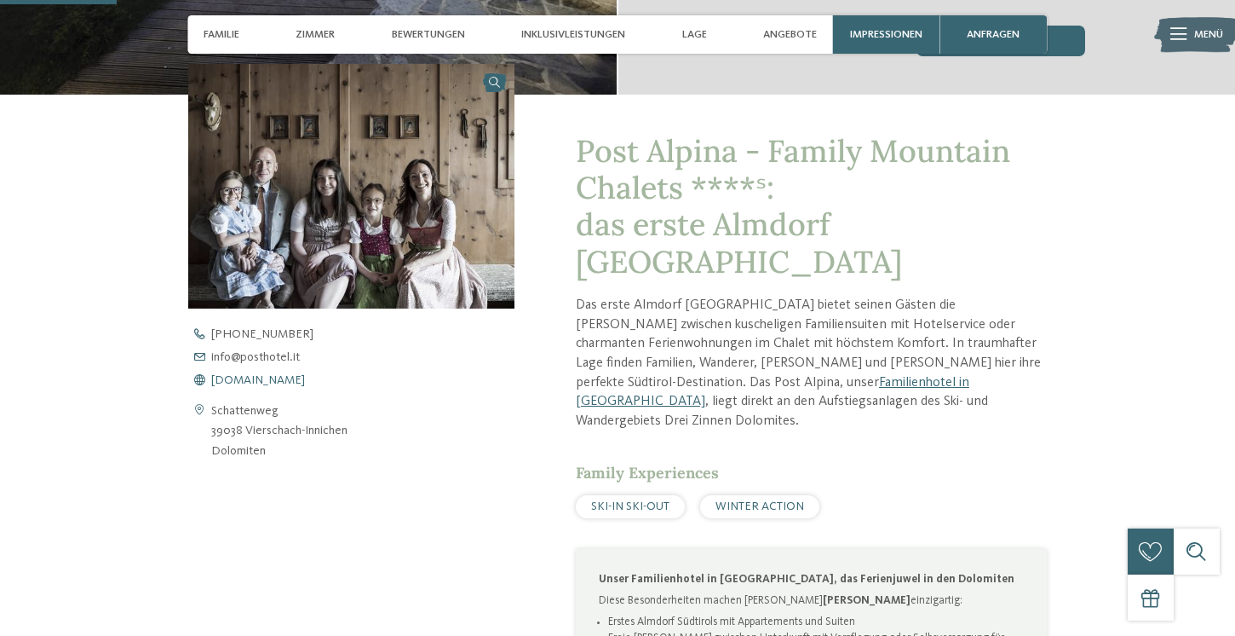
click at [284, 383] on span "www.postalpina.it" at bounding box center [258, 380] width 94 height 12
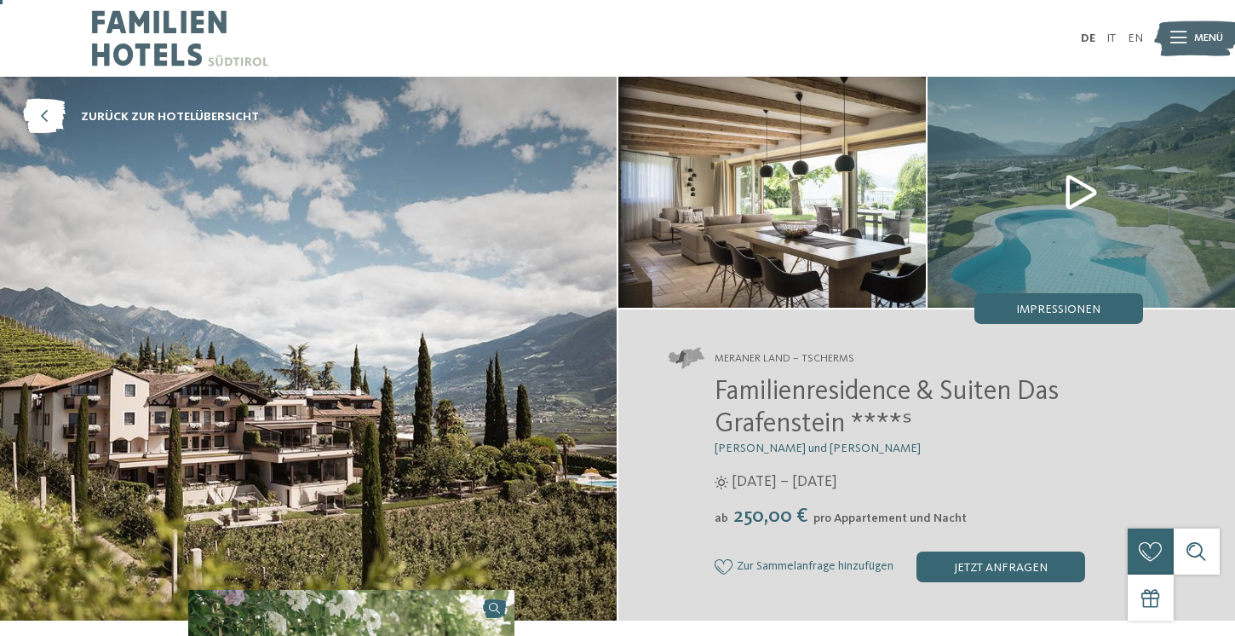
scroll to position [12, 0]
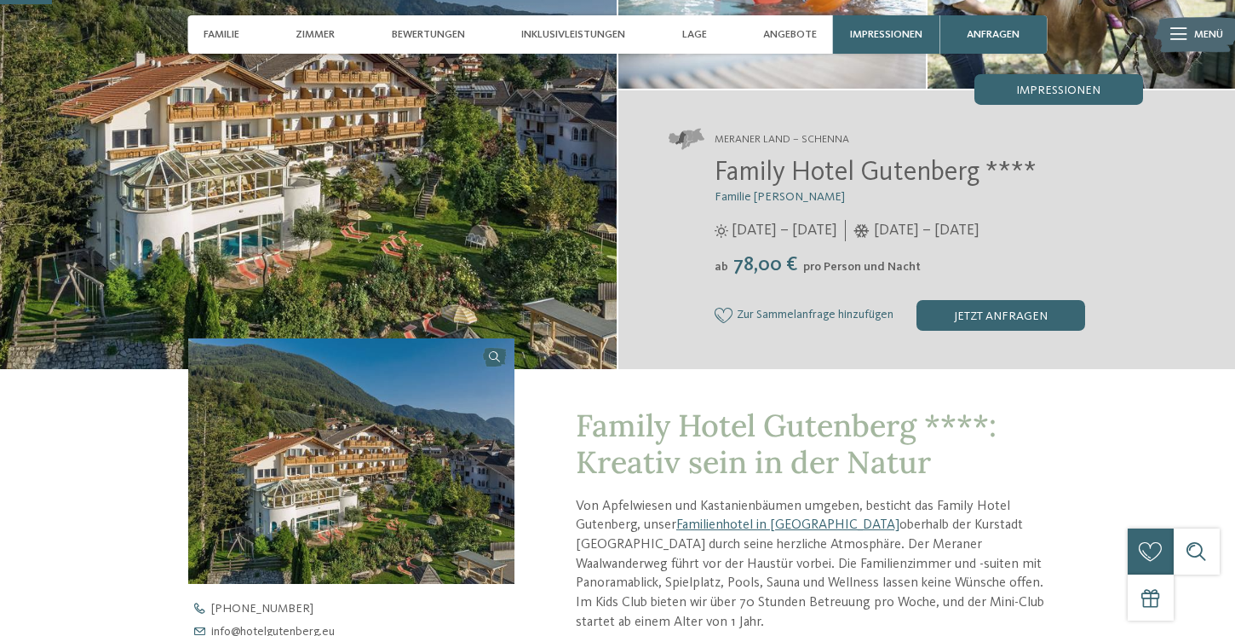
scroll to position [218, 0]
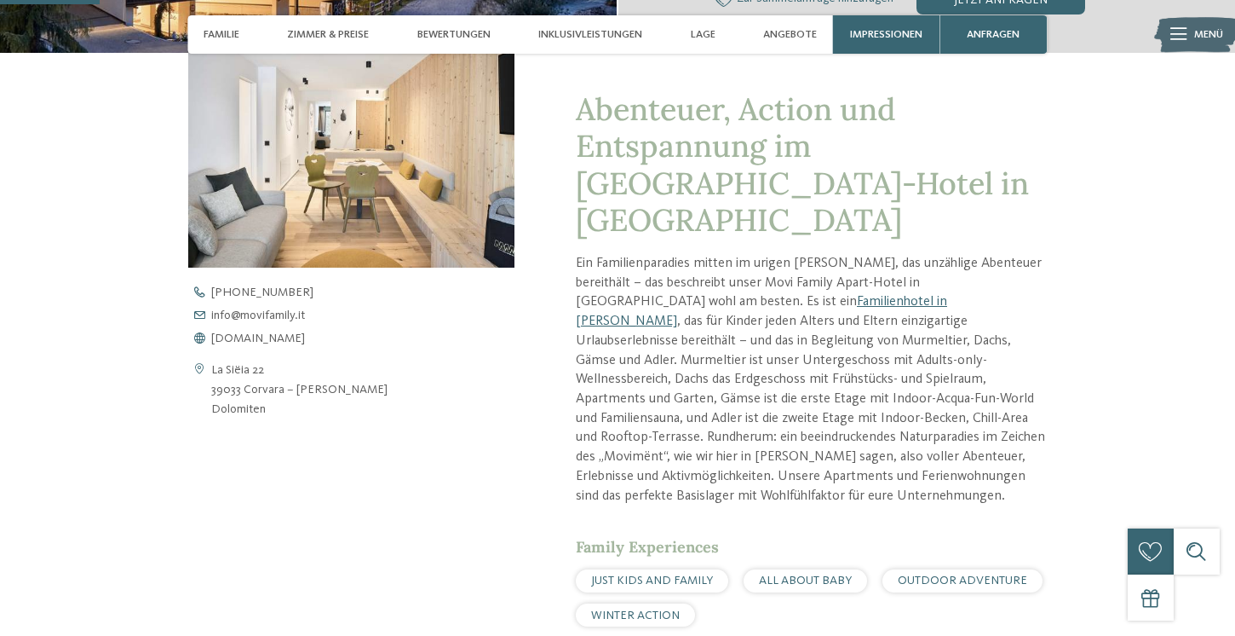
scroll to position [537, 0]
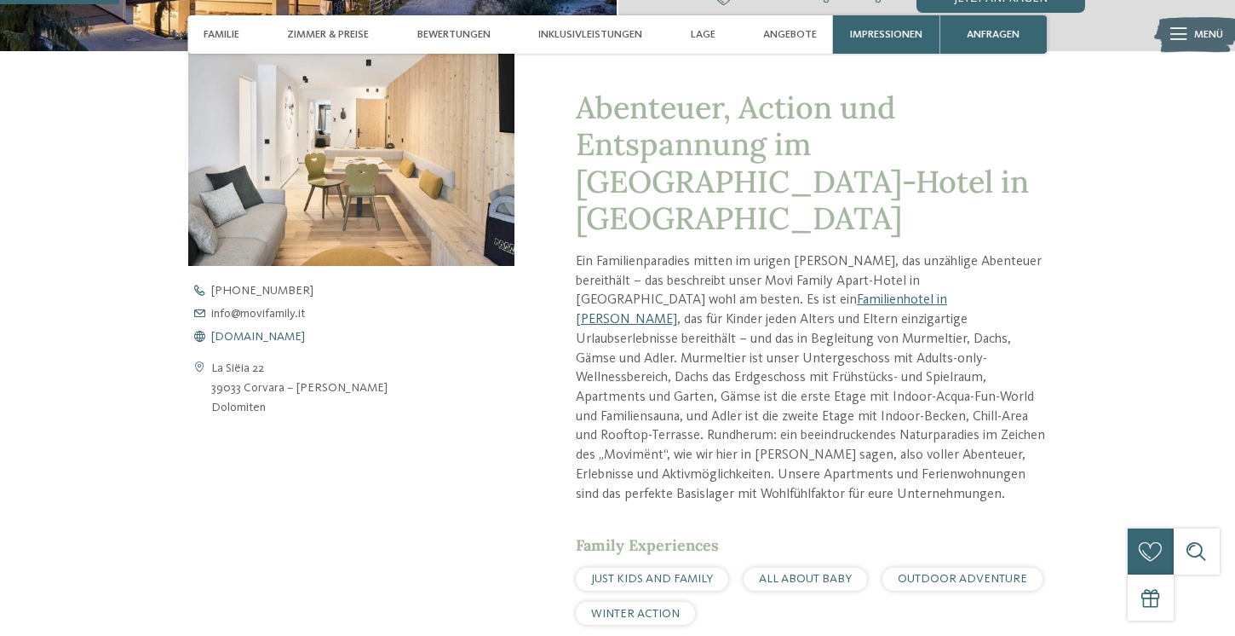
click at [284, 339] on span "www.movifamily.it" at bounding box center [258, 337] width 94 height 12
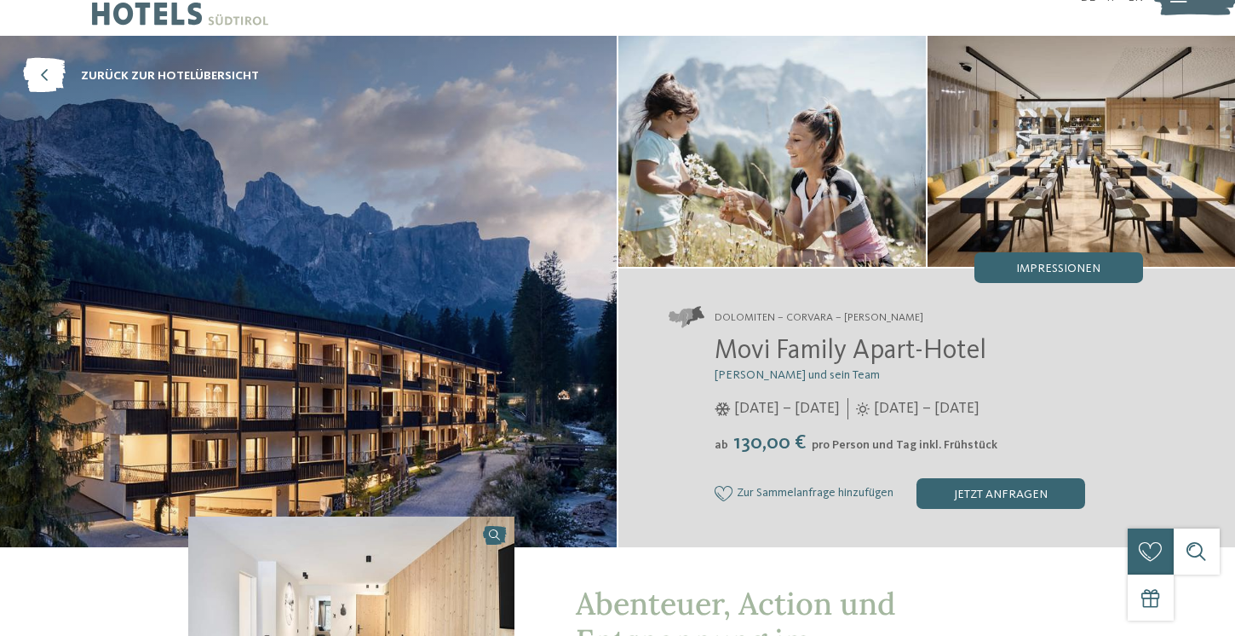
scroll to position [0, 0]
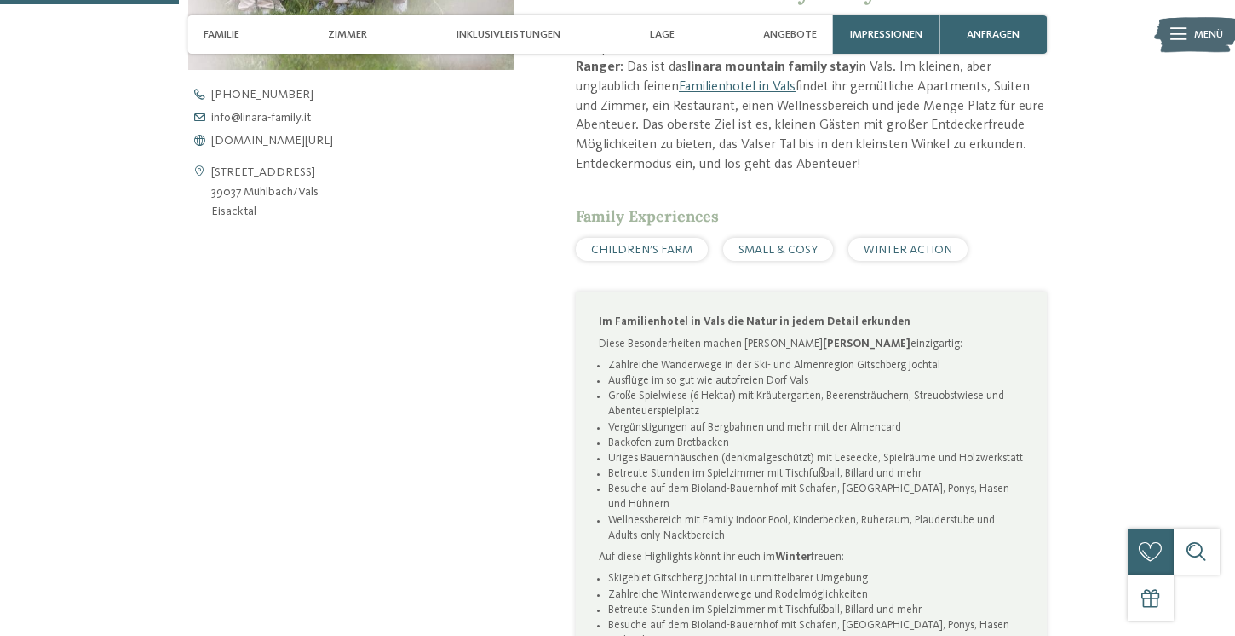
scroll to position [733, 0]
click at [323, 139] on span "www.linara-family.it/de" at bounding box center [272, 140] width 122 height 12
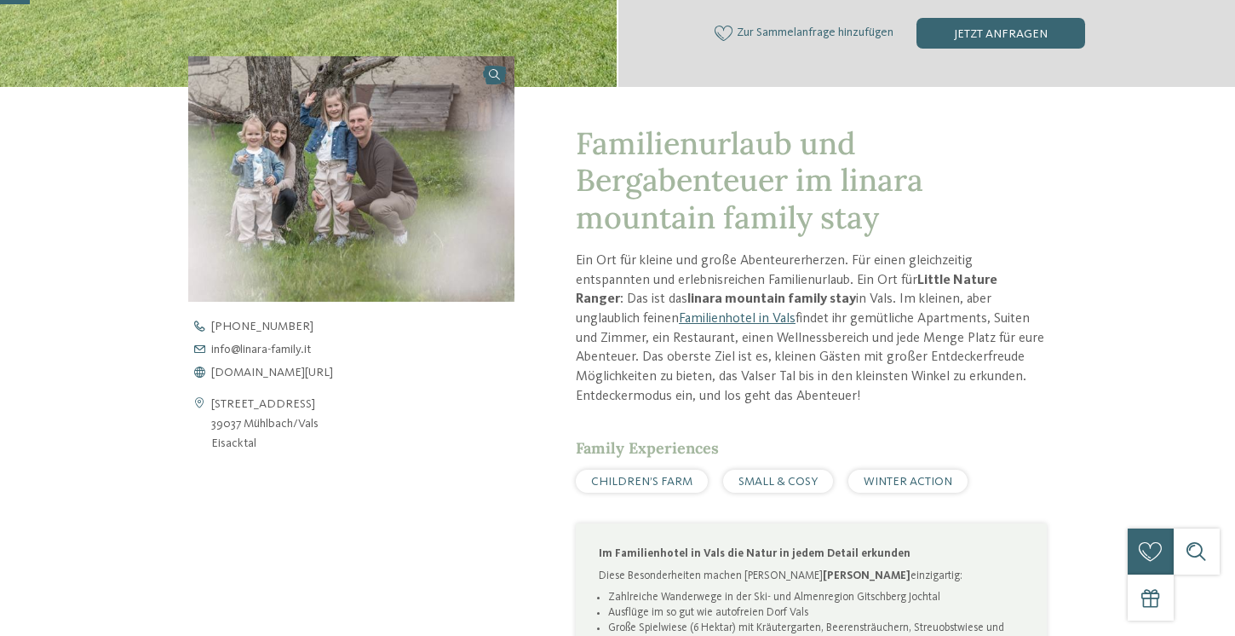
scroll to position [0, 0]
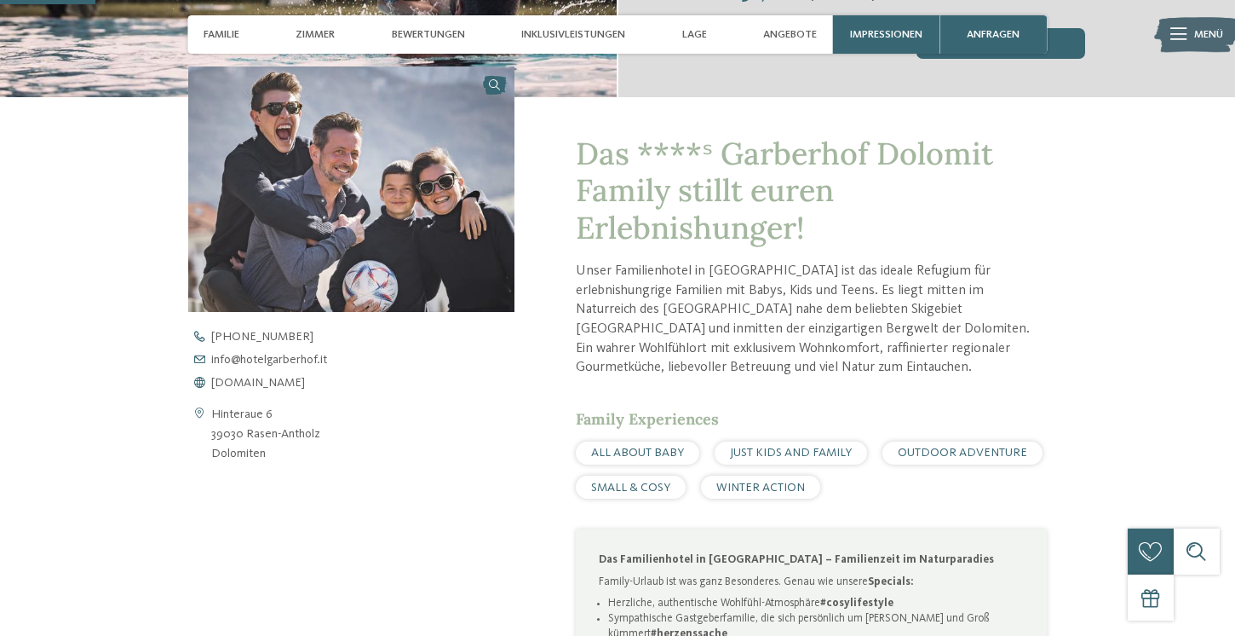
scroll to position [493, 0]
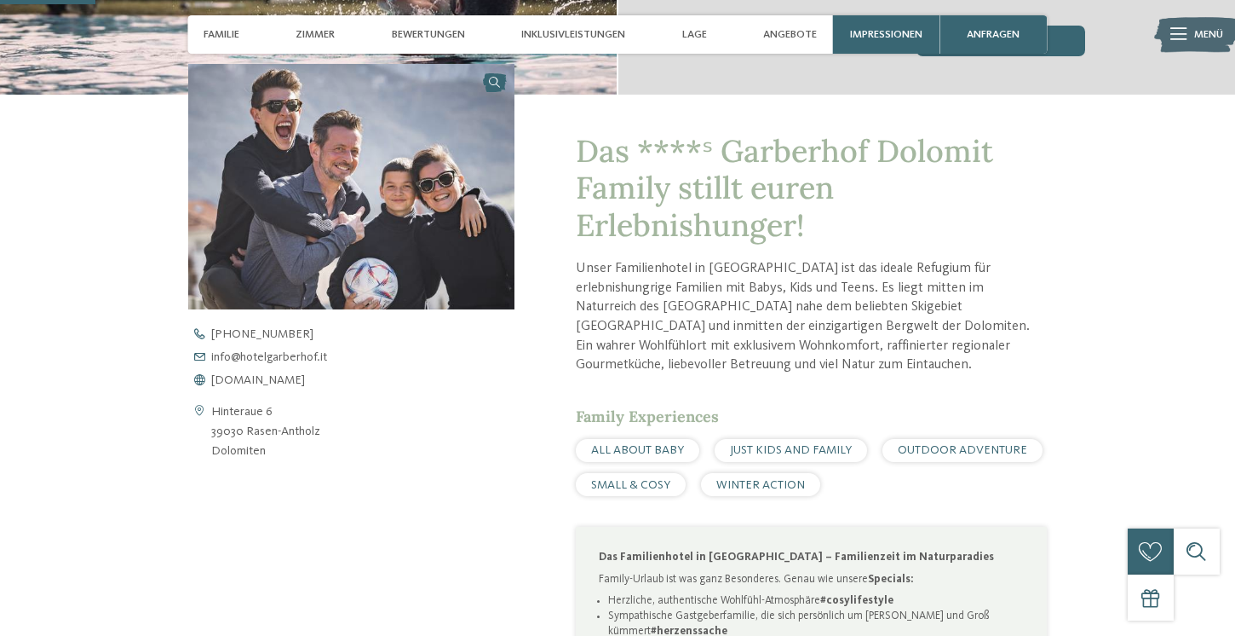
click at [300, 388] on div "Hinteraue 6 39030 Rasen-[GEOGRAPHIC_DATA] Dolomiten [PHONE_NUMBER] info@ no-spa…" at bounding box center [351, 394] width 326 height 133
click at [305, 377] on span "[DOMAIN_NAME]" at bounding box center [258, 380] width 94 height 12
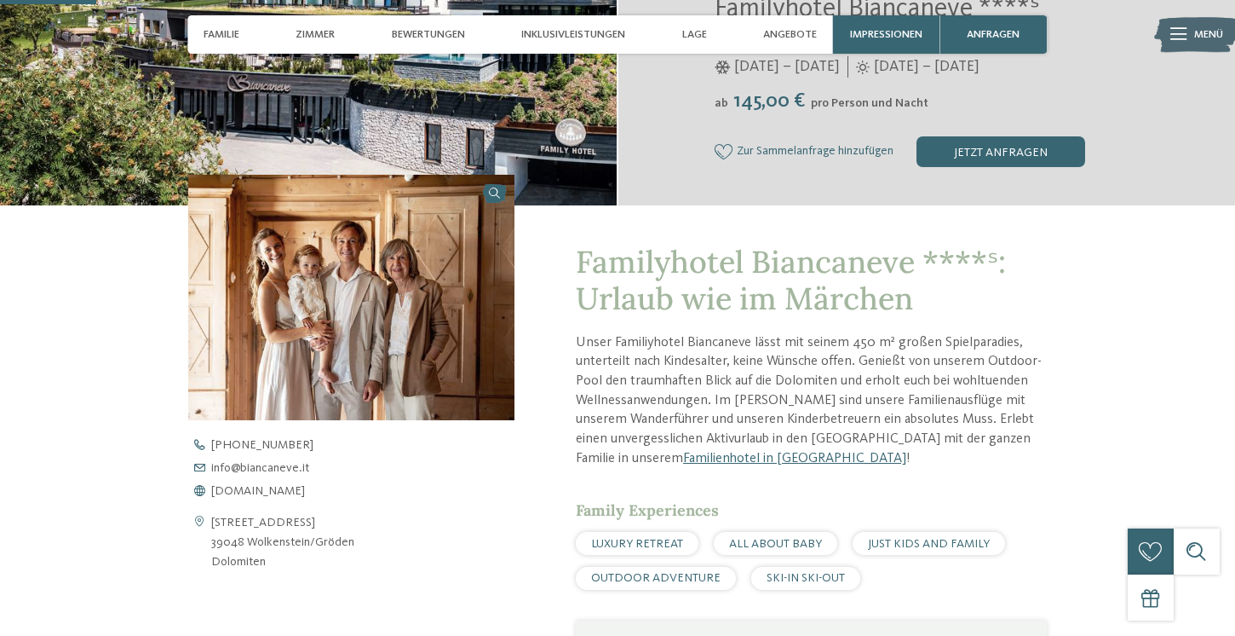
scroll to position [384, 0]
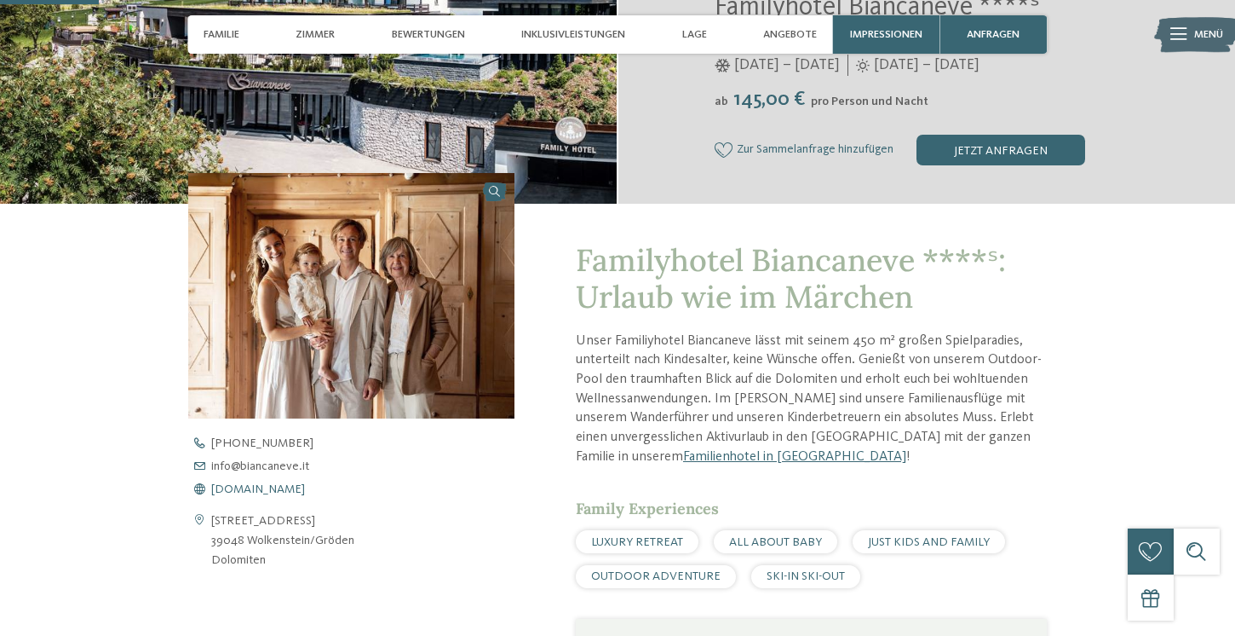
click at [278, 486] on span "www.biancaneve.it" at bounding box center [258, 489] width 94 height 12
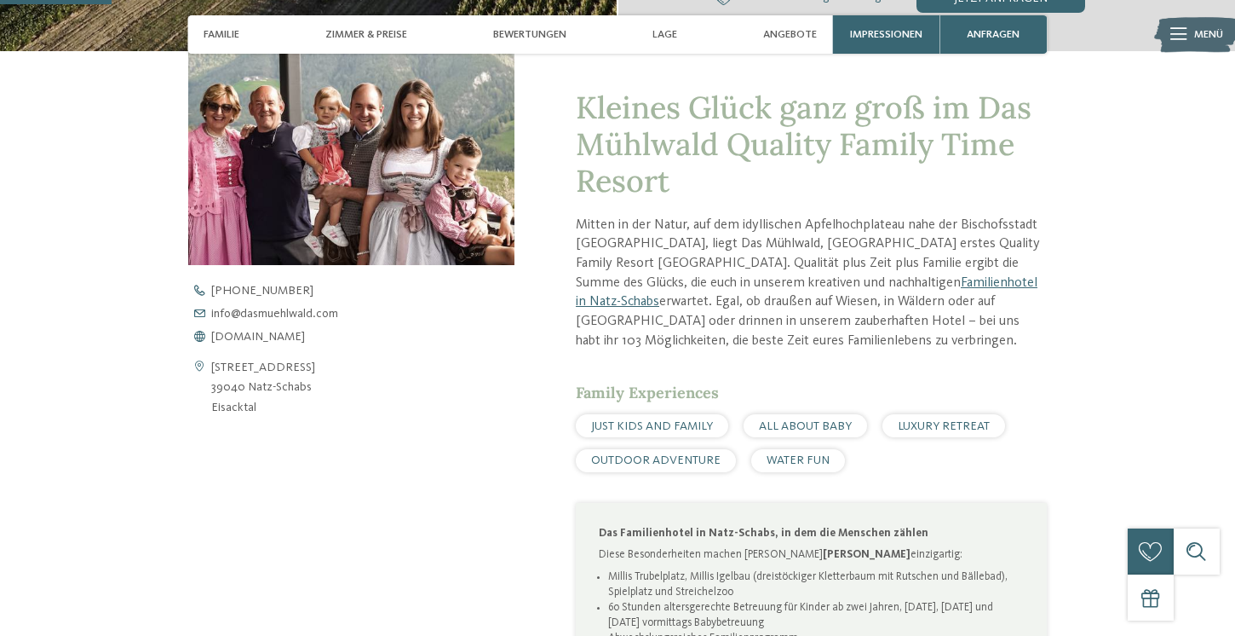
scroll to position [571, 0]
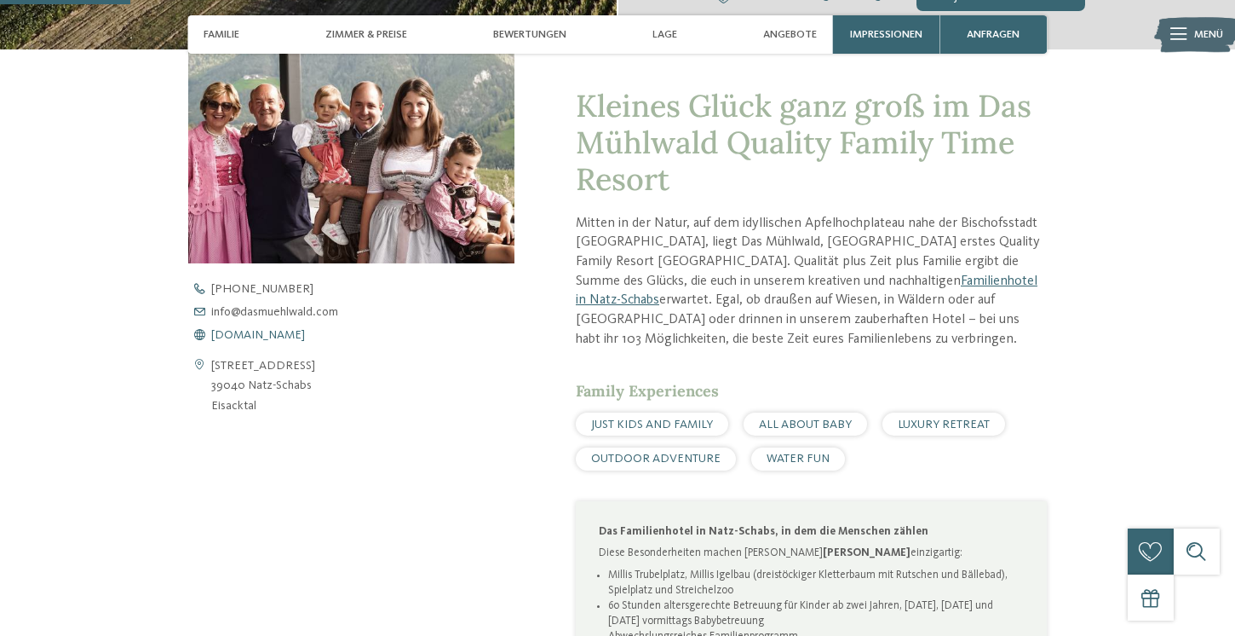
click at [305, 331] on span "[DOMAIN_NAME]" at bounding box center [258, 335] width 94 height 12
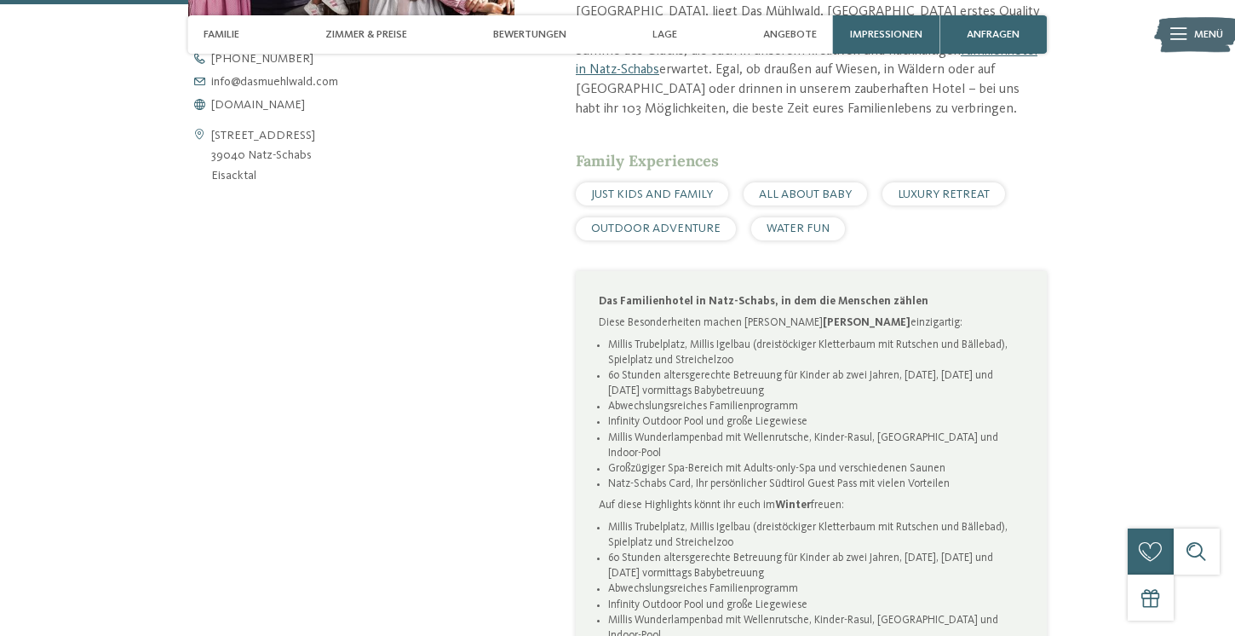
scroll to position [854, 0]
